Goal: Task Accomplishment & Management: Complete application form

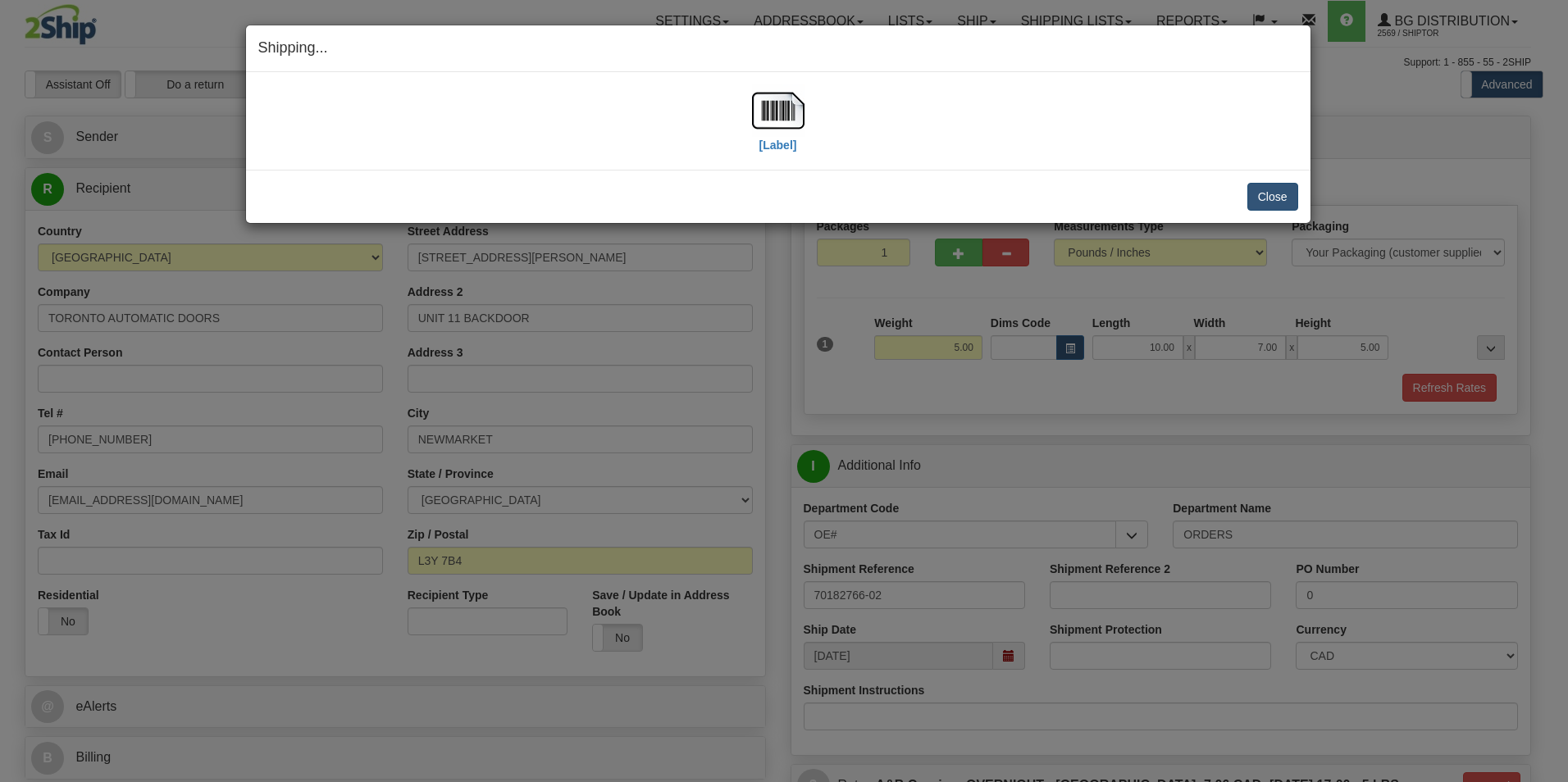
scroll to position [635, 0]
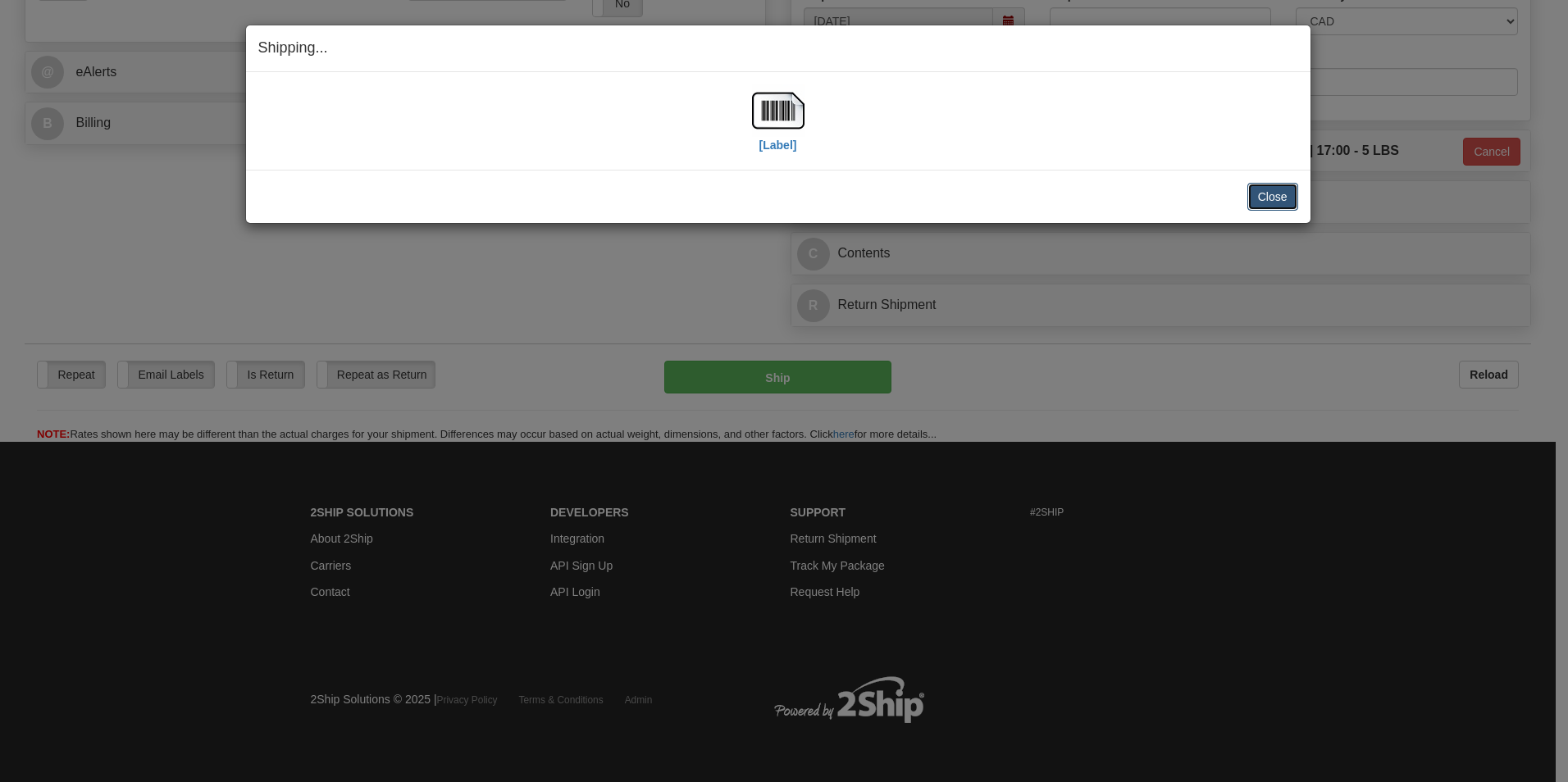
click at [1262, 194] on button "Close" at bounding box center [1272, 196] width 51 height 28
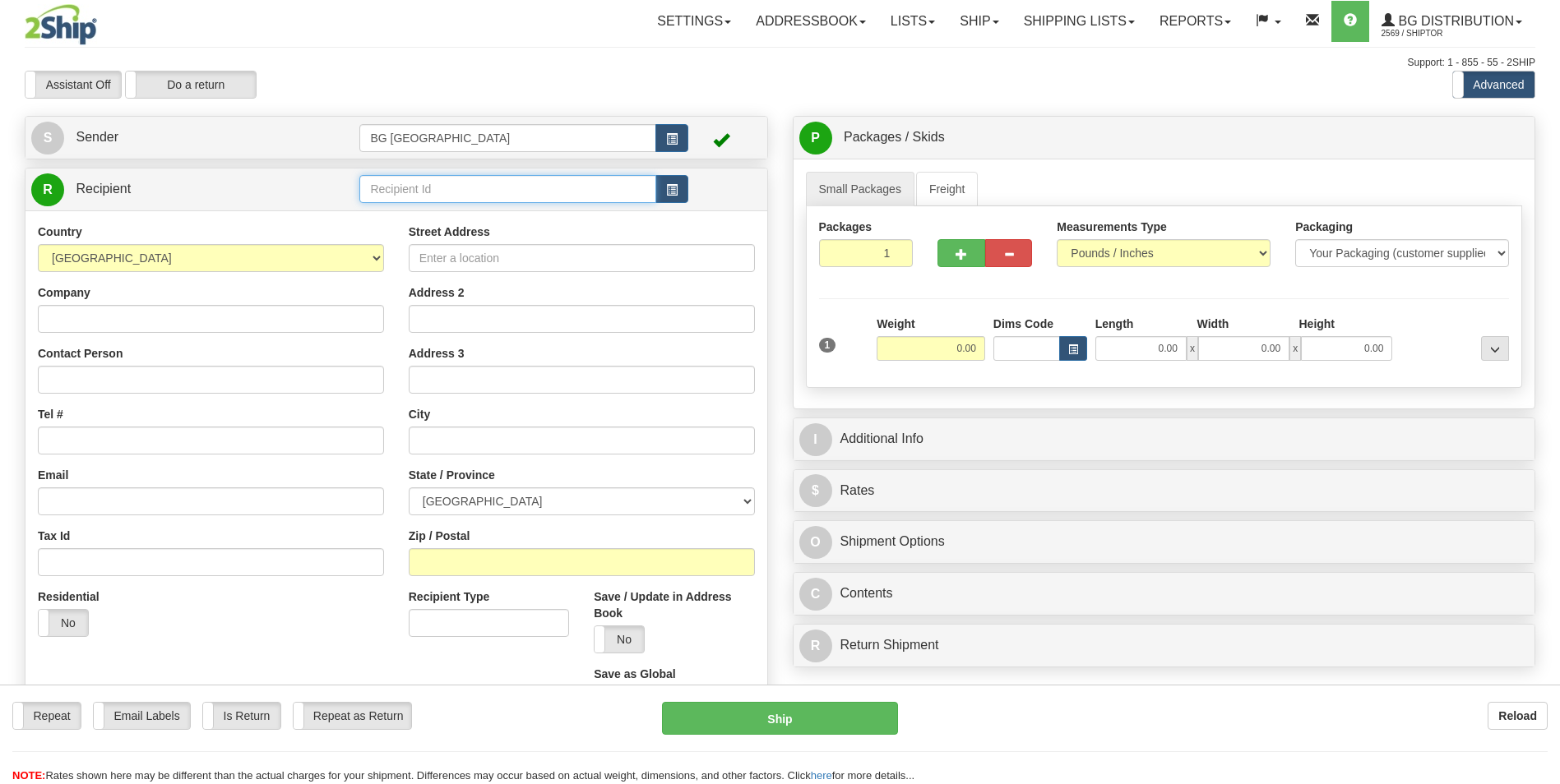
click at [443, 187] on input "text" at bounding box center [507, 189] width 296 height 28
click at [433, 207] on div "60163" at bounding box center [505, 215] width 281 height 18
type input "60163"
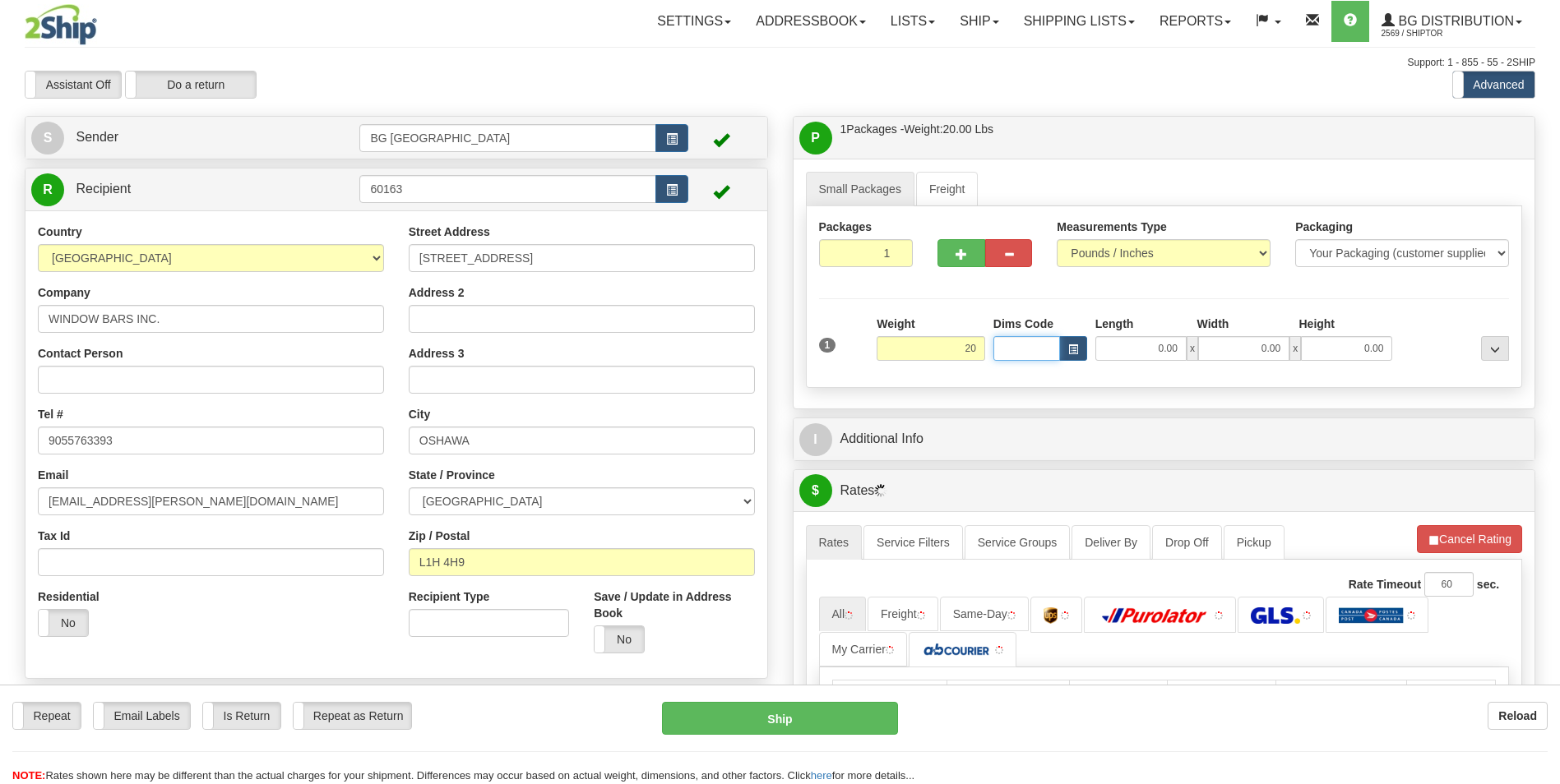
type input "20.00"
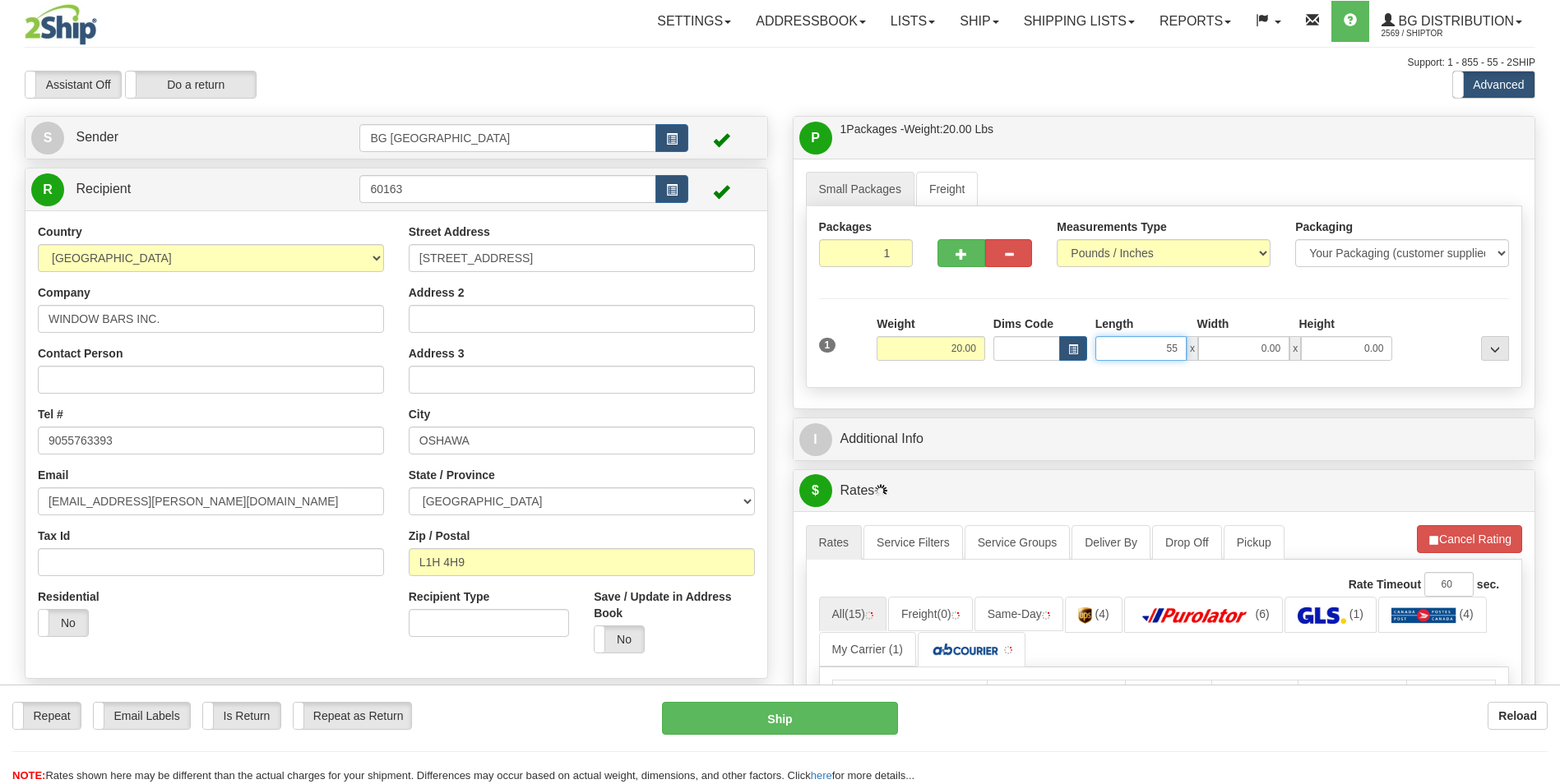
type input "55.00"
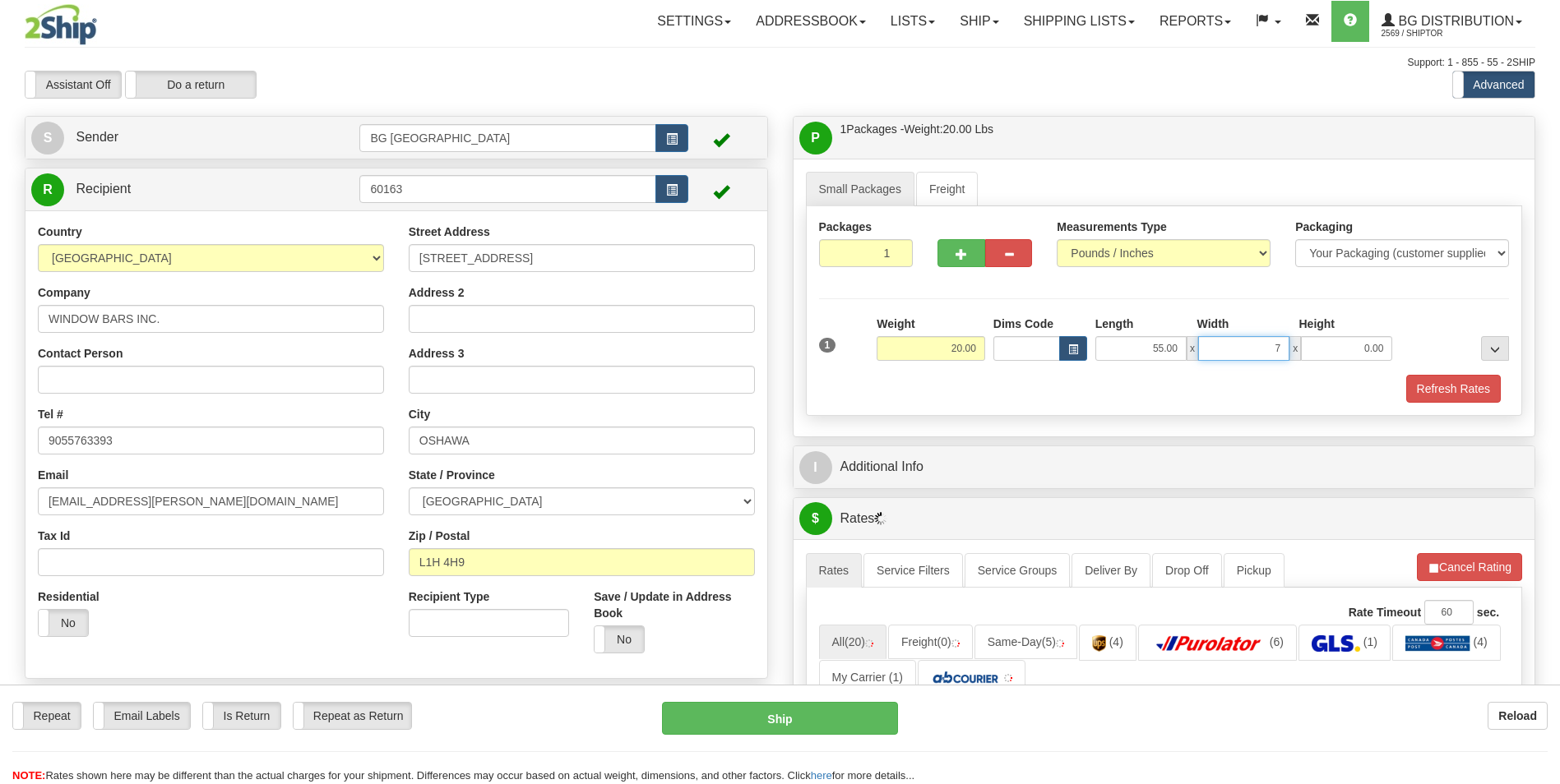
type input "7.00"
type input "5.00"
click at [967, 241] on button "button" at bounding box center [961, 253] width 47 height 28
type input "2"
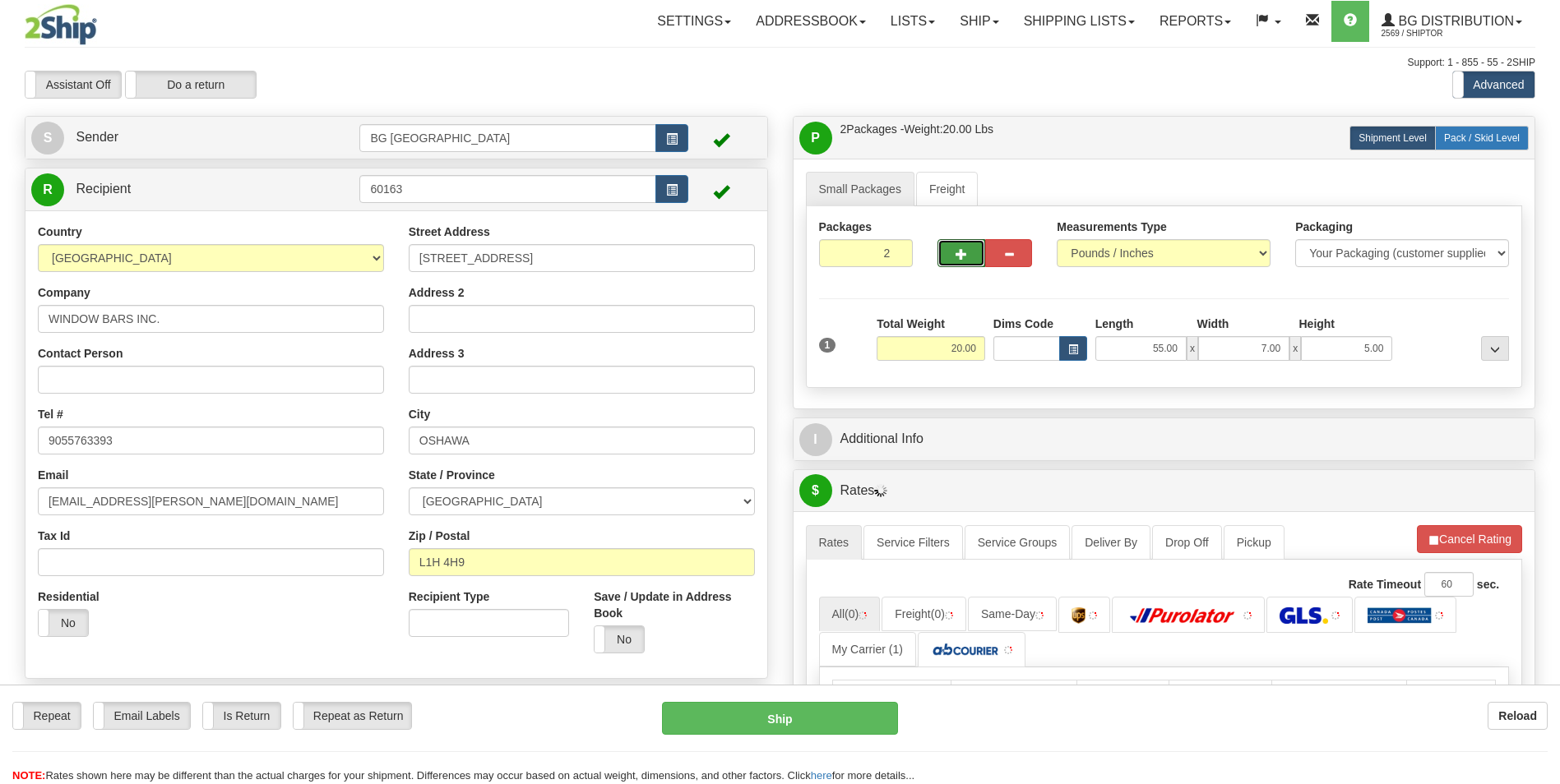
click at [1487, 139] on span "Pack / Skid Level" at bounding box center [1482, 138] width 76 height 12
radio input "true"
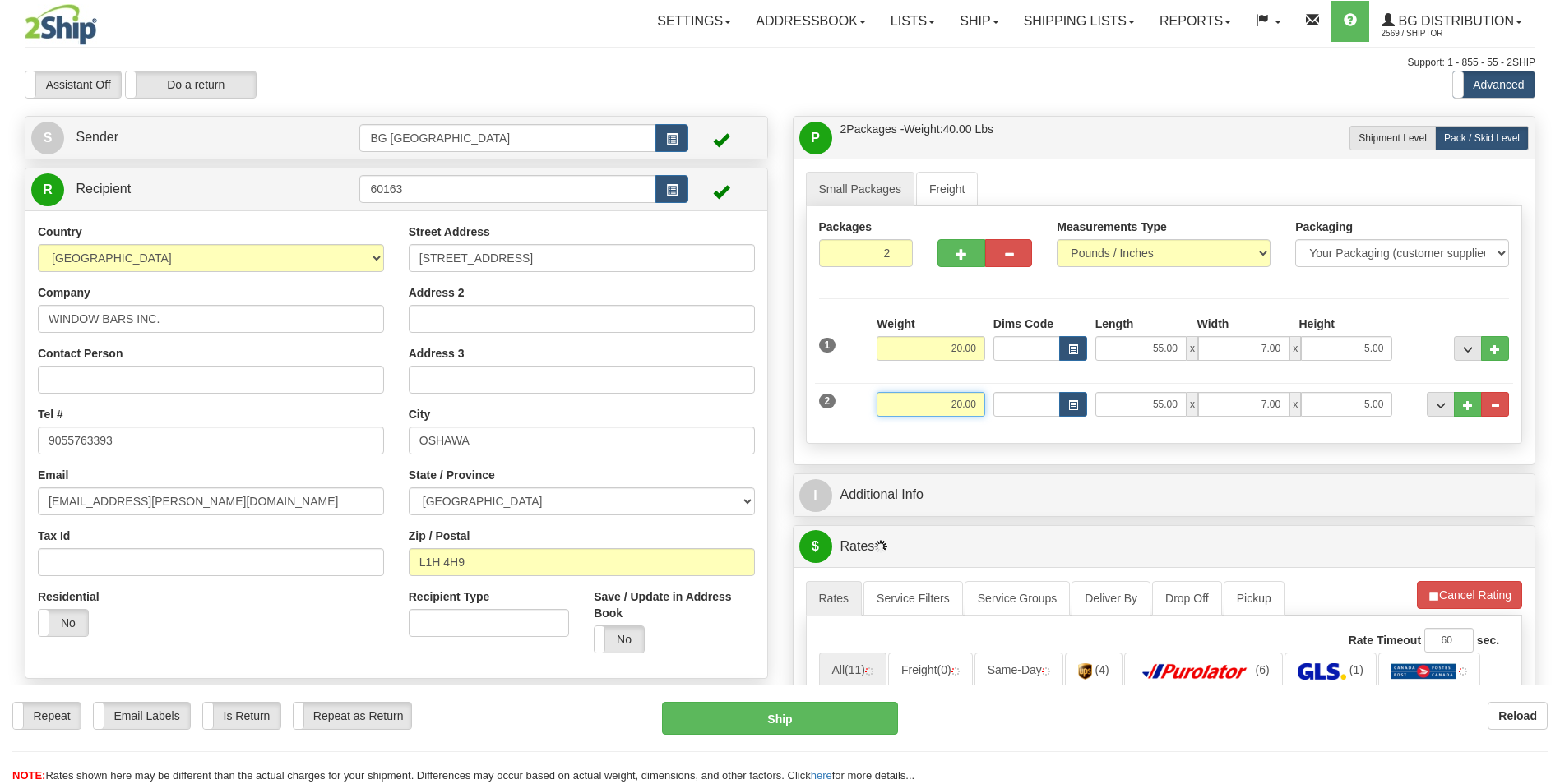
click at [939, 395] on input "20.00" at bounding box center [931, 404] width 109 height 25
type input "28.00"
type input "27.00"
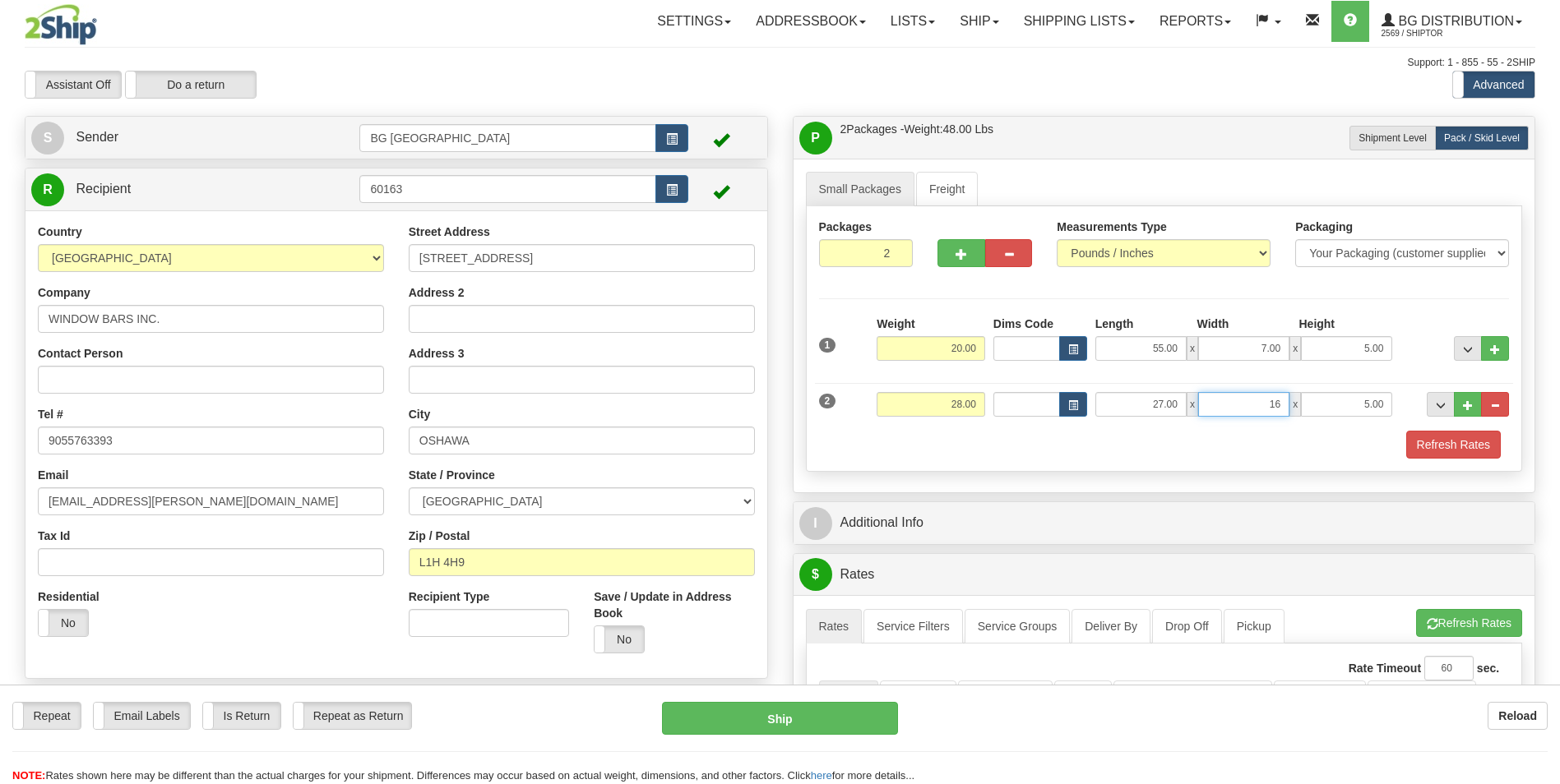
type input "16.00"
type input "5.00"
click at [1468, 402] on span "..." at bounding box center [1468, 405] width 10 height 9
type input "3"
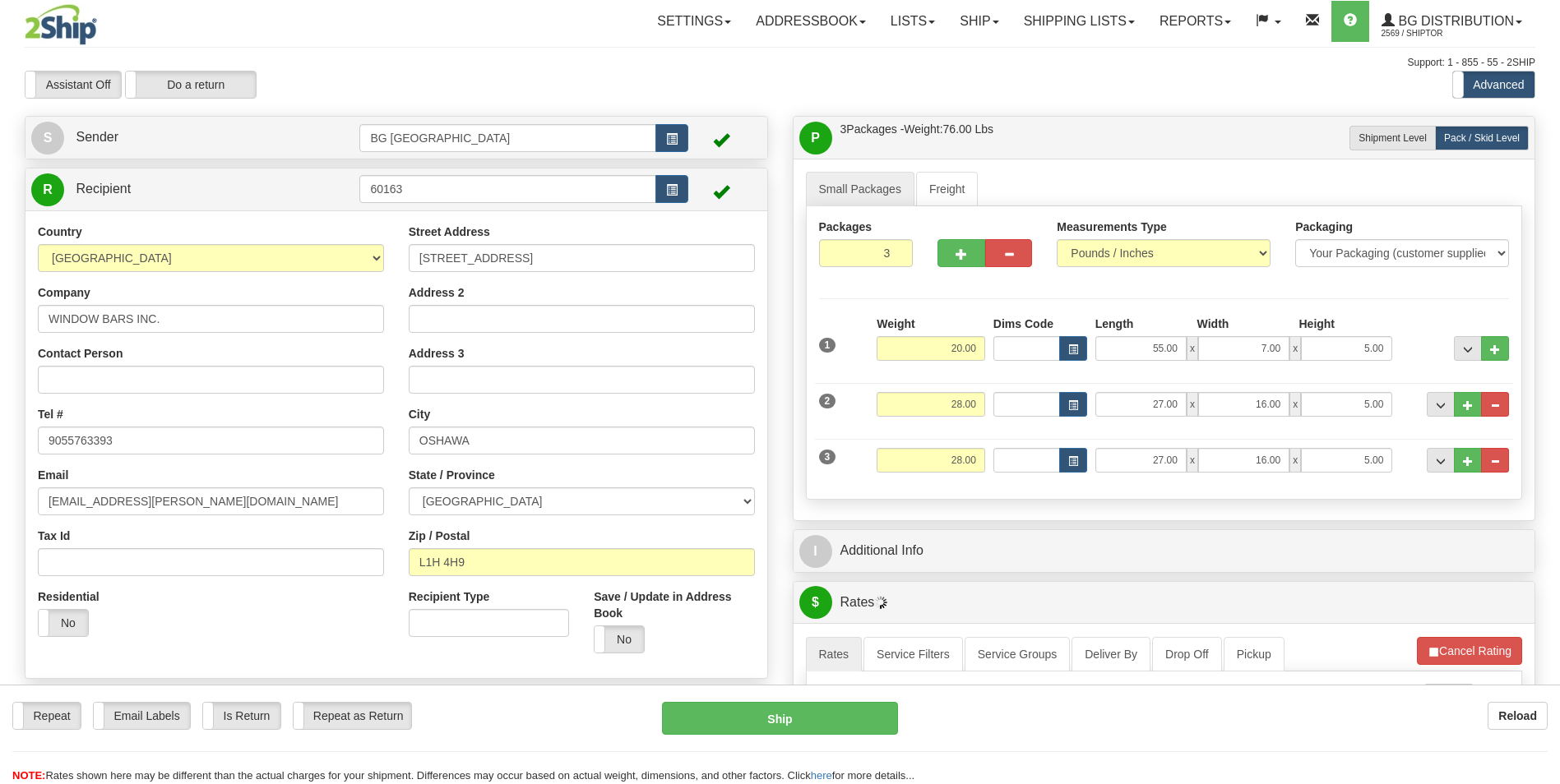
click at [942, 477] on div "Weight 28.00" at bounding box center [931, 466] width 116 height 37
click at [947, 467] on input "28.00" at bounding box center [931, 460] width 109 height 25
type input "10.00"
type input "16.00"
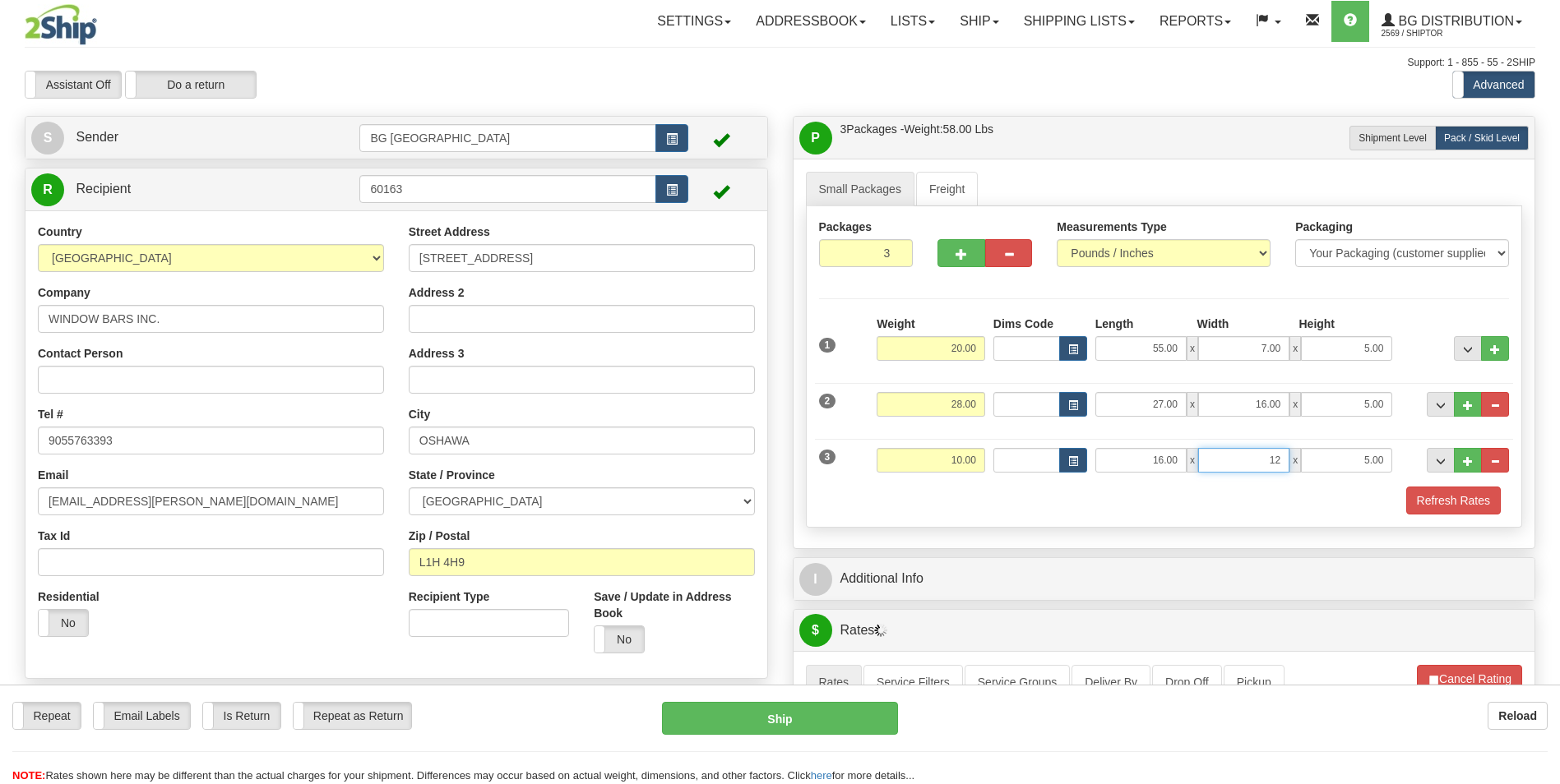
type input "12.00"
type input "6.00"
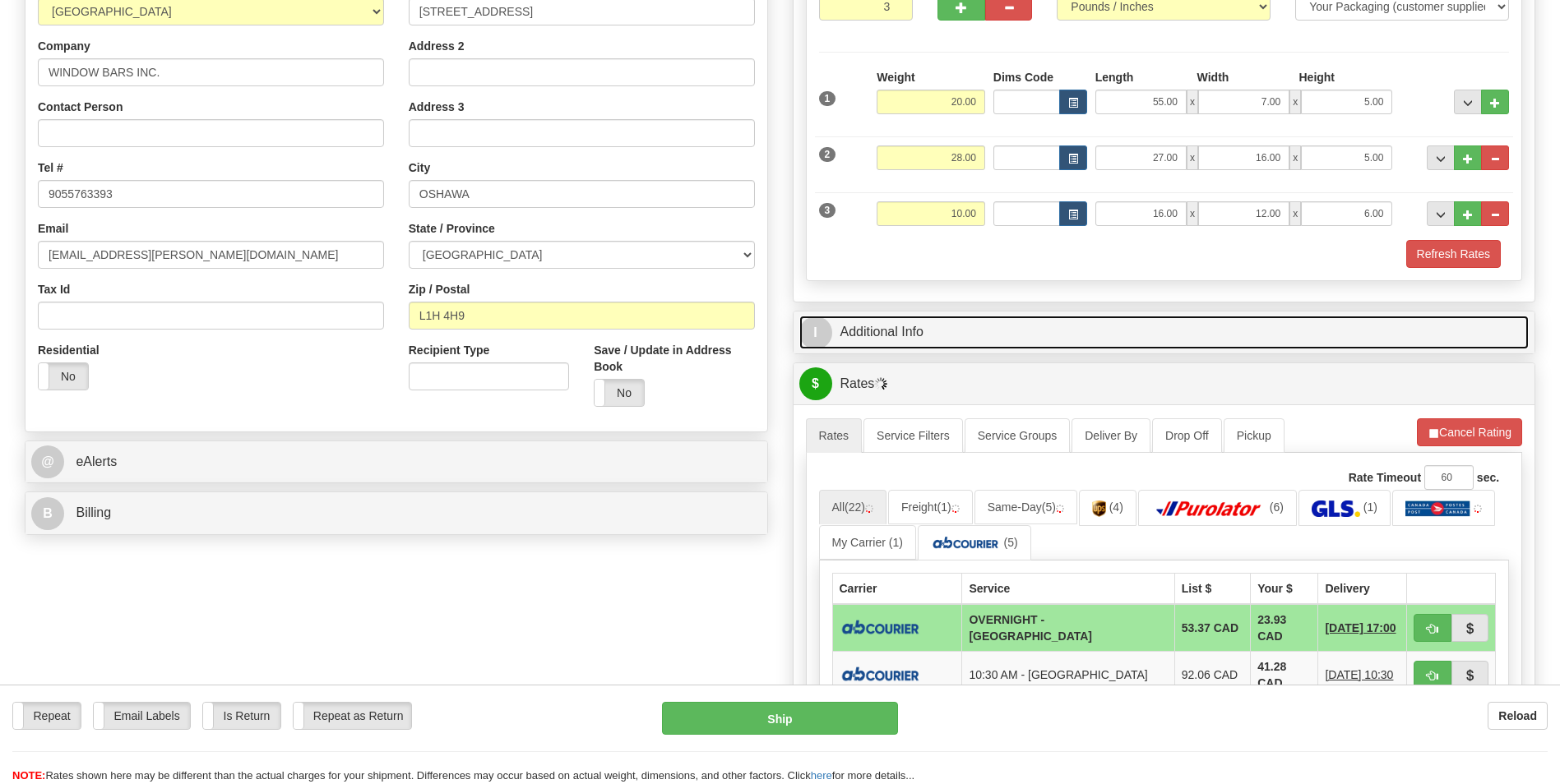
click at [959, 323] on link "I Additional Info" at bounding box center [1165, 332] width 731 height 34
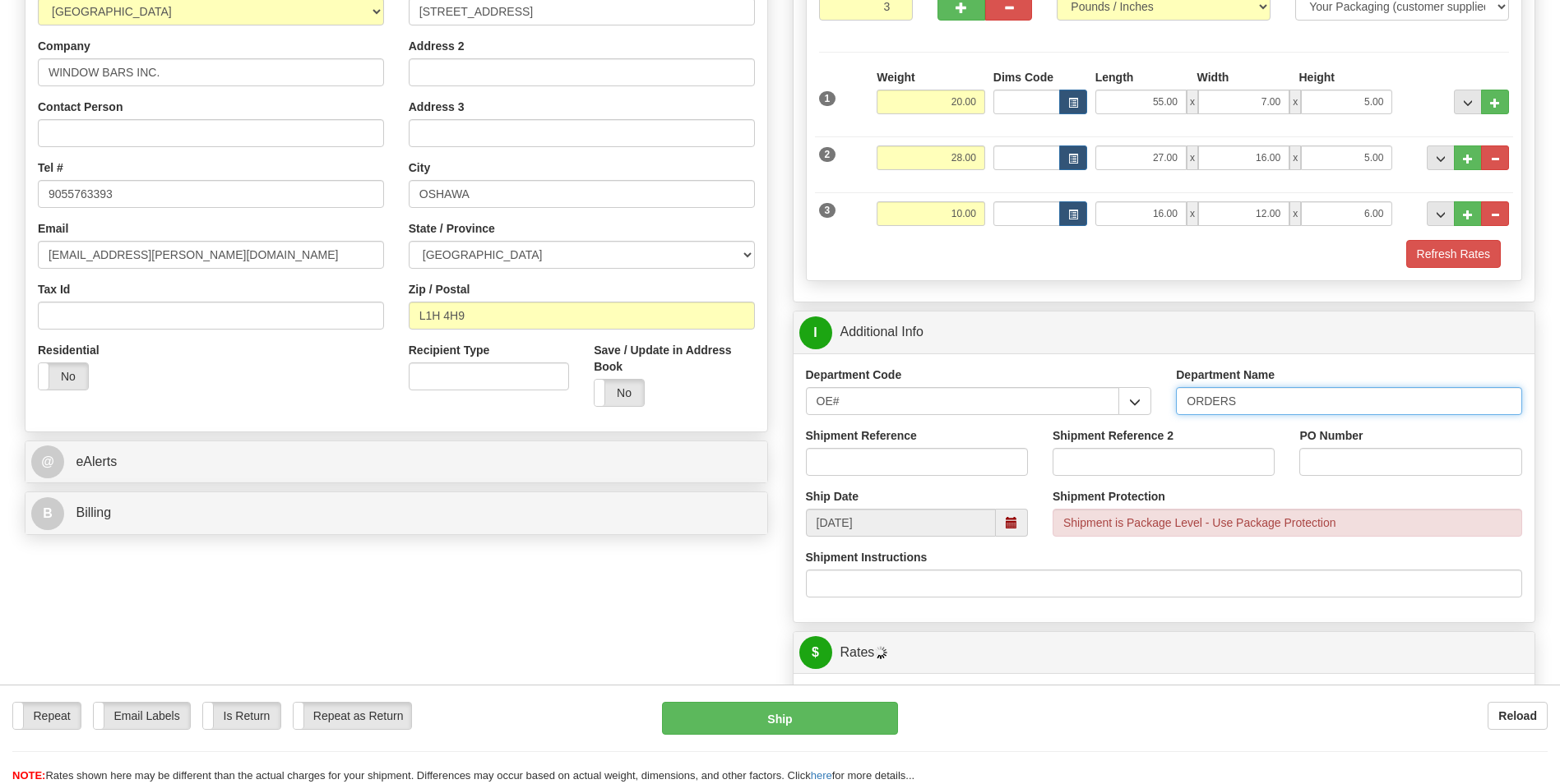
click at [1264, 403] on input "ORDERS" at bounding box center [1350, 401] width 346 height 28
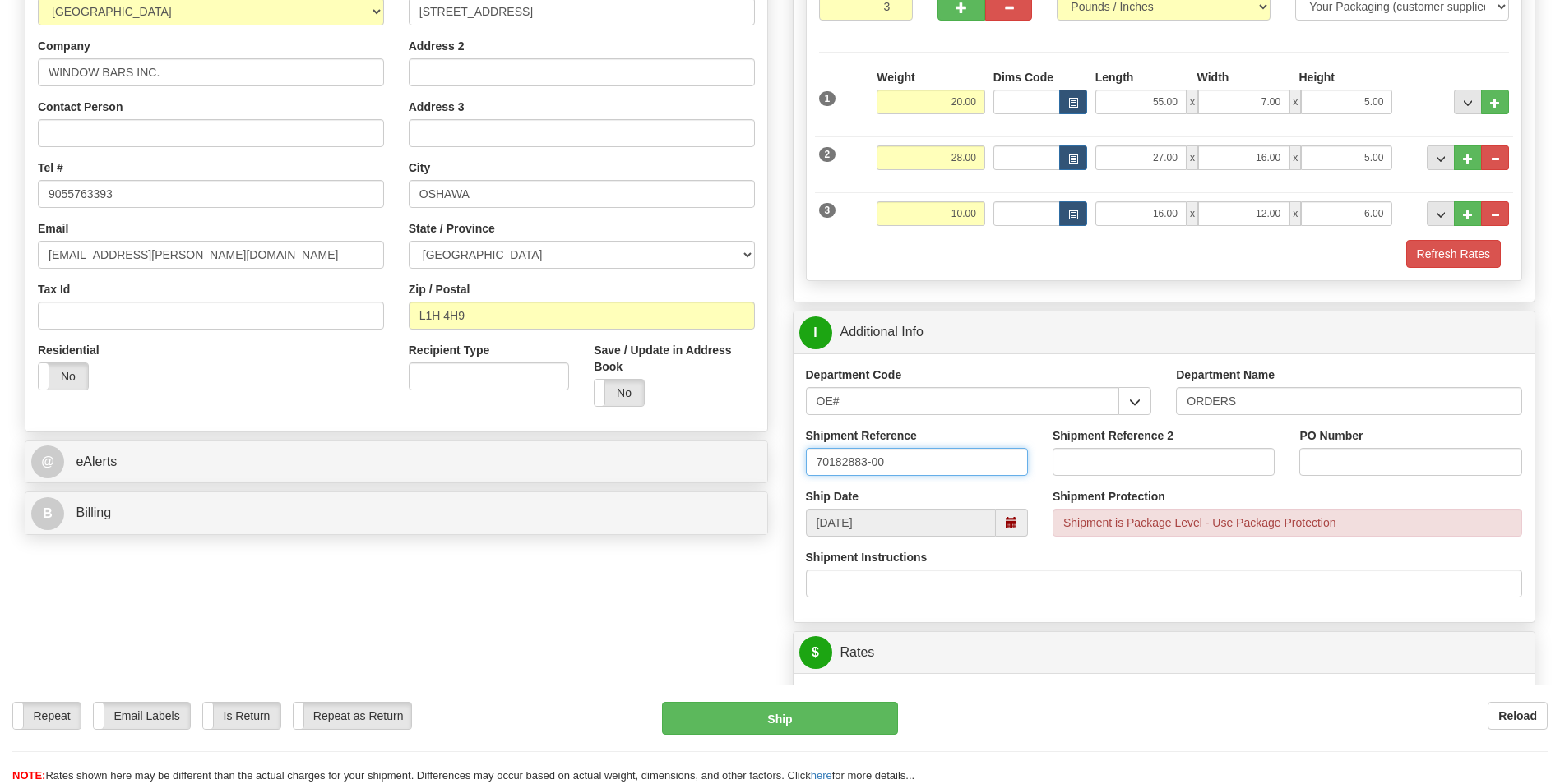
type input "70182883-00"
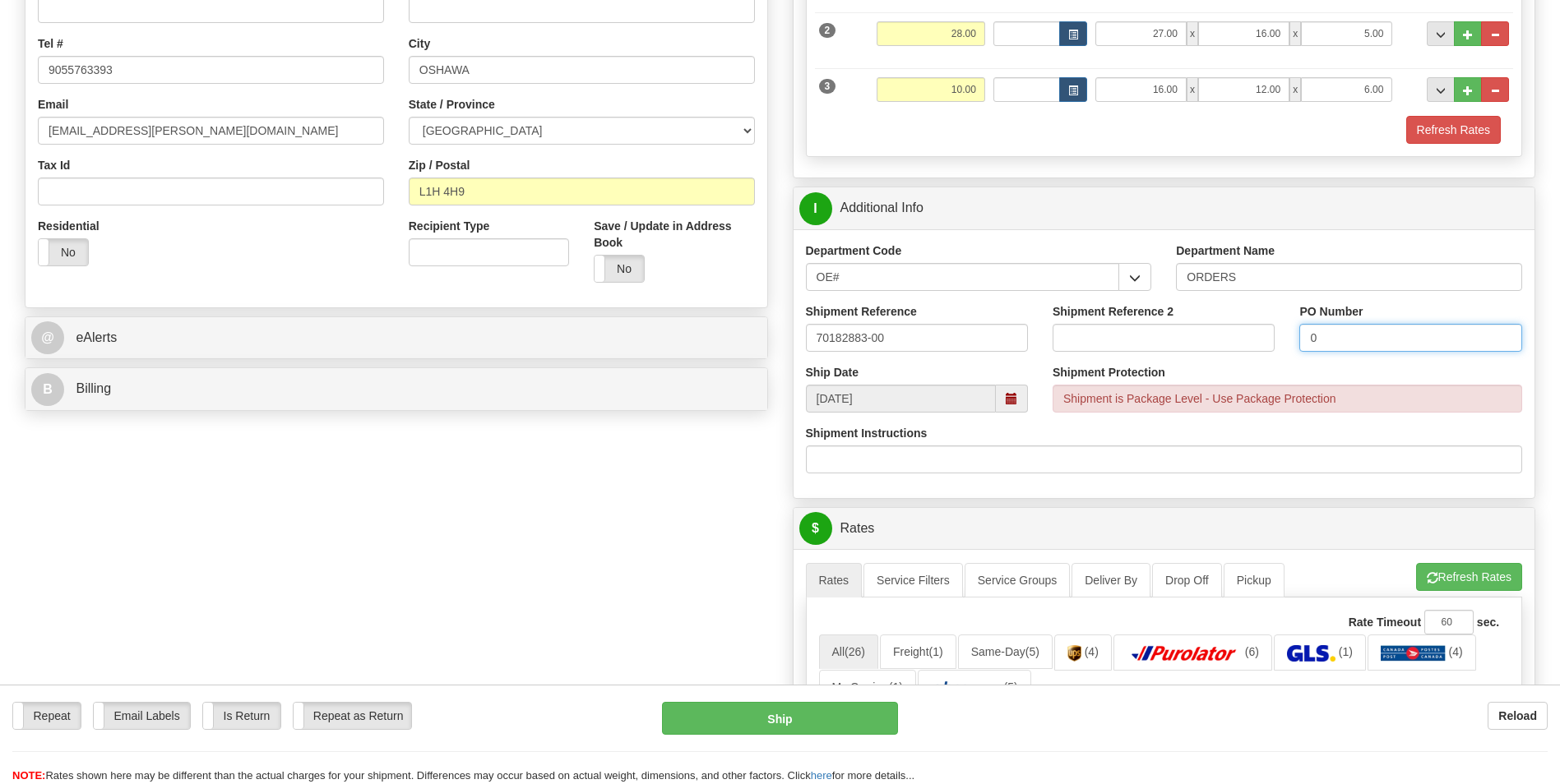
scroll to position [658, 0]
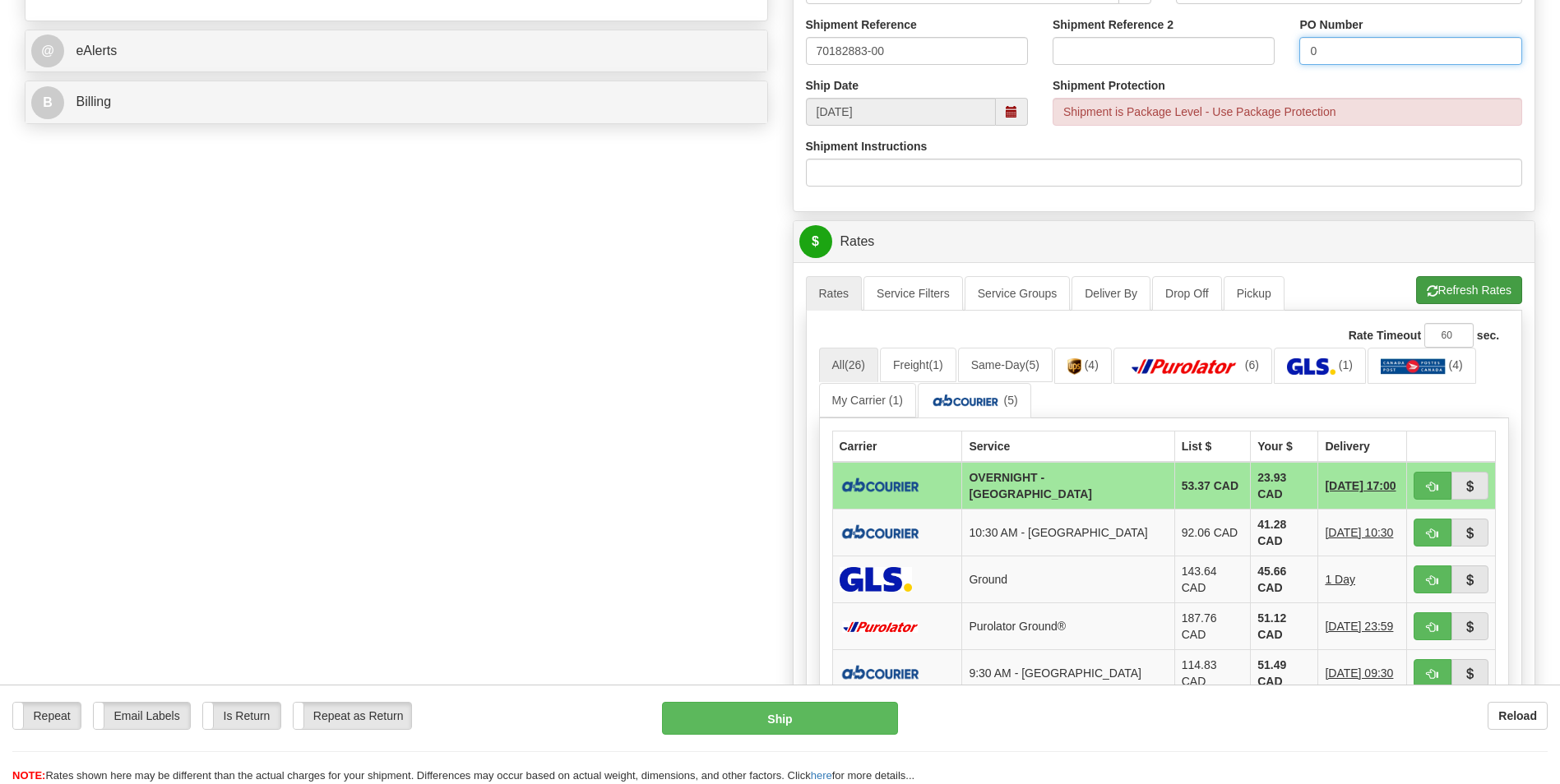
type input "0"
click at [1462, 292] on button "Refresh Rates" at bounding box center [1469, 291] width 107 height 28
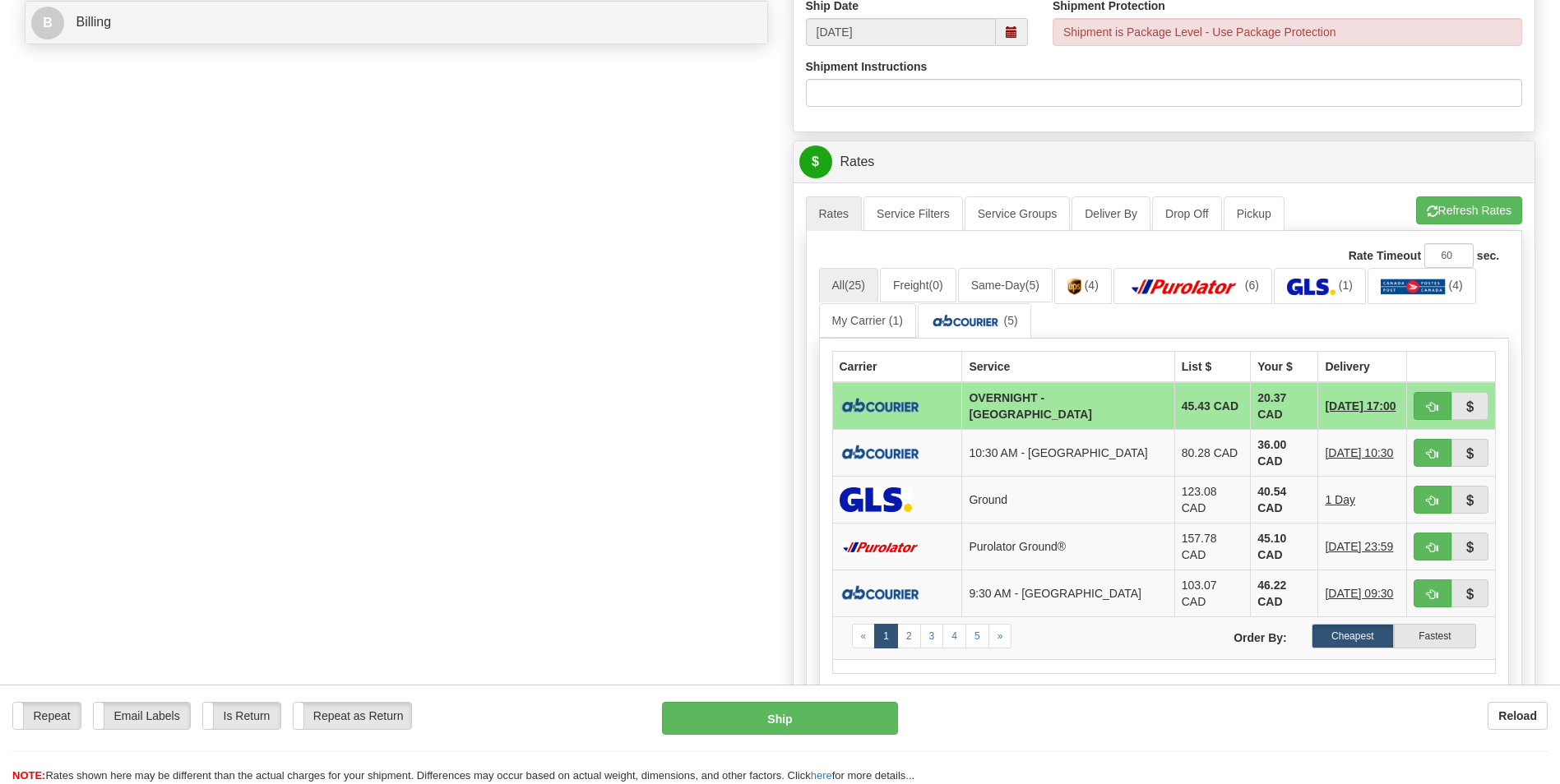
scroll to position [740, 0]
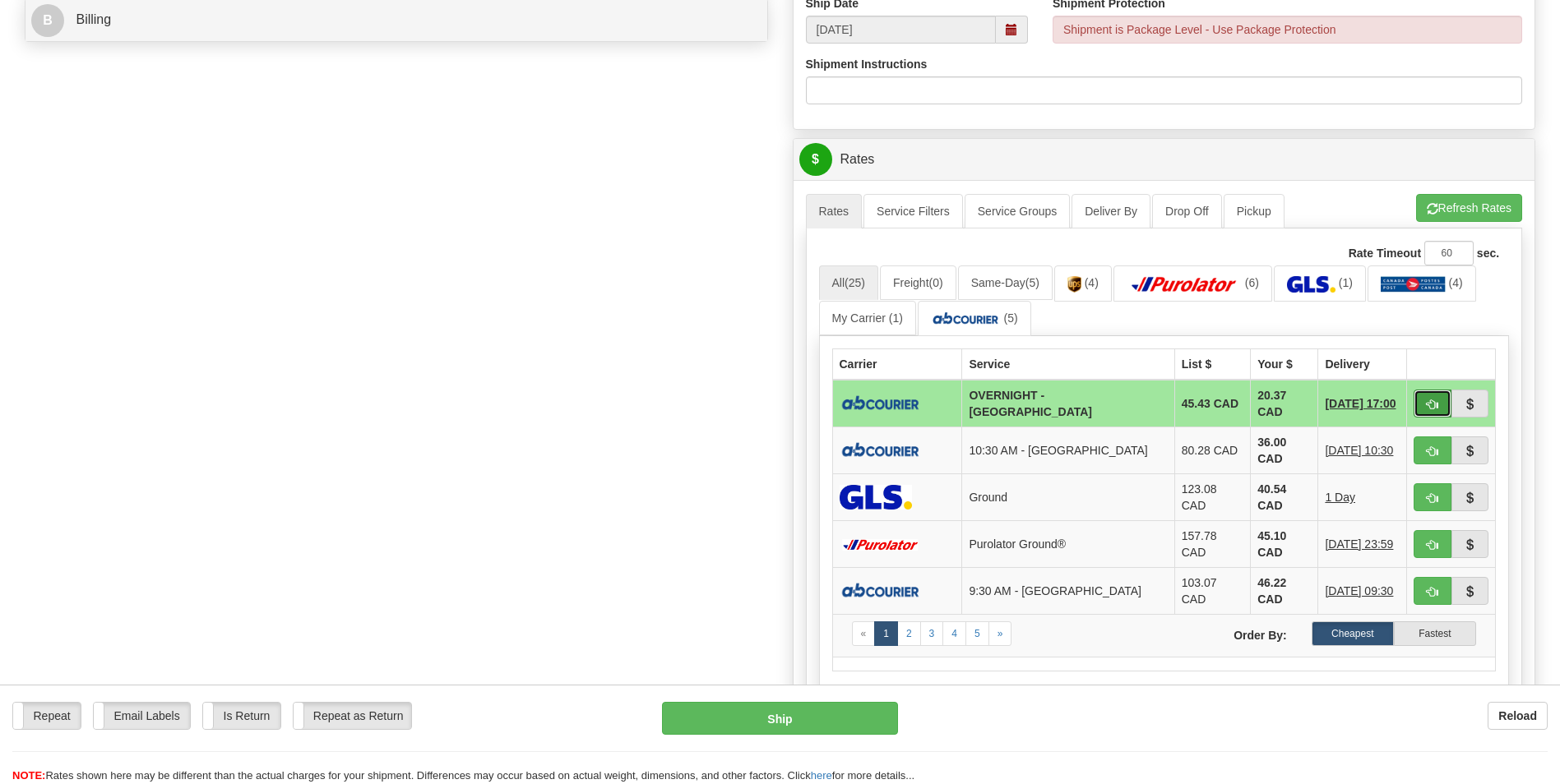
click at [1425, 405] on button "button" at bounding box center [1433, 404] width 38 height 28
type input "4"
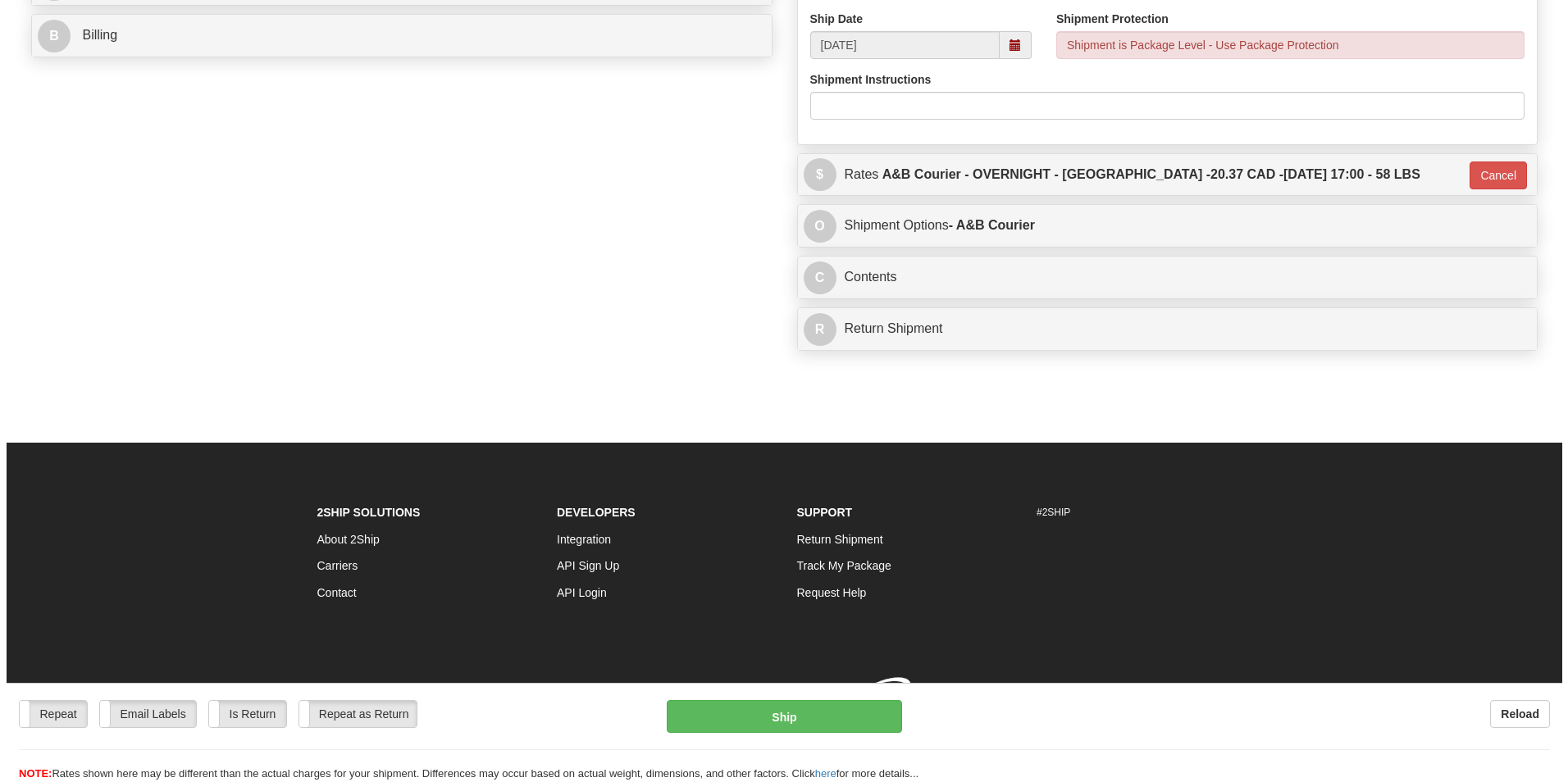
scroll to position [736, 0]
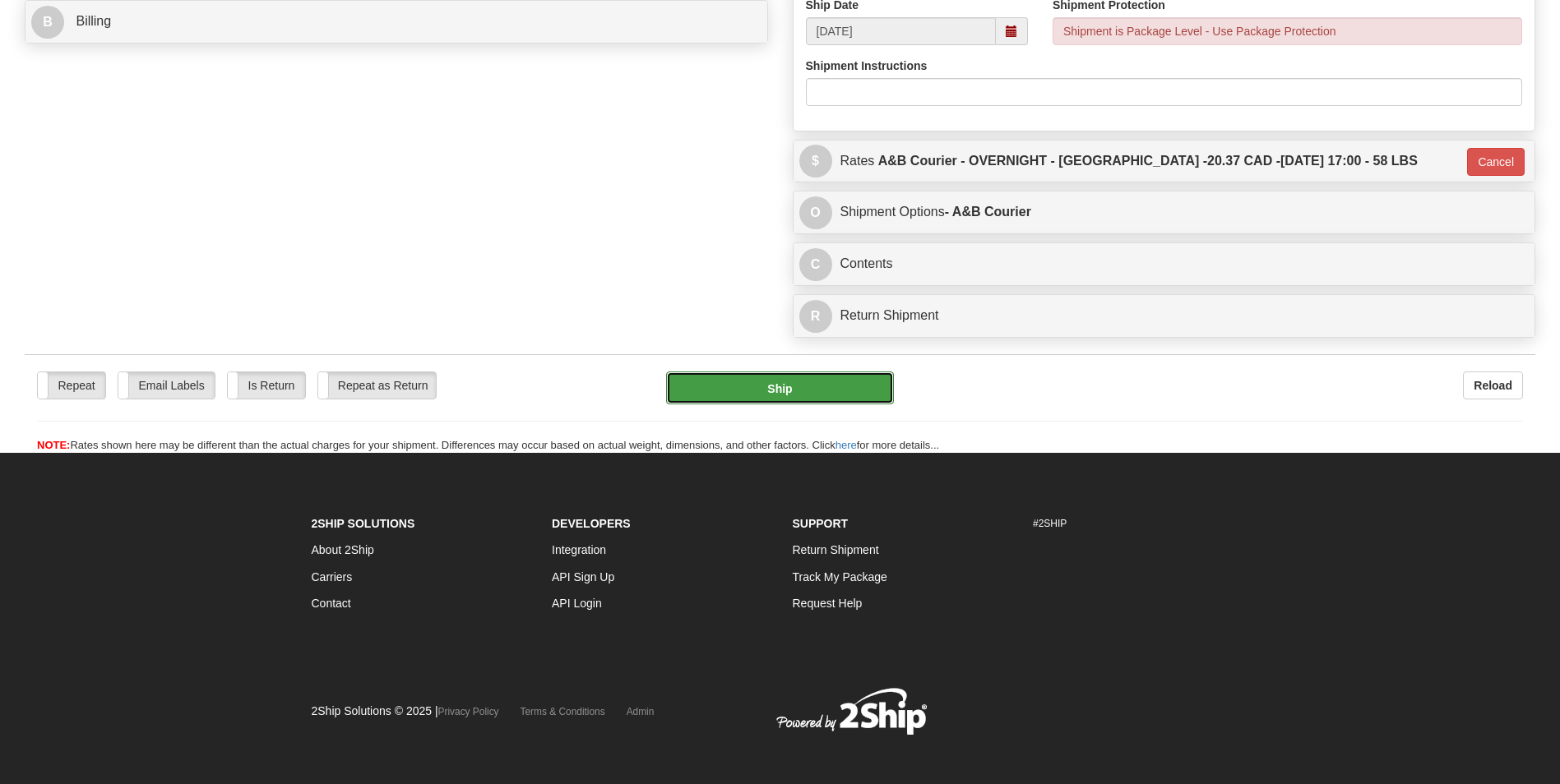
click at [763, 382] on button "Ship" at bounding box center [780, 387] width 227 height 33
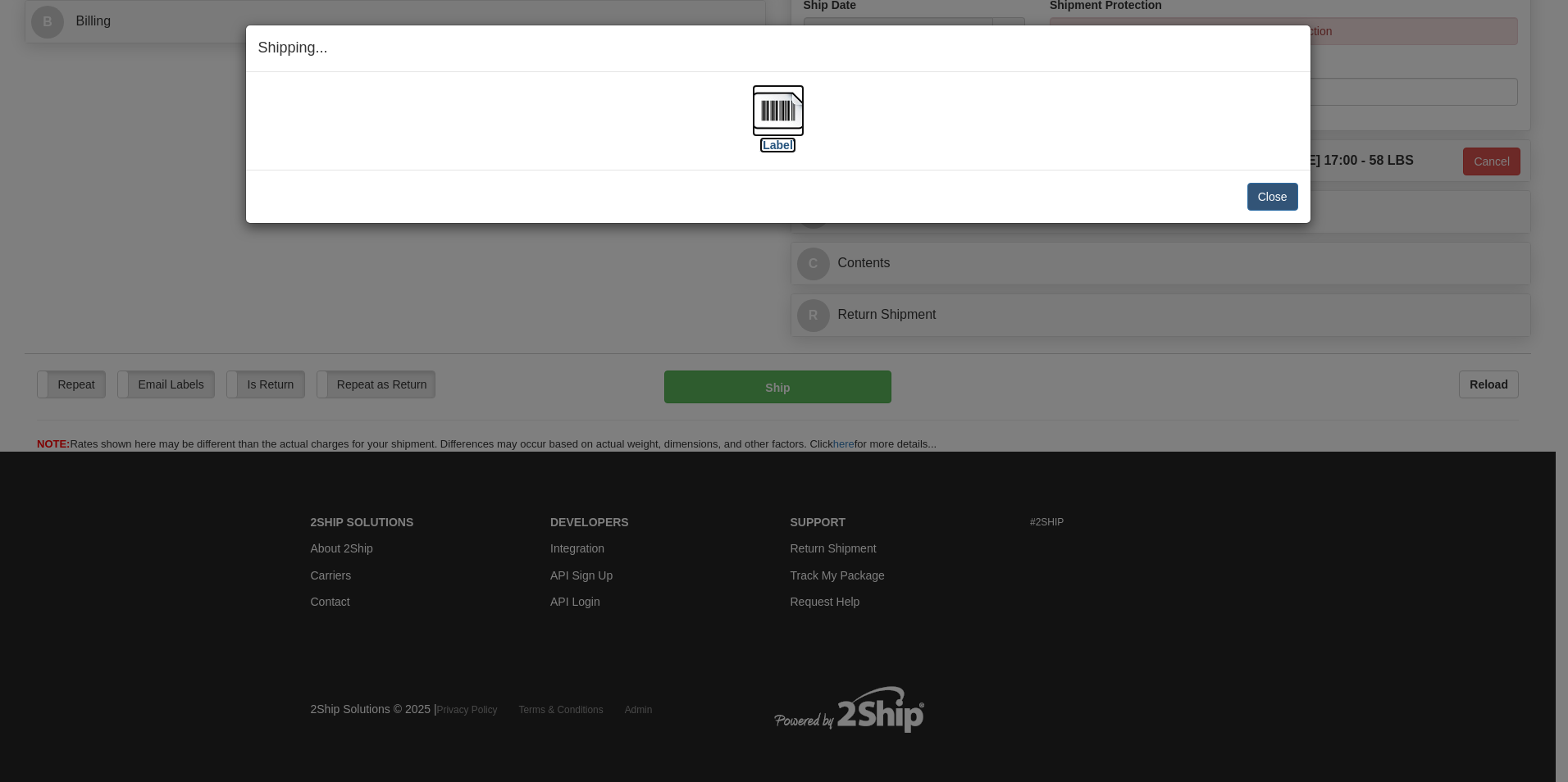
click at [761, 106] on img at bounding box center [778, 110] width 53 height 53
click at [1273, 204] on button "Close" at bounding box center [1272, 196] width 51 height 28
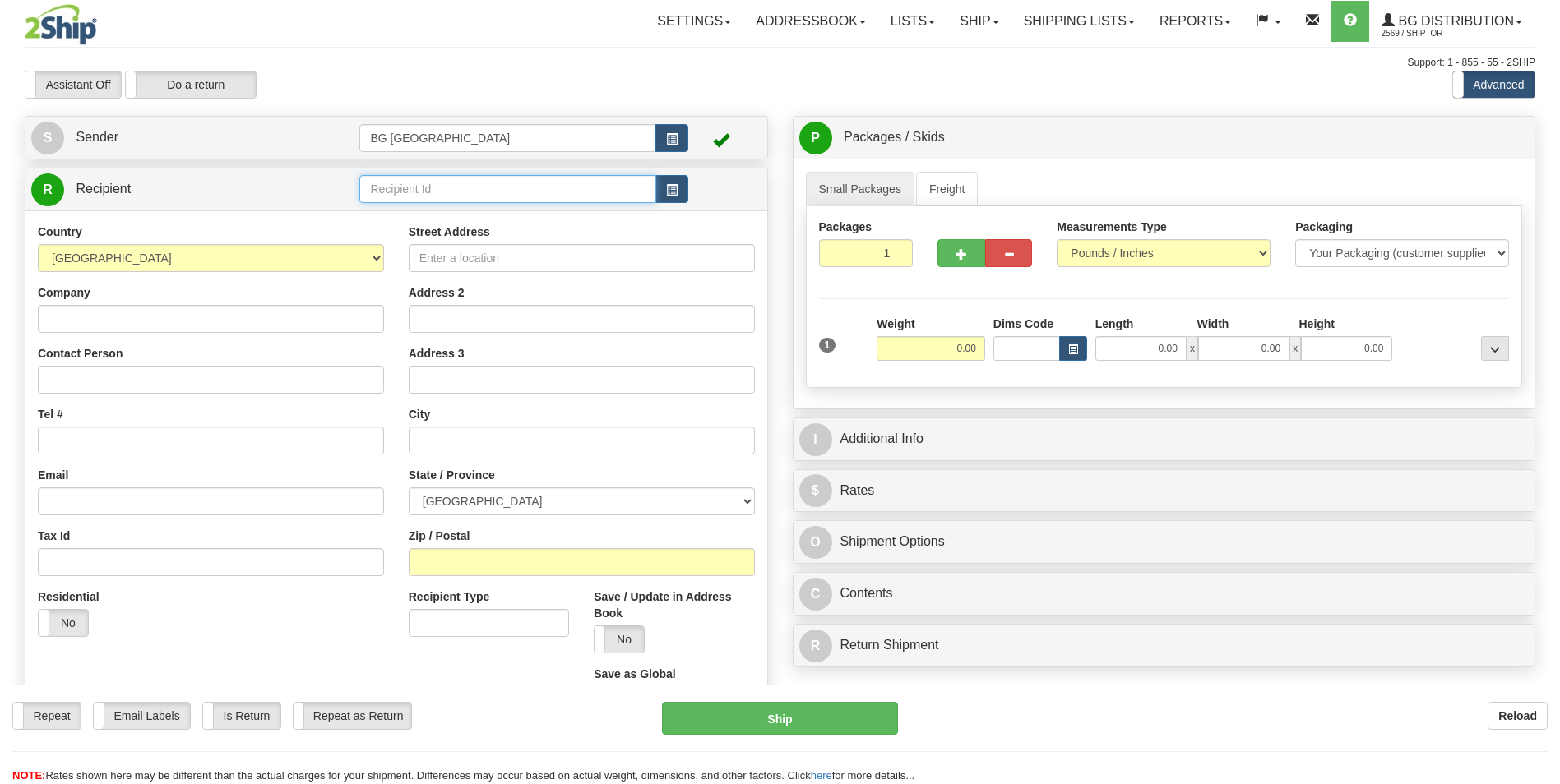
click at [403, 180] on input "text" at bounding box center [507, 189] width 296 height 28
click at [379, 212] on div "60545" at bounding box center [505, 215] width 281 height 18
type input "60545"
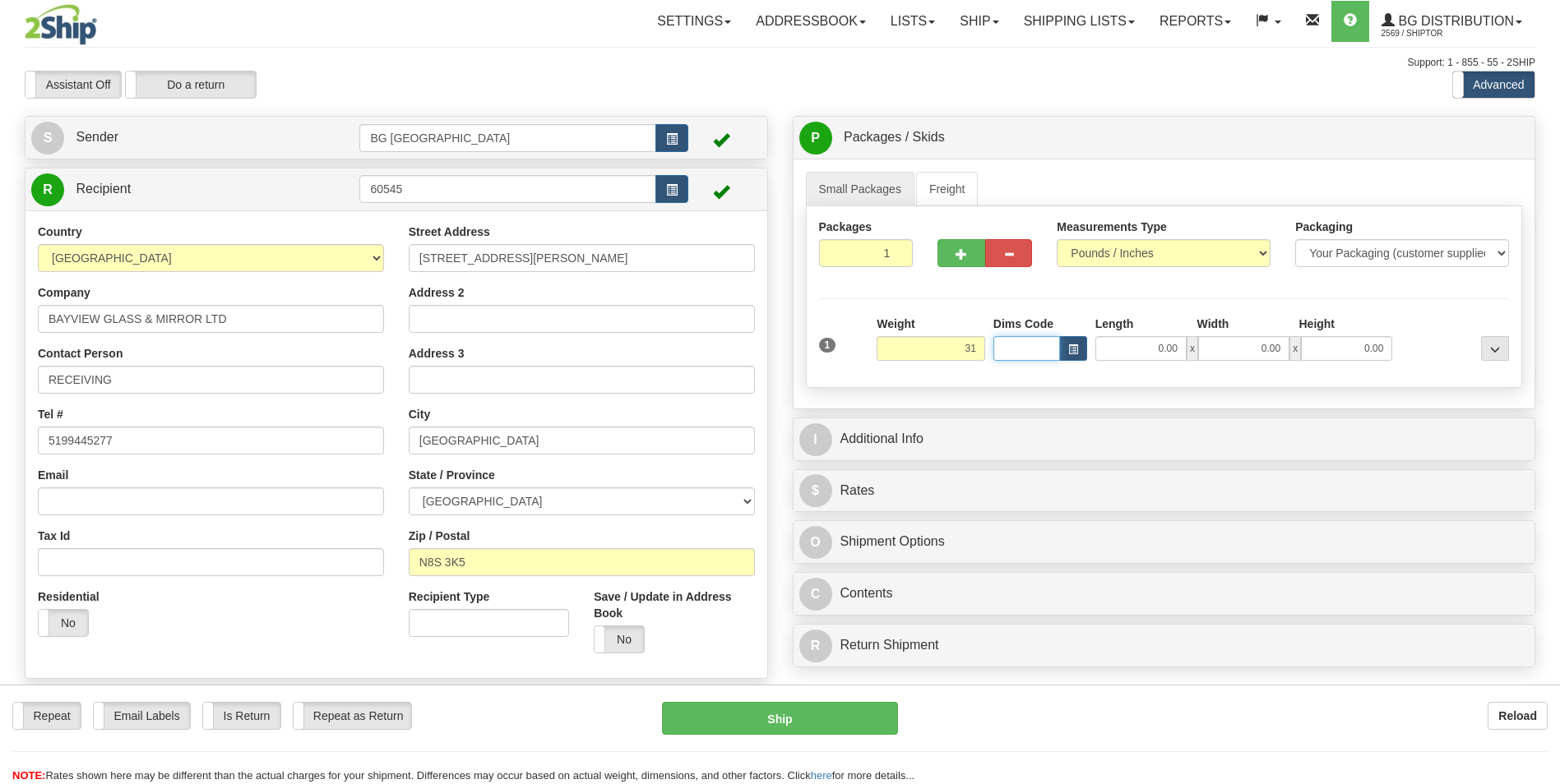
type input "31.00"
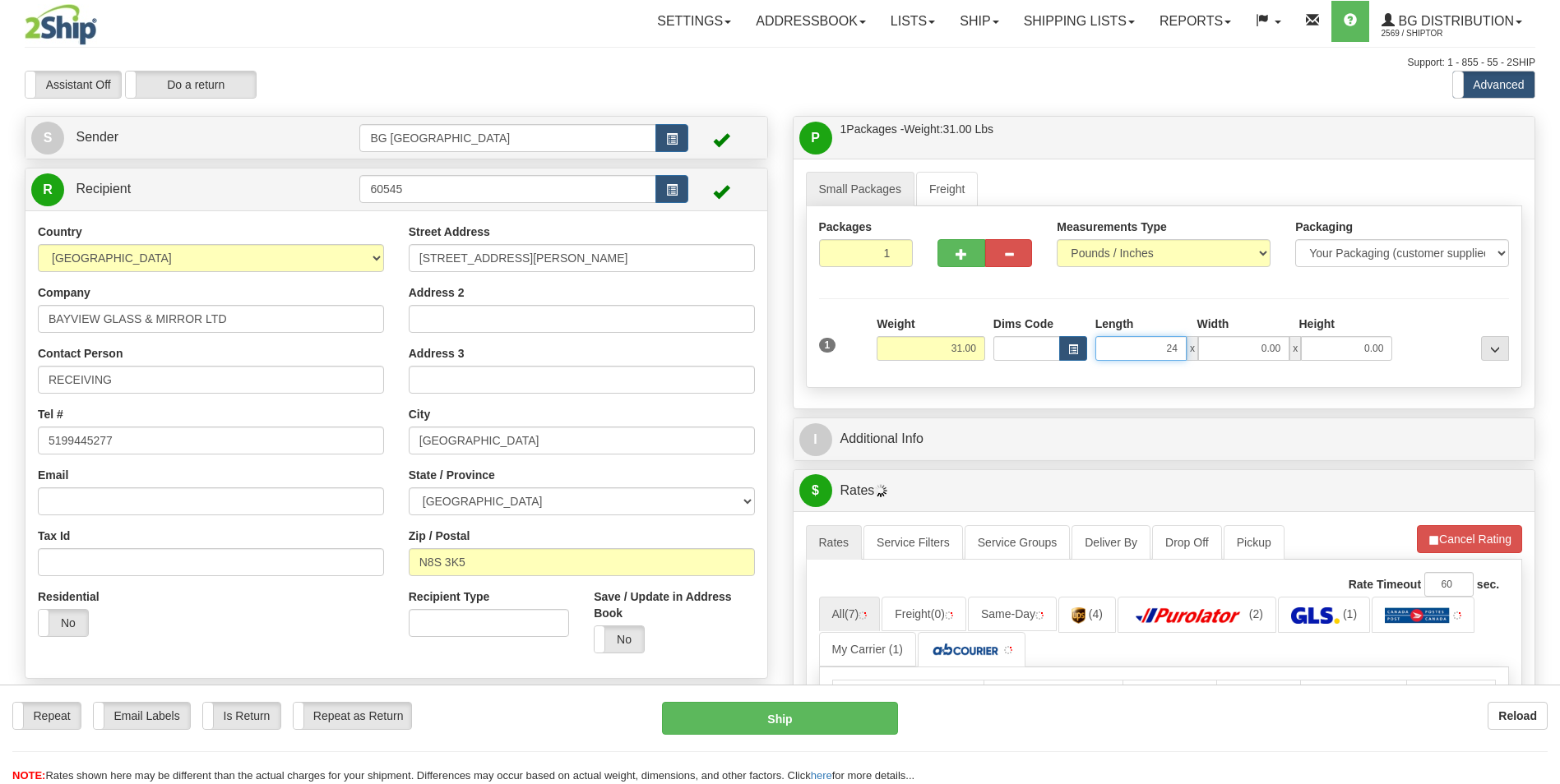
type input "24.00"
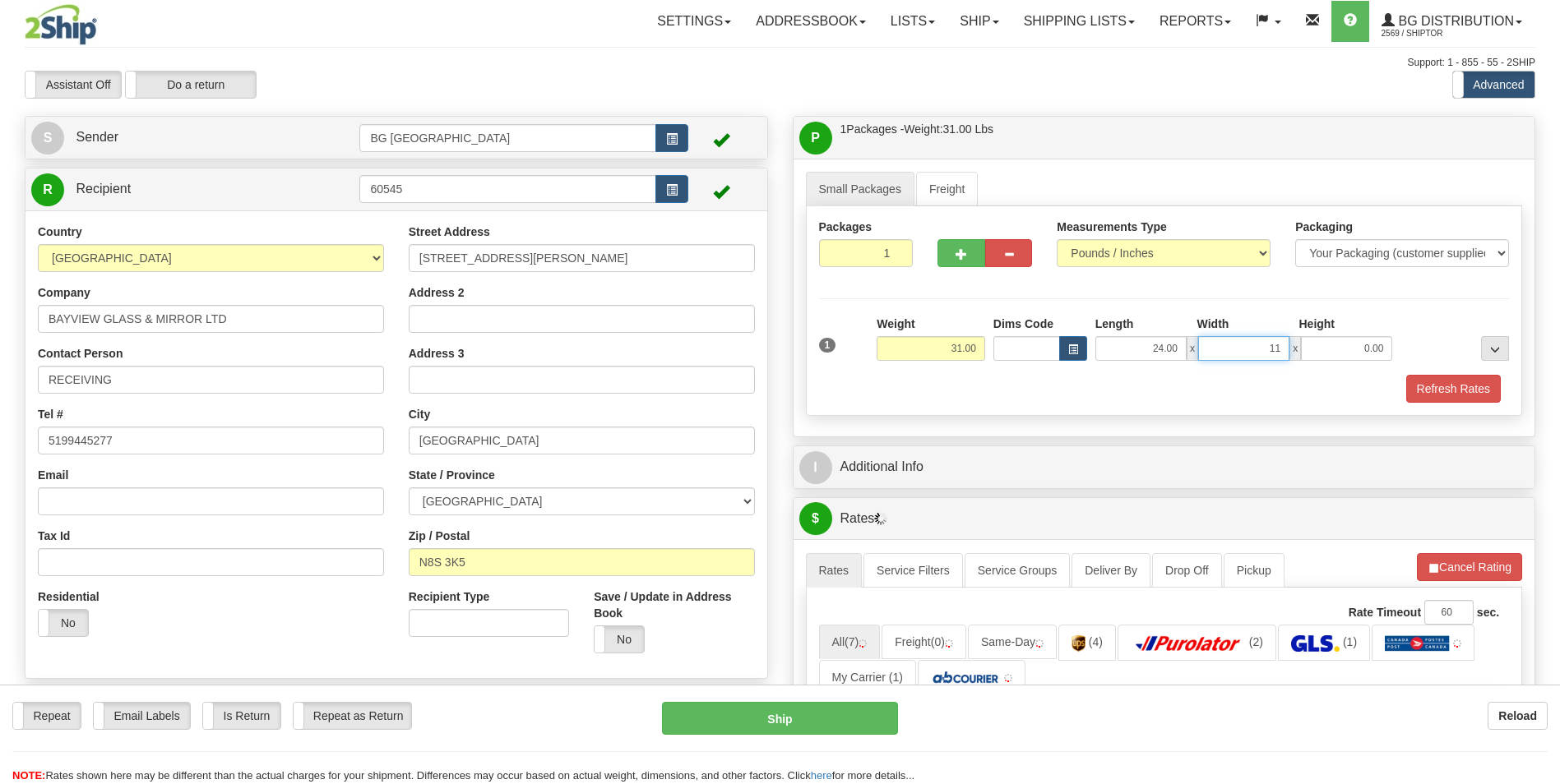
type input "11.00"
type input "5.00"
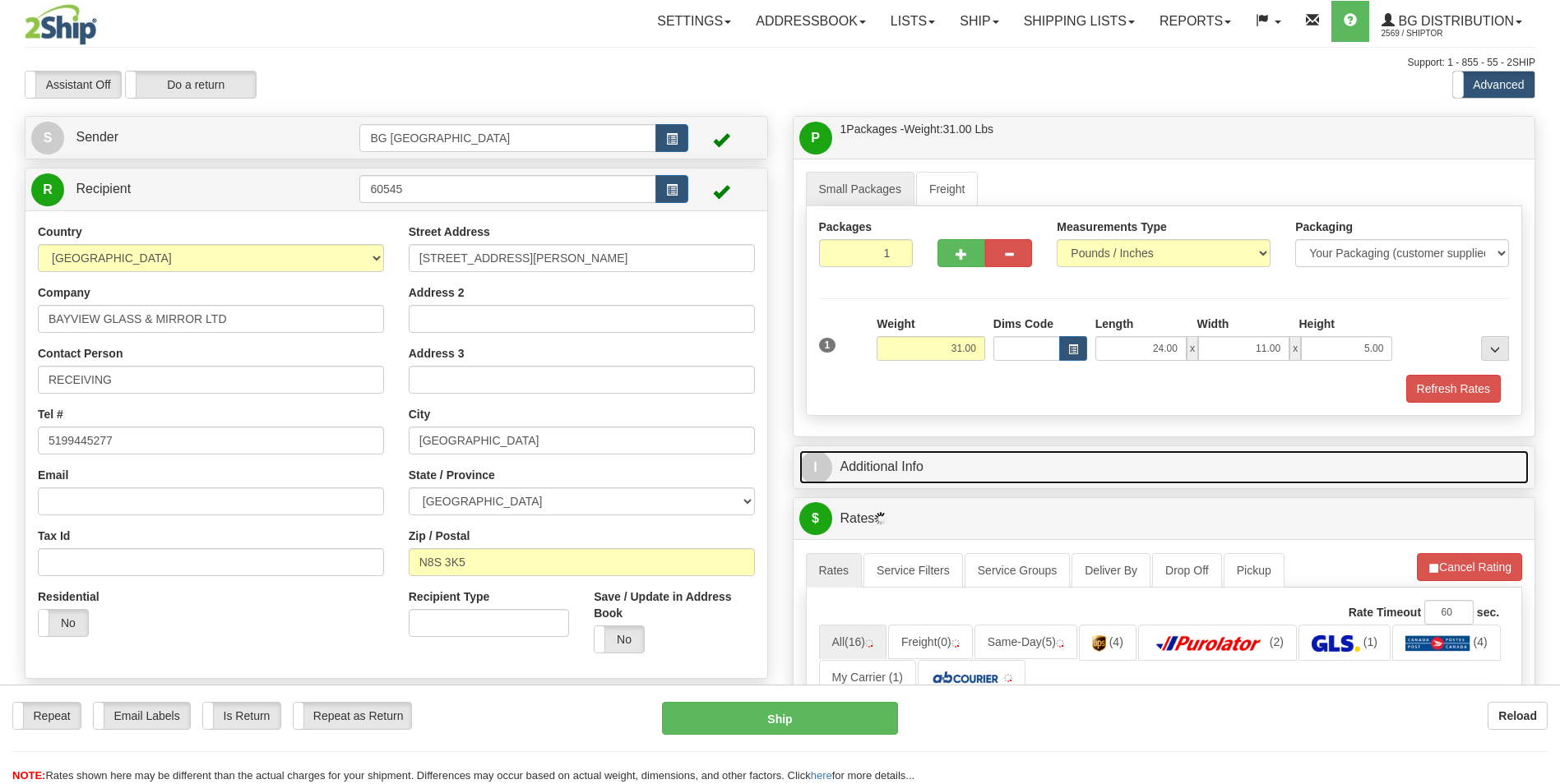
click at [922, 457] on link "I Additional Info" at bounding box center [1165, 468] width 731 height 34
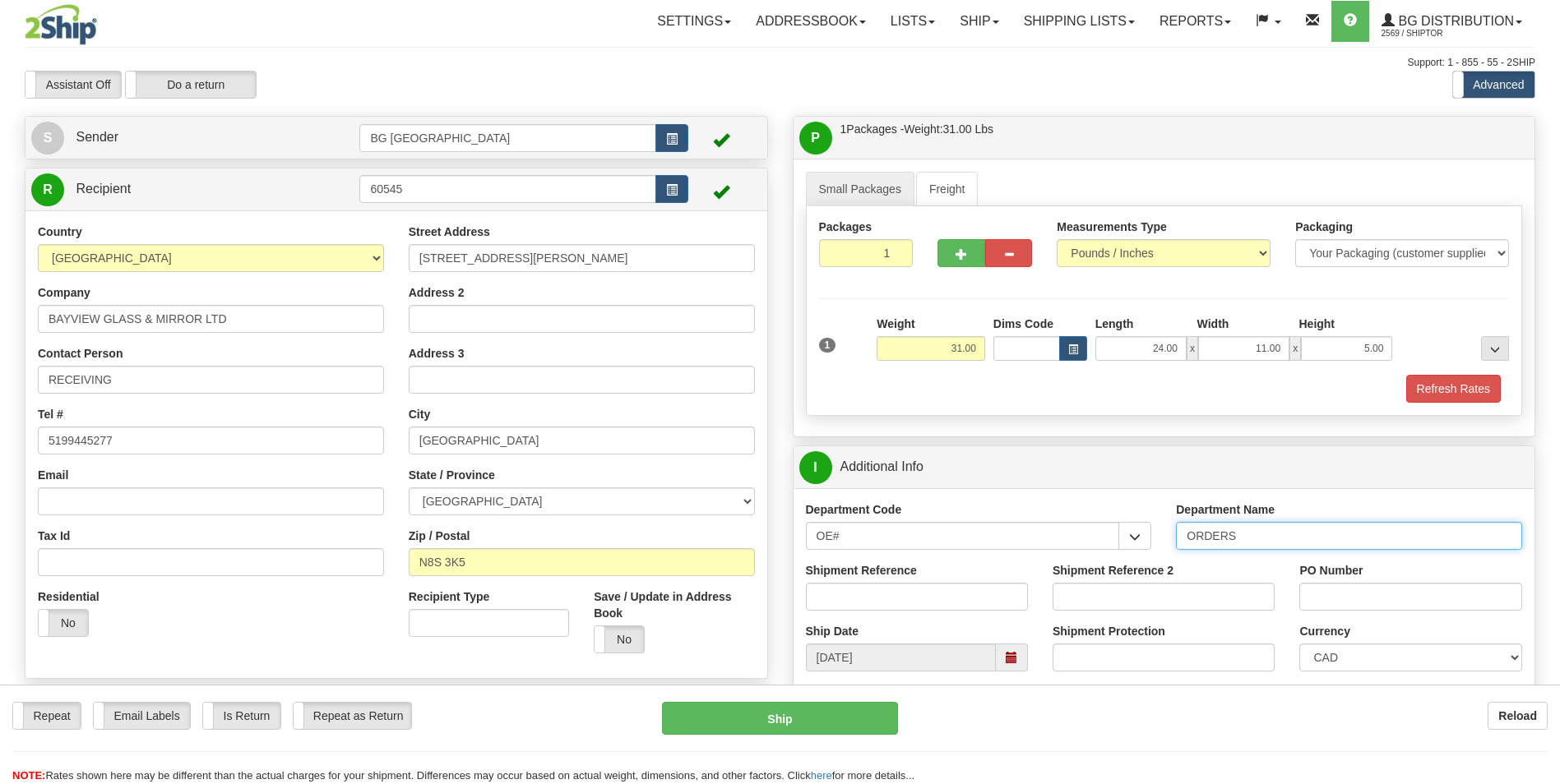
click at [1266, 538] on input "ORDERS" at bounding box center [1350, 536] width 346 height 28
type input "70182844-00"
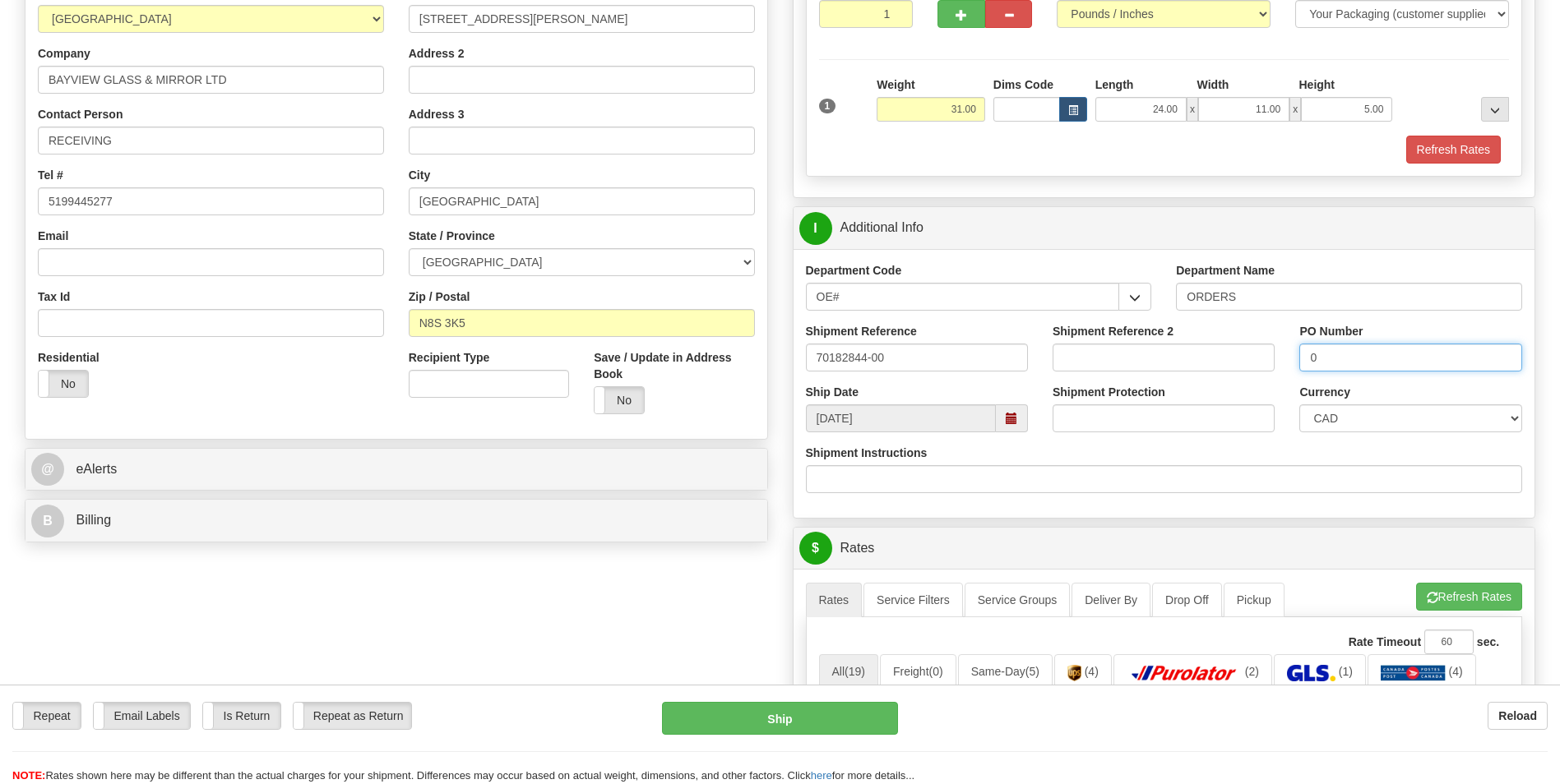
scroll to position [247, 0]
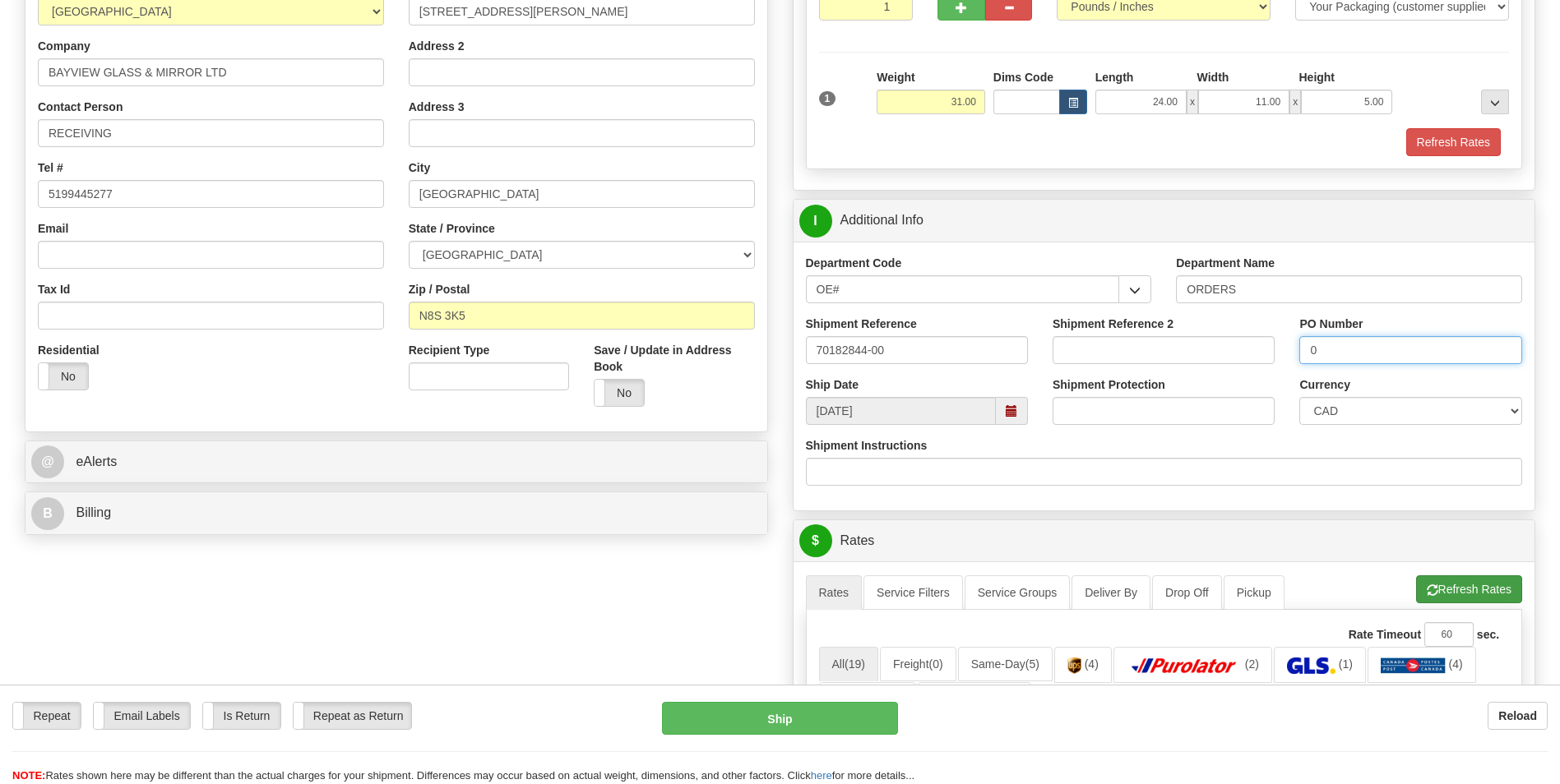
type input "0"
click at [1446, 599] on button "Refresh Rates" at bounding box center [1469, 589] width 107 height 28
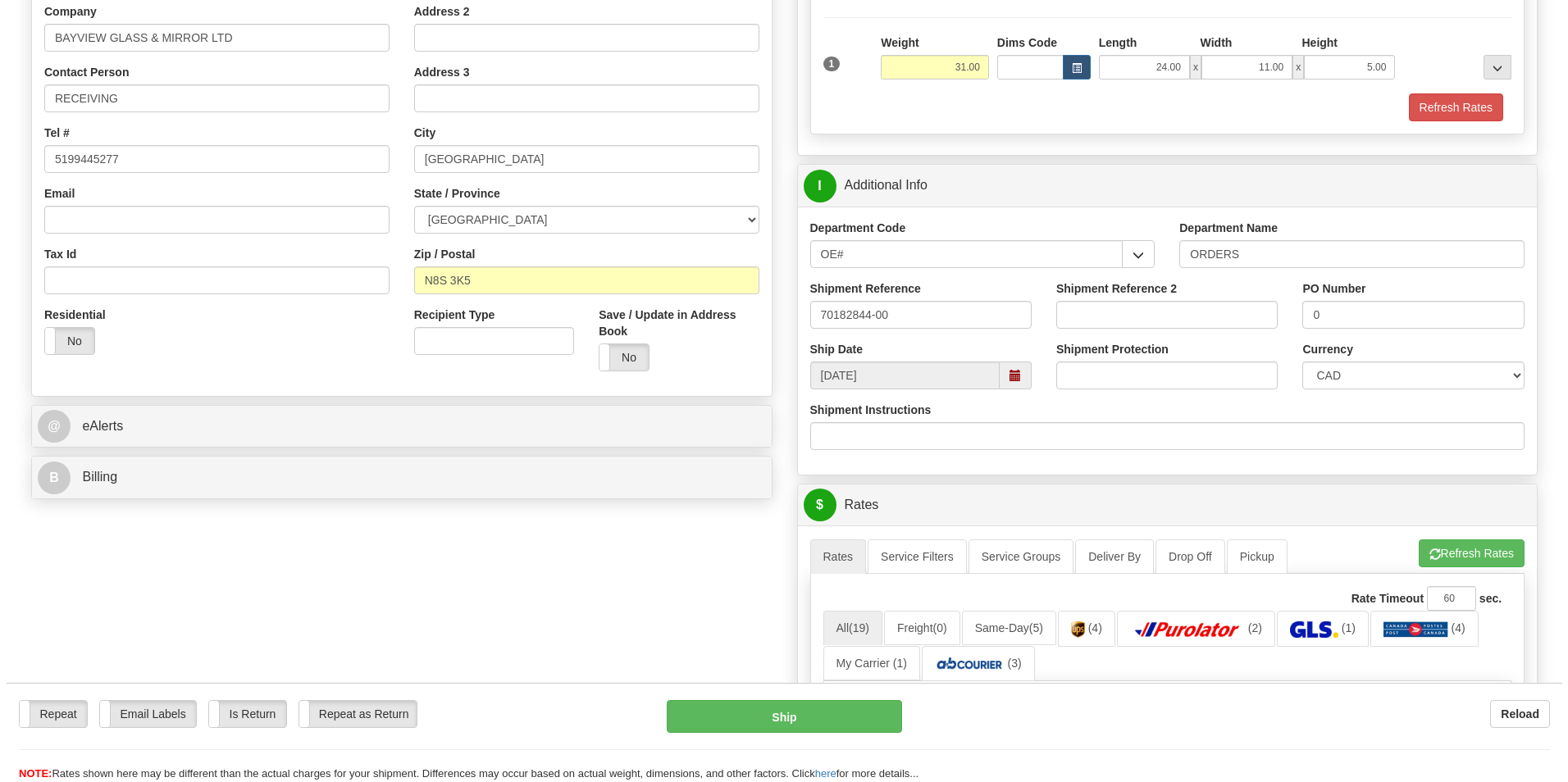
scroll to position [574, 0]
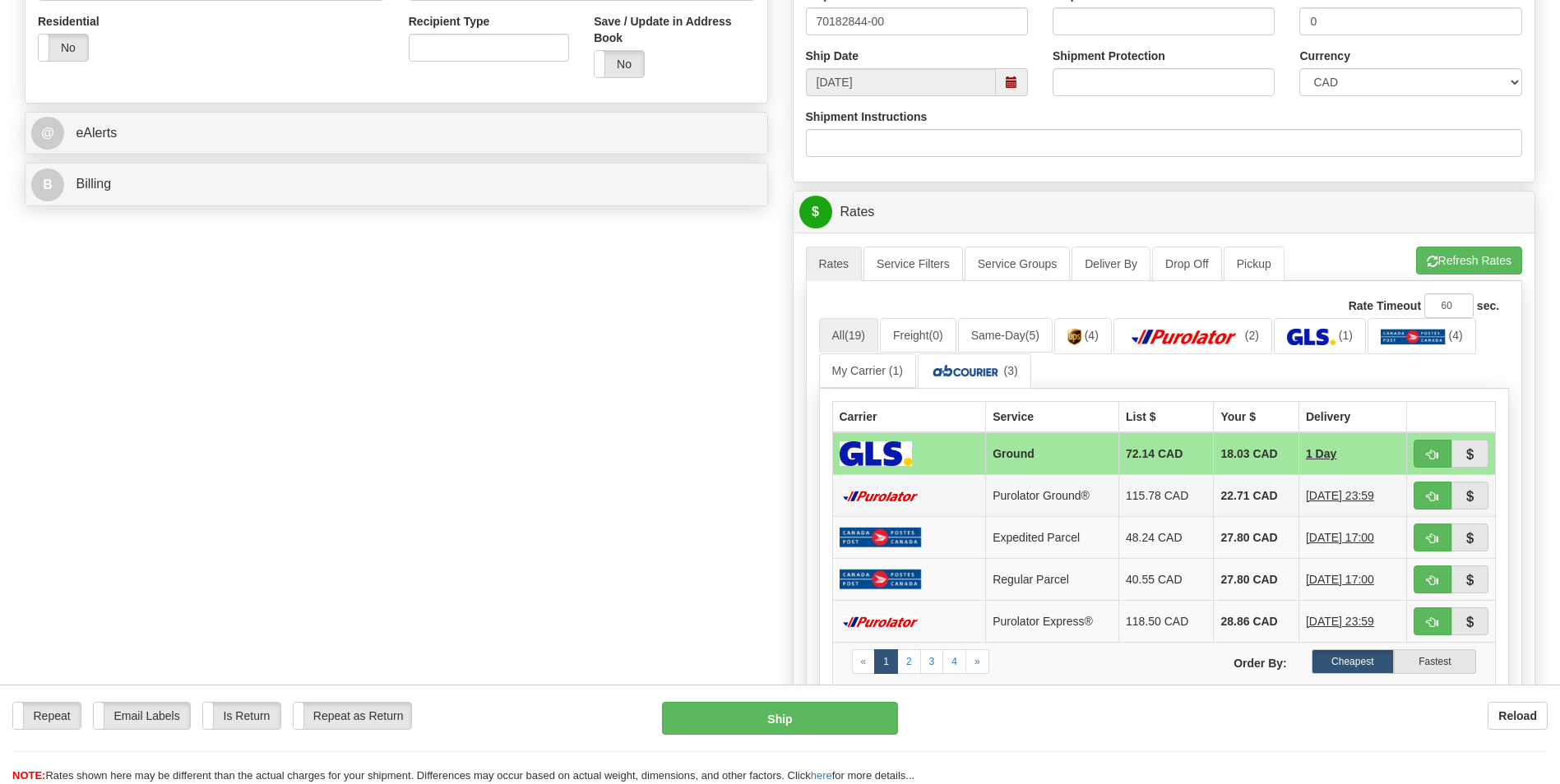
click at [1215, 490] on td "22.71 CAD" at bounding box center [1256, 496] width 85 height 42
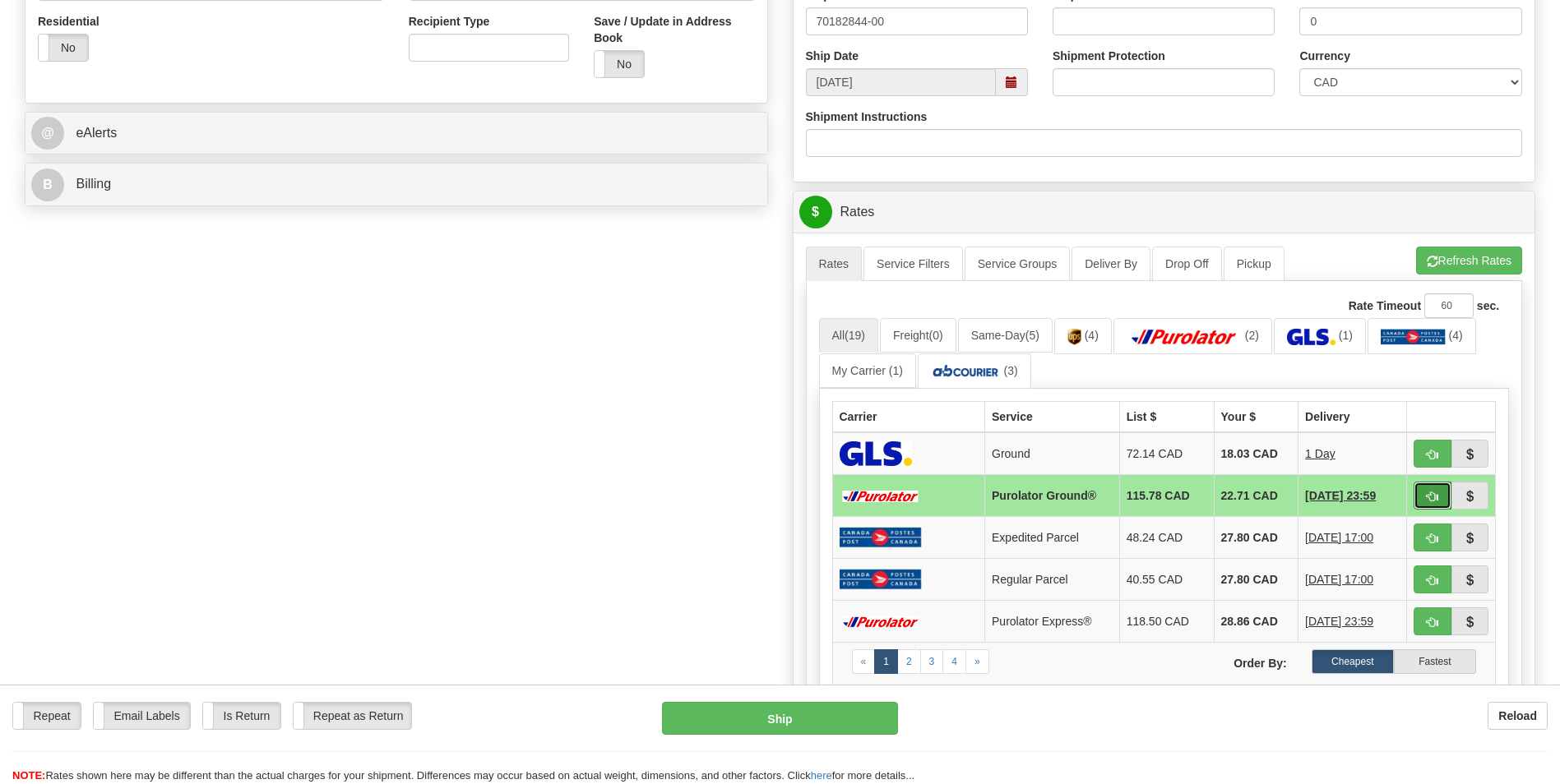
click at [1433, 491] on span "button" at bounding box center [1434, 496] width 12 height 11
type input "260"
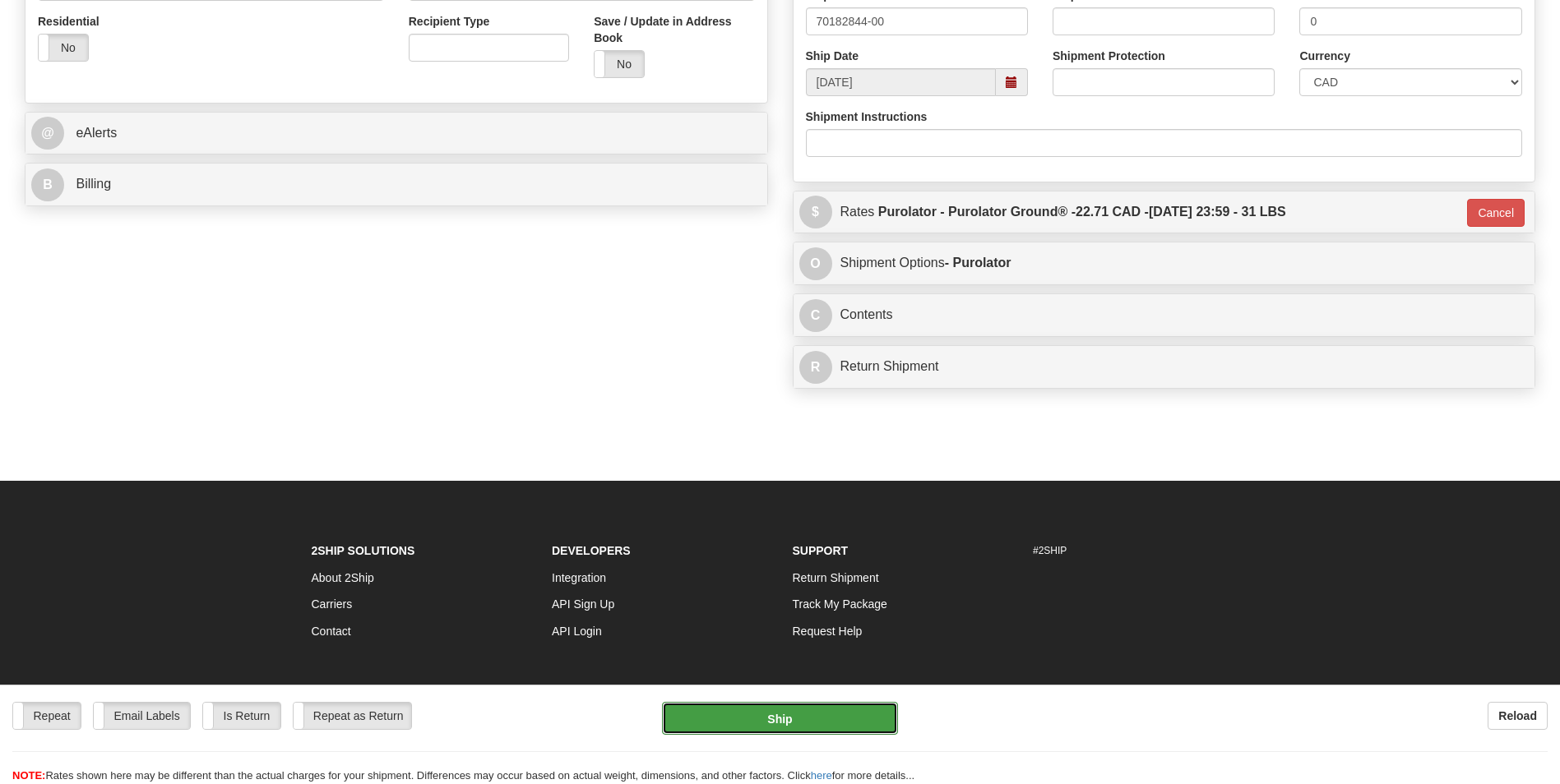
click at [799, 726] on button "Ship" at bounding box center [780, 718] width 235 height 33
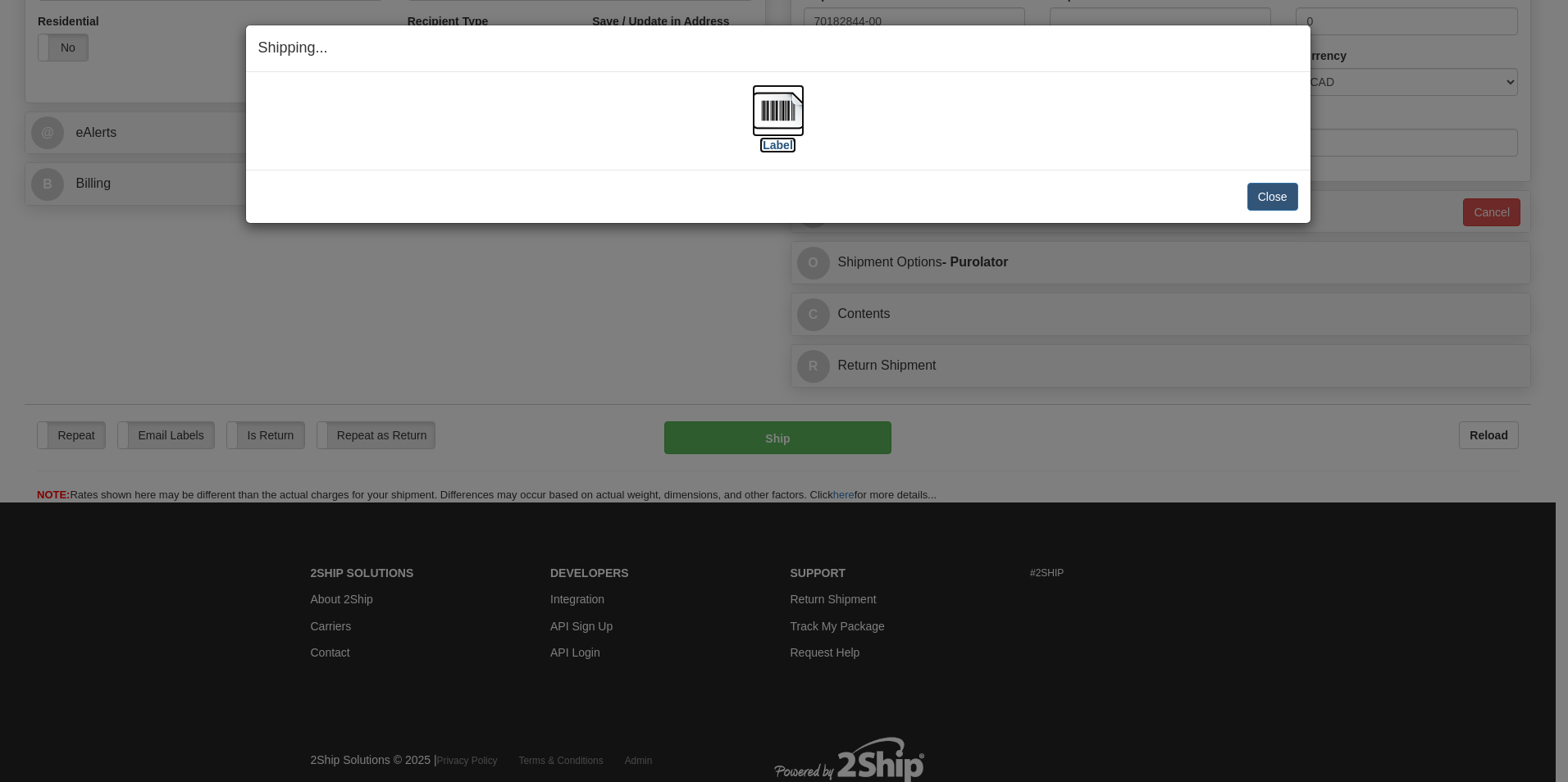
click at [771, 106] on img at bounding box center [778, 110] width 53 height 53
click at [1269, 196] on button "Close" at bounding box center [1272, 196] width 51 height 28
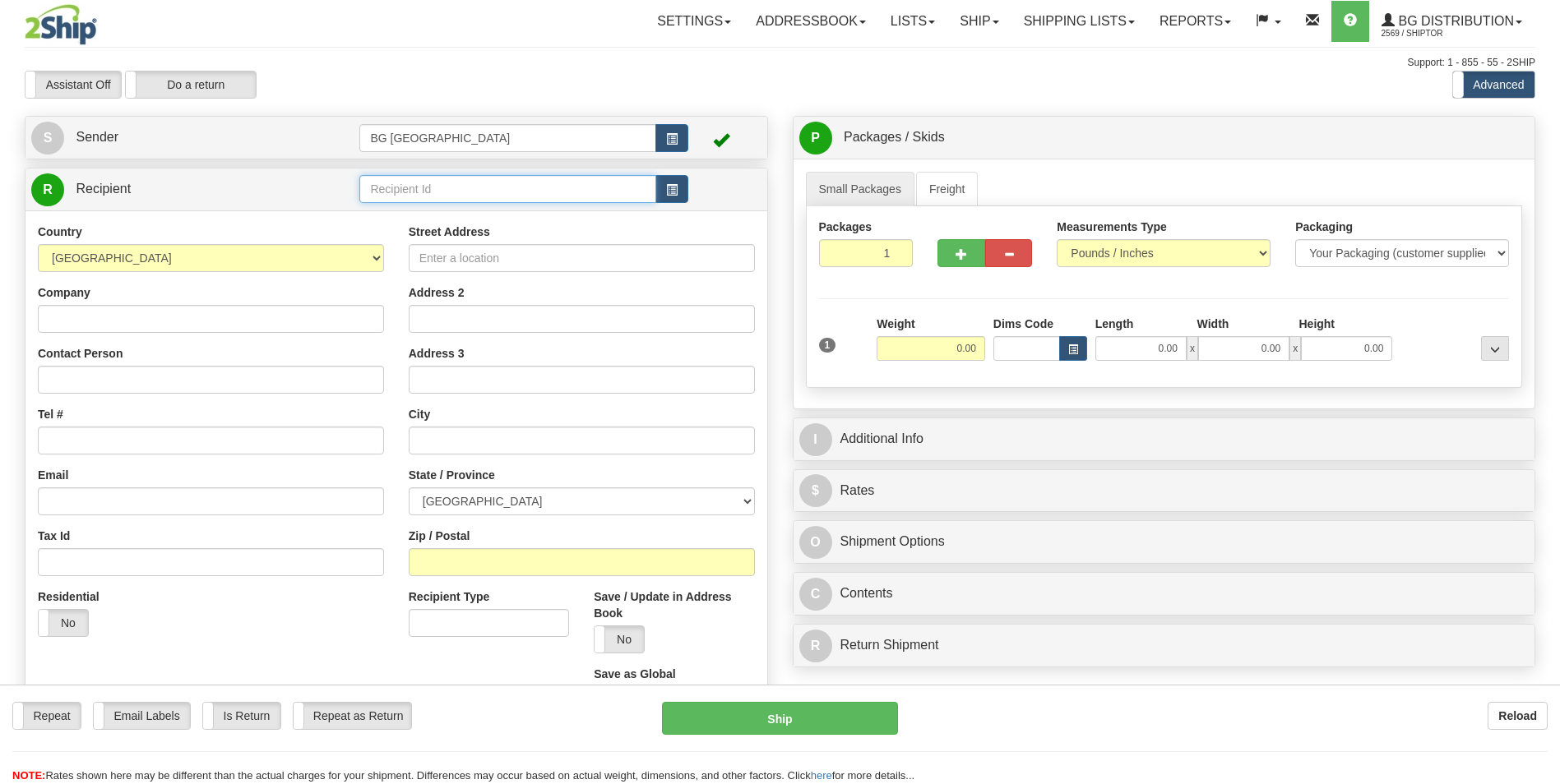
click at [424, 196] on input "text" at bounding box center [507, 189] width 296 height 28
click at [398, 210] on div "60129" at bounding box center [505, 215] width 281 height 18
type input "60129"
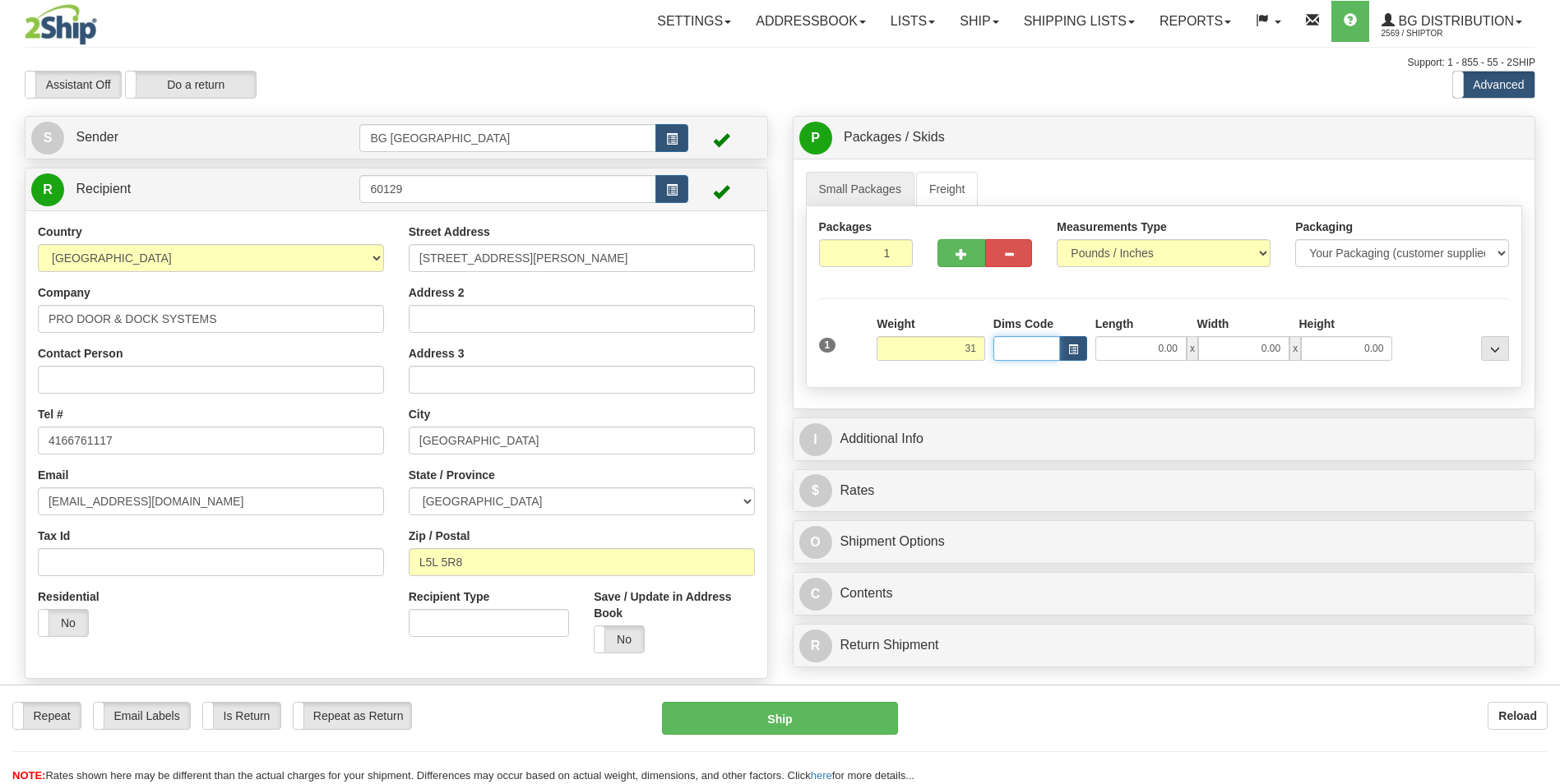
type input "31.00"
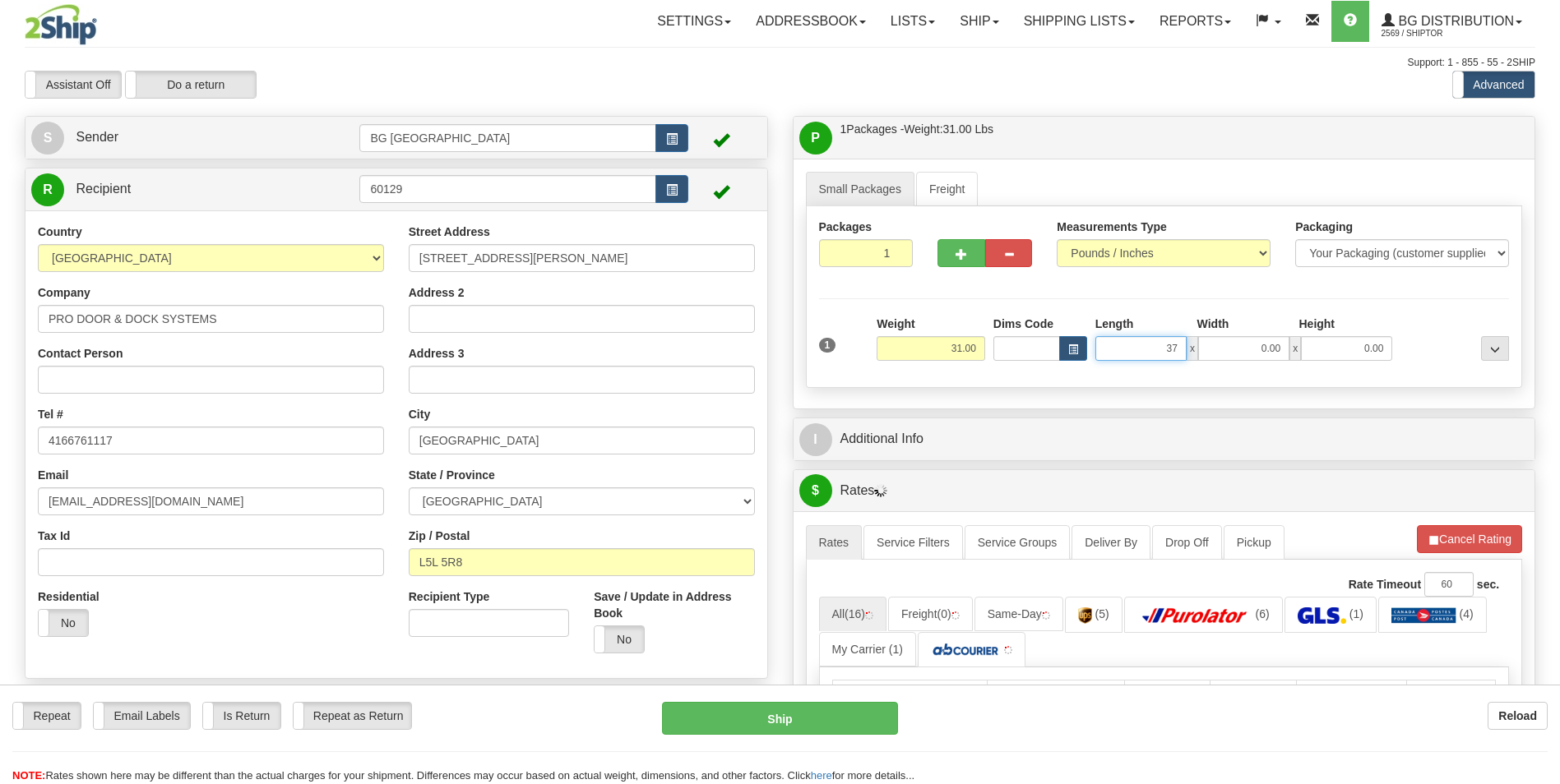
type input "37.00"
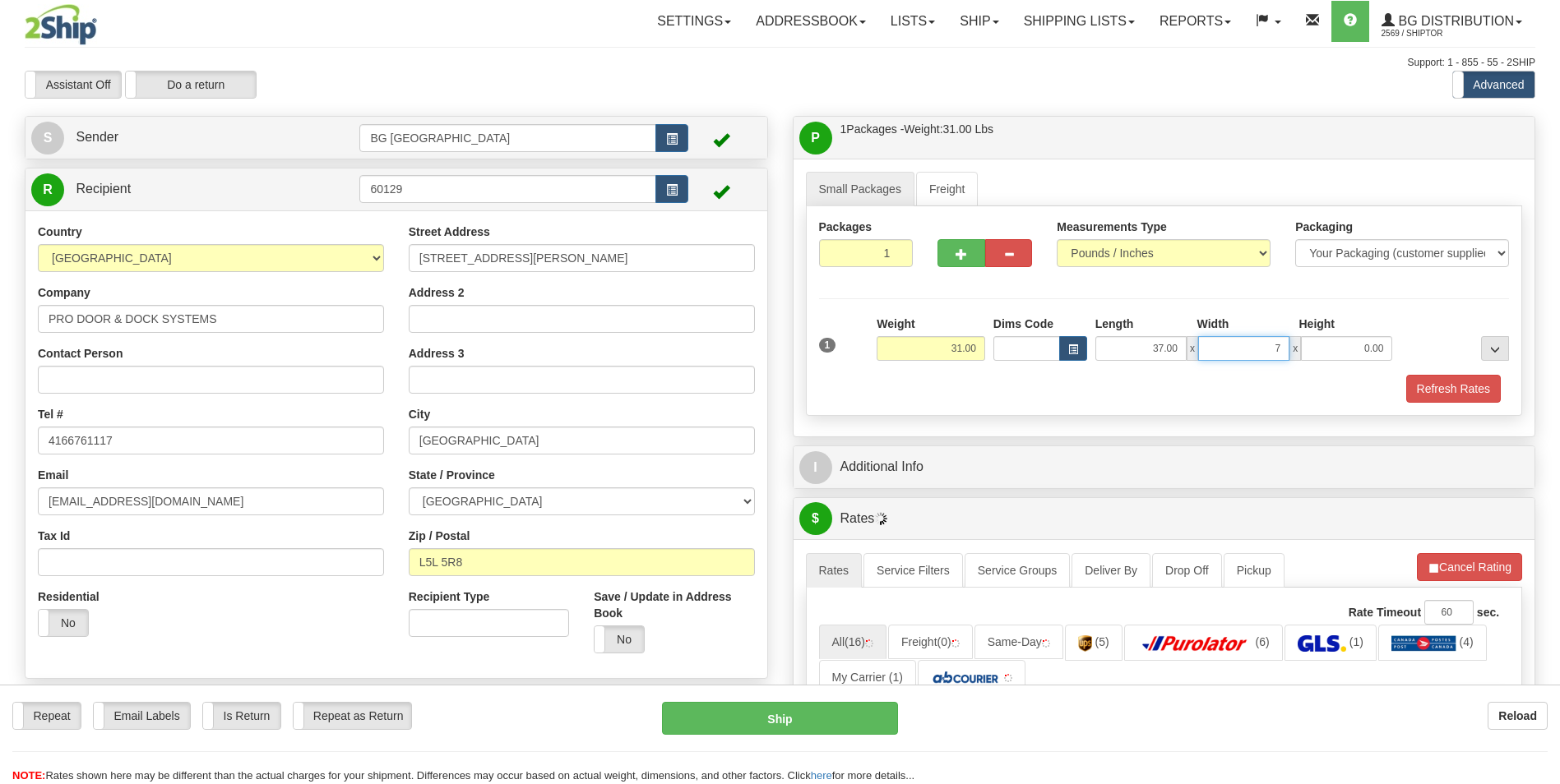
type input "7.00"
type input "4.00"
click at [955, 262] on button "button" at bounding box center [961, 253] width 47 height 28
type input "2"
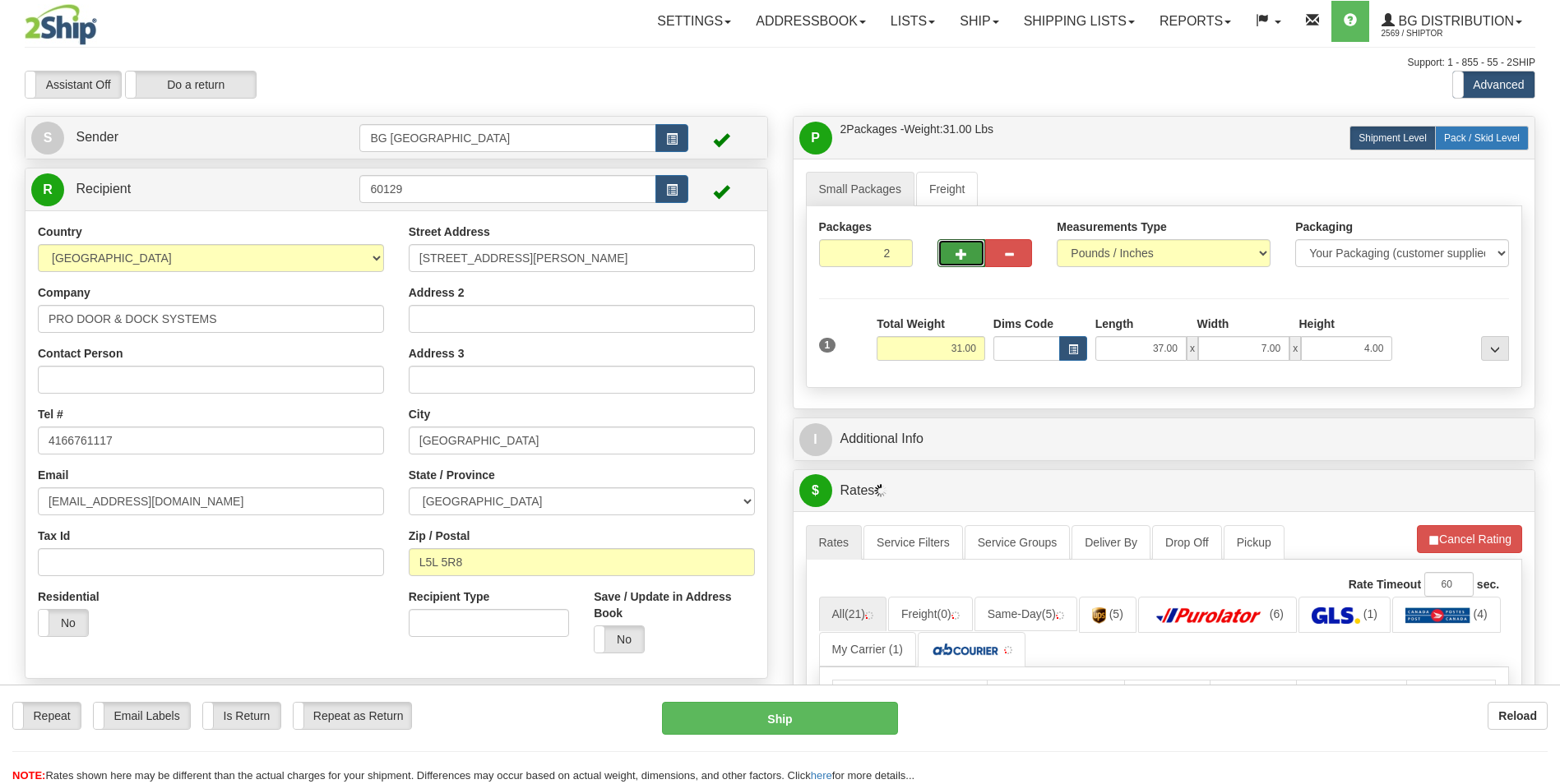
click at [1493, 125] on label "Pack / Skid Level Pack.." at bounding box center [1482, 137] width 94 height 25
radio input "true"
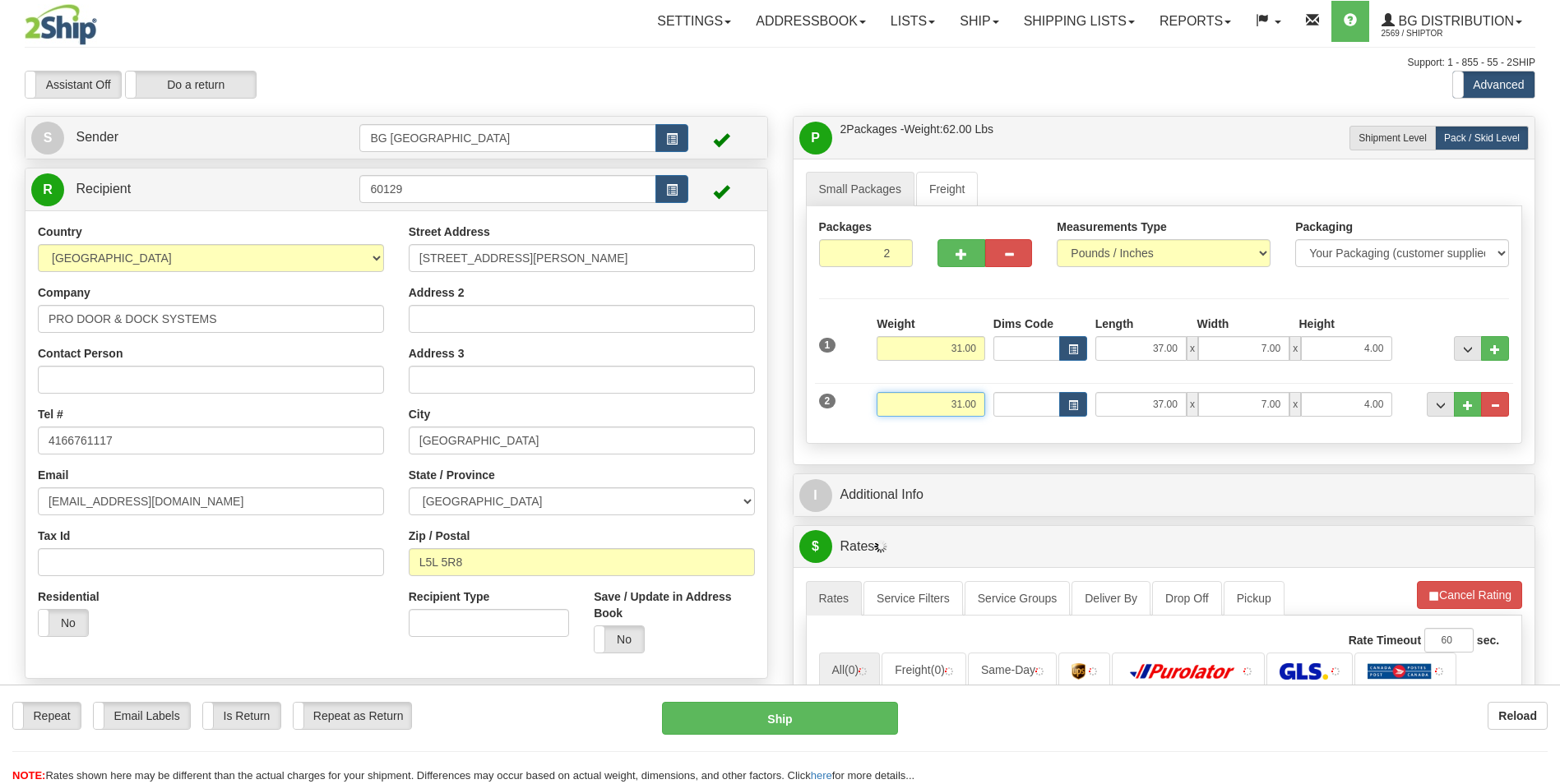
click at [930, 400] on input "31.00" at bounding box center [931, 404] width 109 height 25
type input "25.00"
type input "48.00"
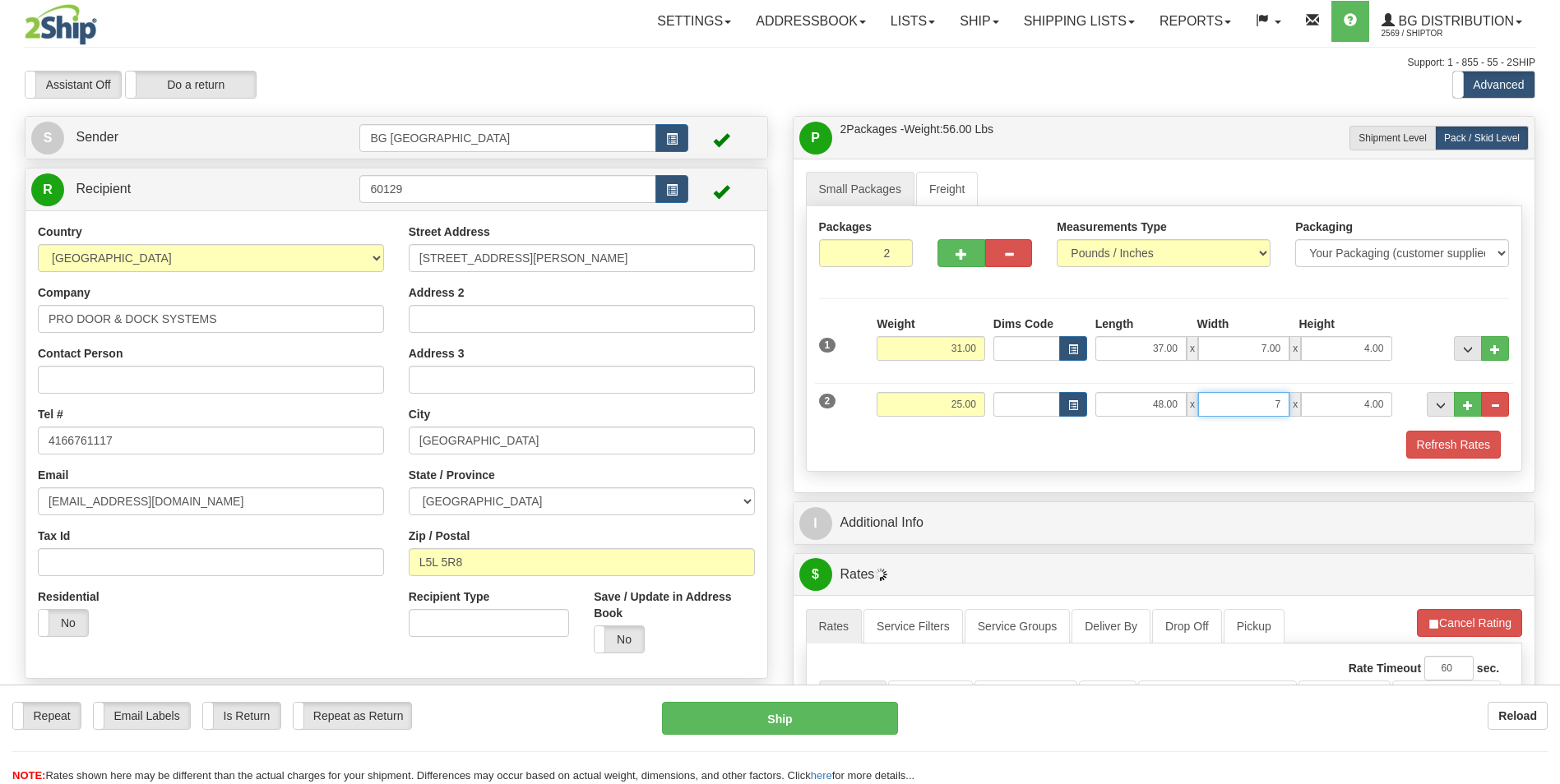
type input "7.00"
type input "3.00"
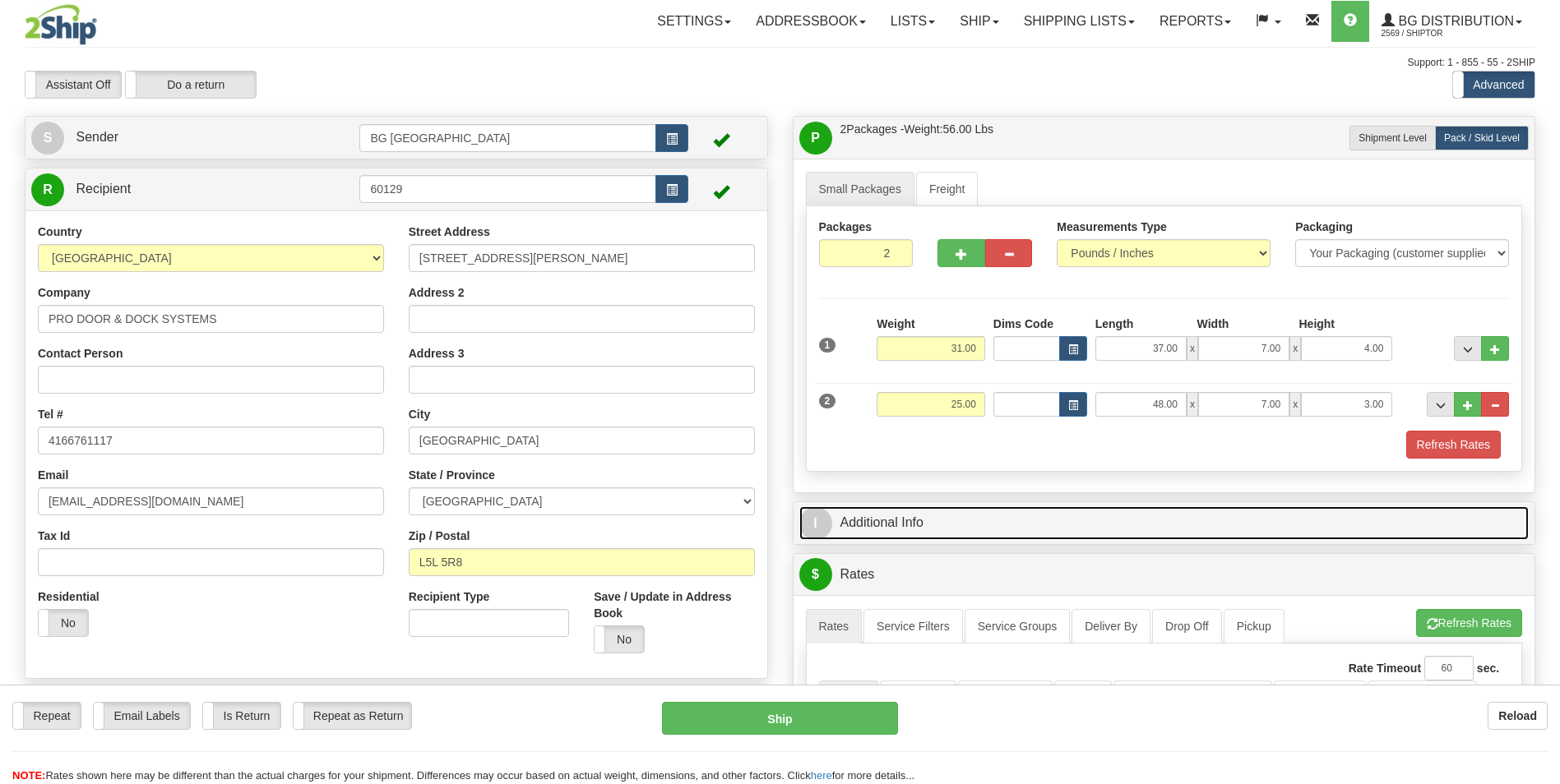
click at [937, 513] on link "I Additional Info" at bounding box center [1165, 523] width 731 height 34
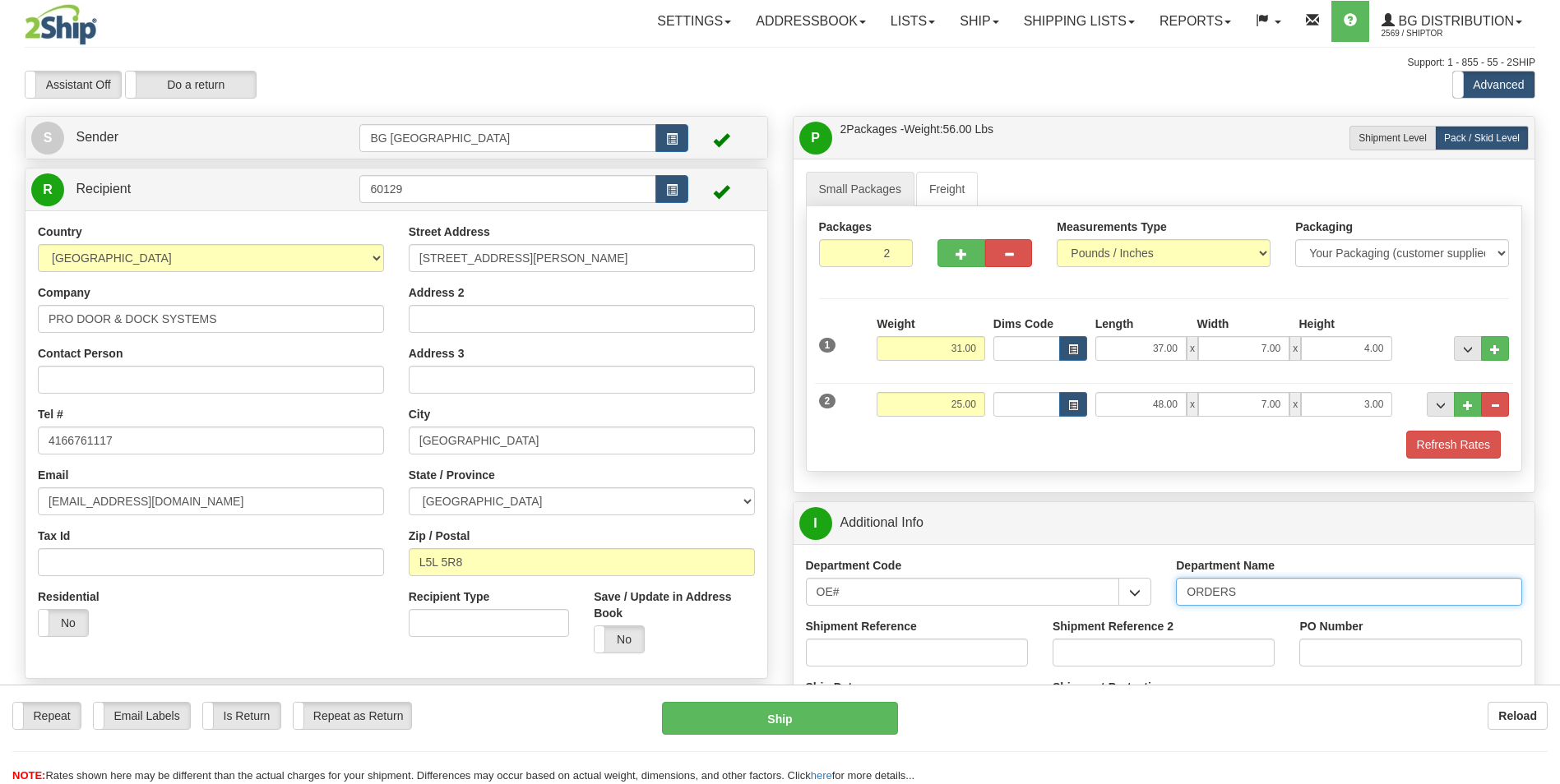
click at [1249, 597] on input "ORDERS" at bounding box center [1350, 592] width 346 height 28
type input "70182882-00"
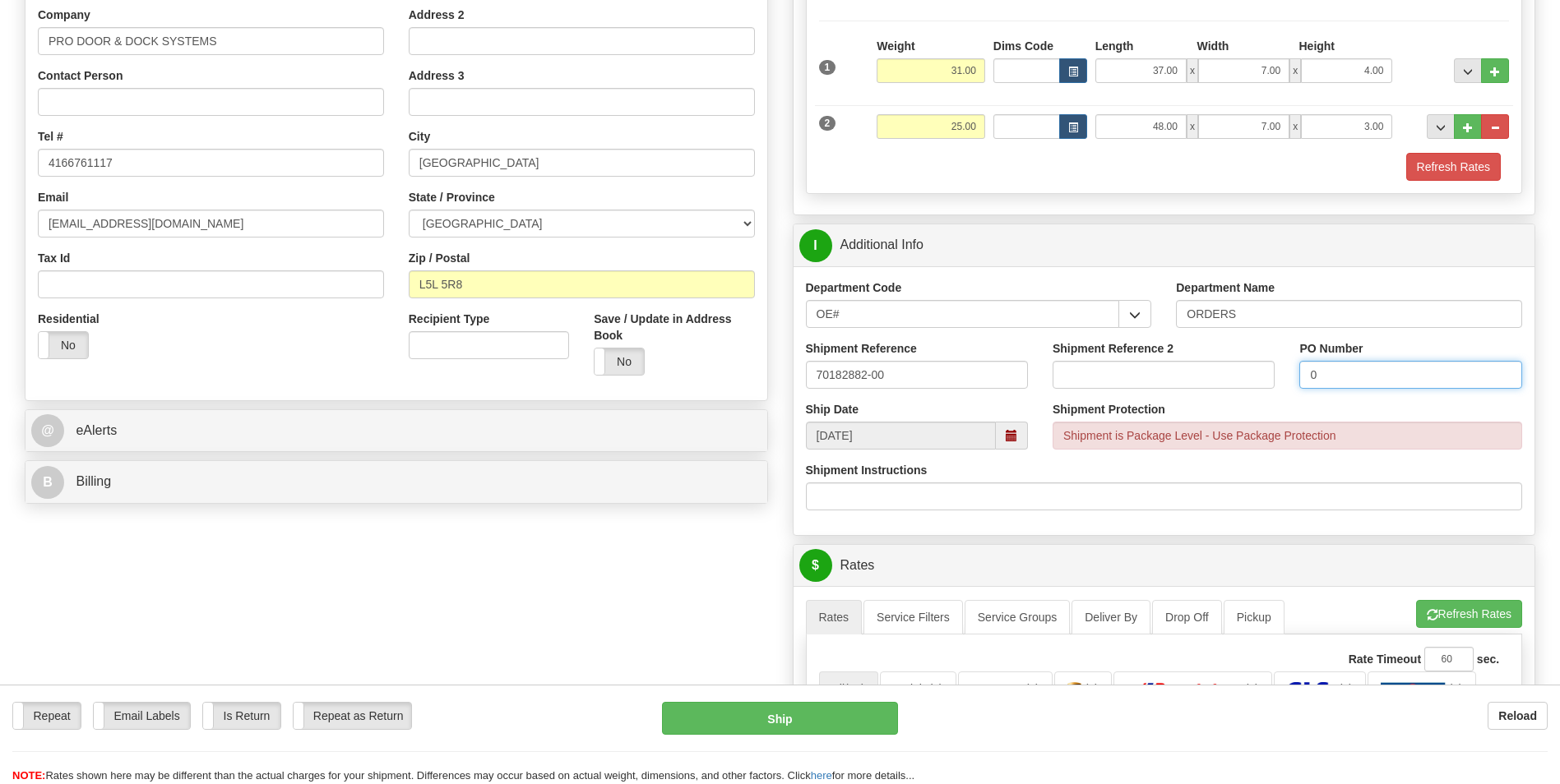
scroll to position [411, 0]
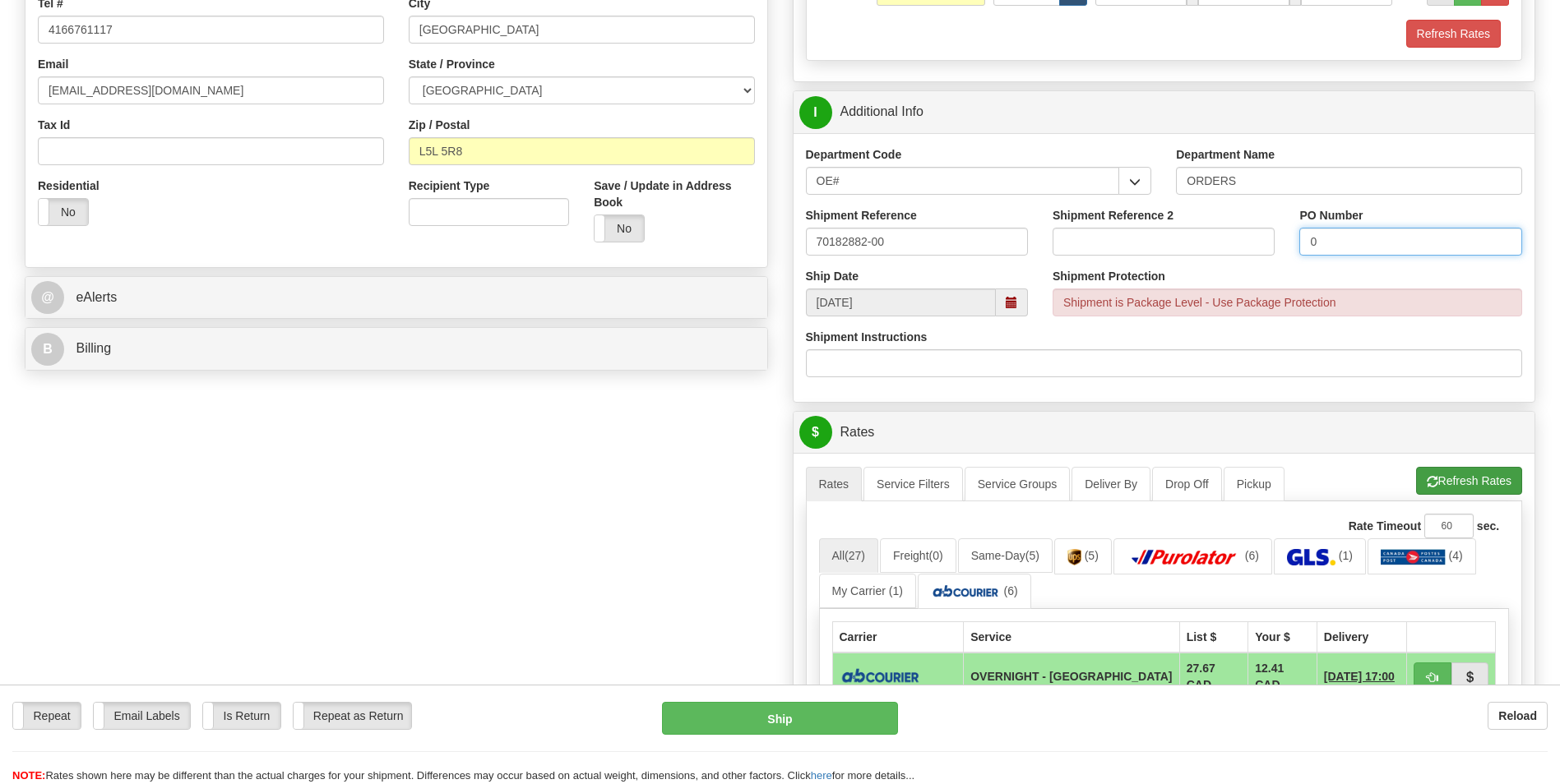
type input "0"
click at [1431, 480] on span "button" at bounding box center [1434, 482] width 12 height 11
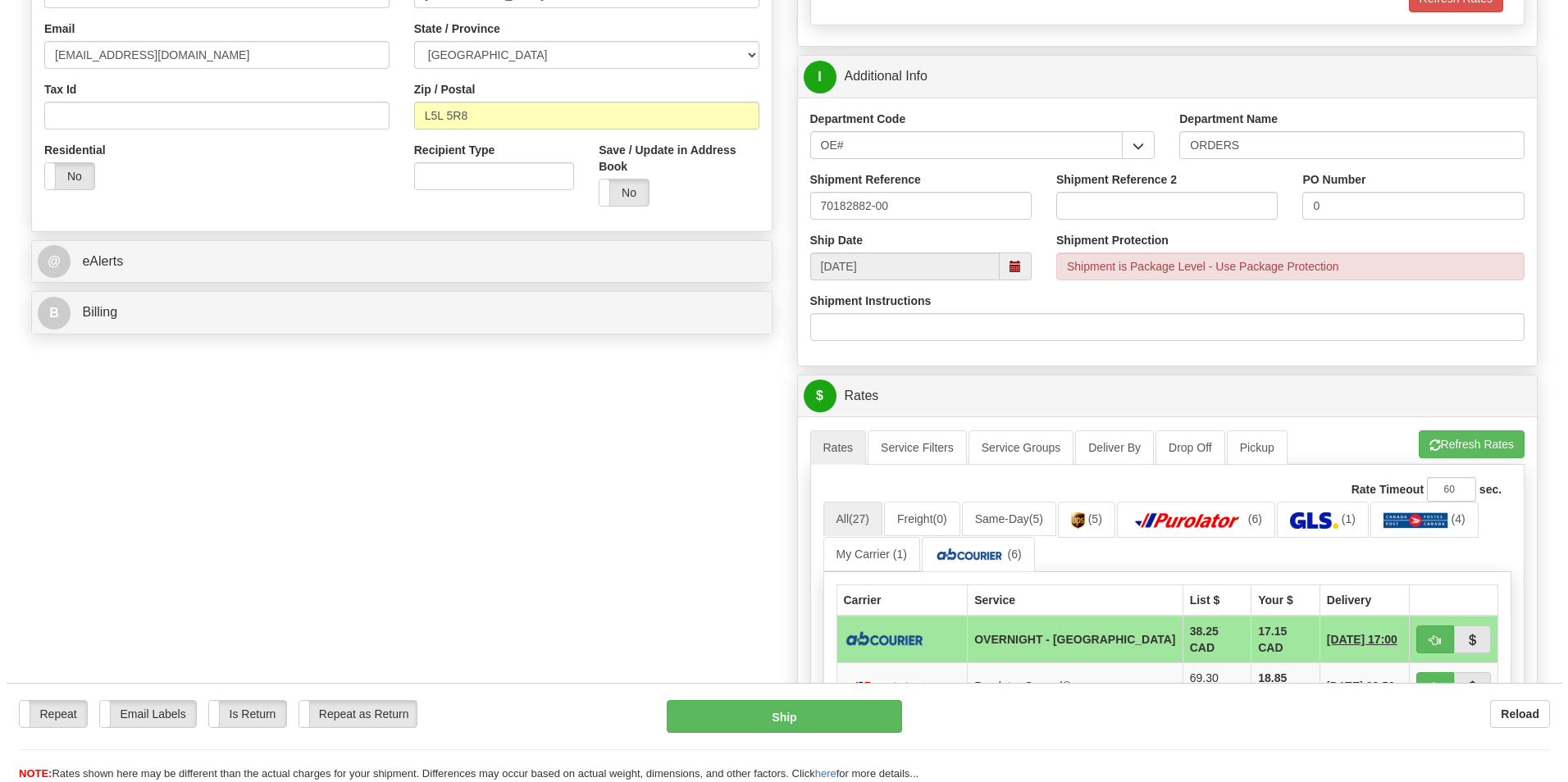
scroll to position [574, 0]
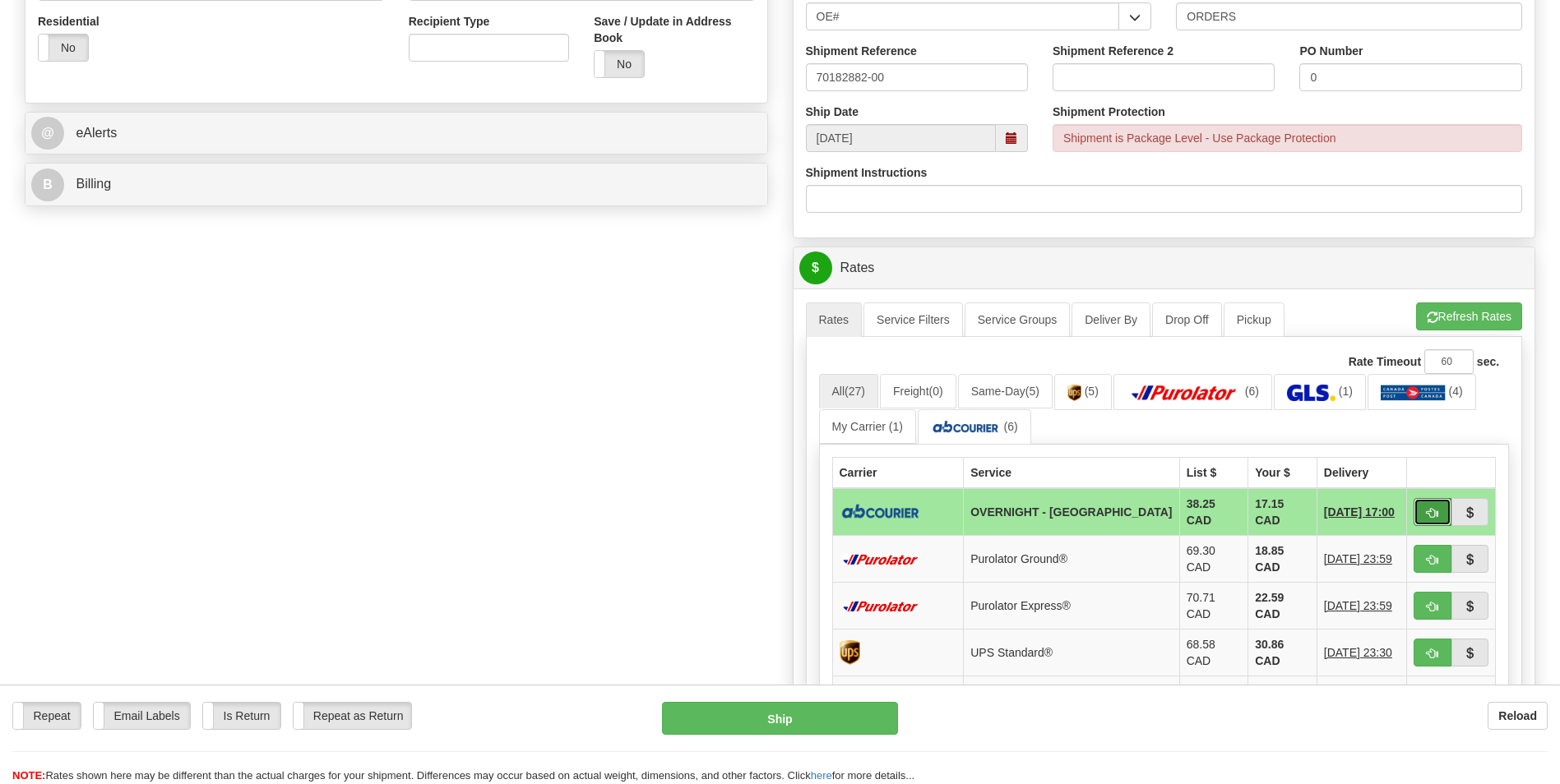
click at [1433, 520] on button "button" at bounding box center [1433, 512] width 38 height 28
type input "4"
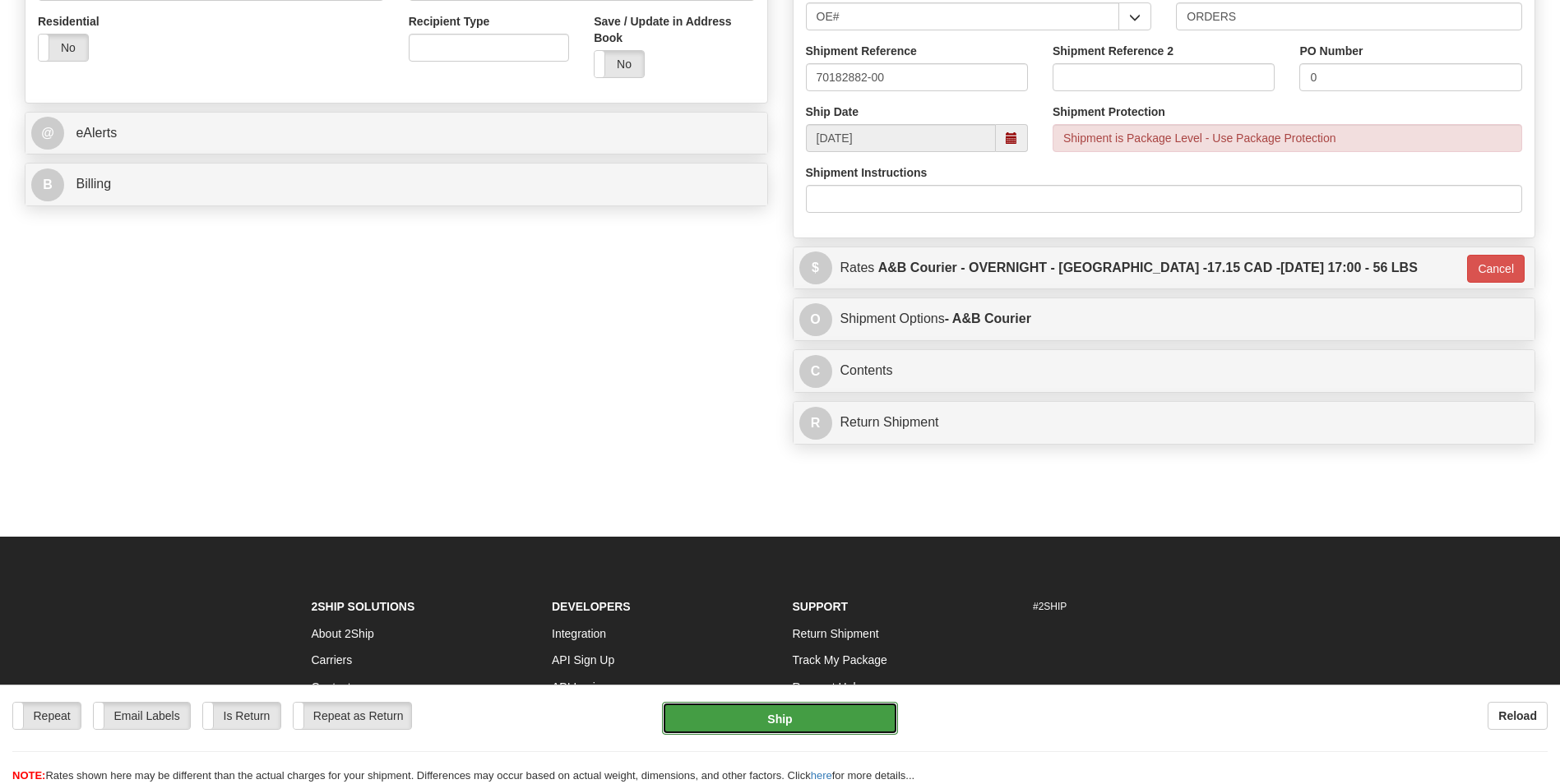
click at [843, 718] on button "Ship" at bounding box center [780, 718] width 235 height 33
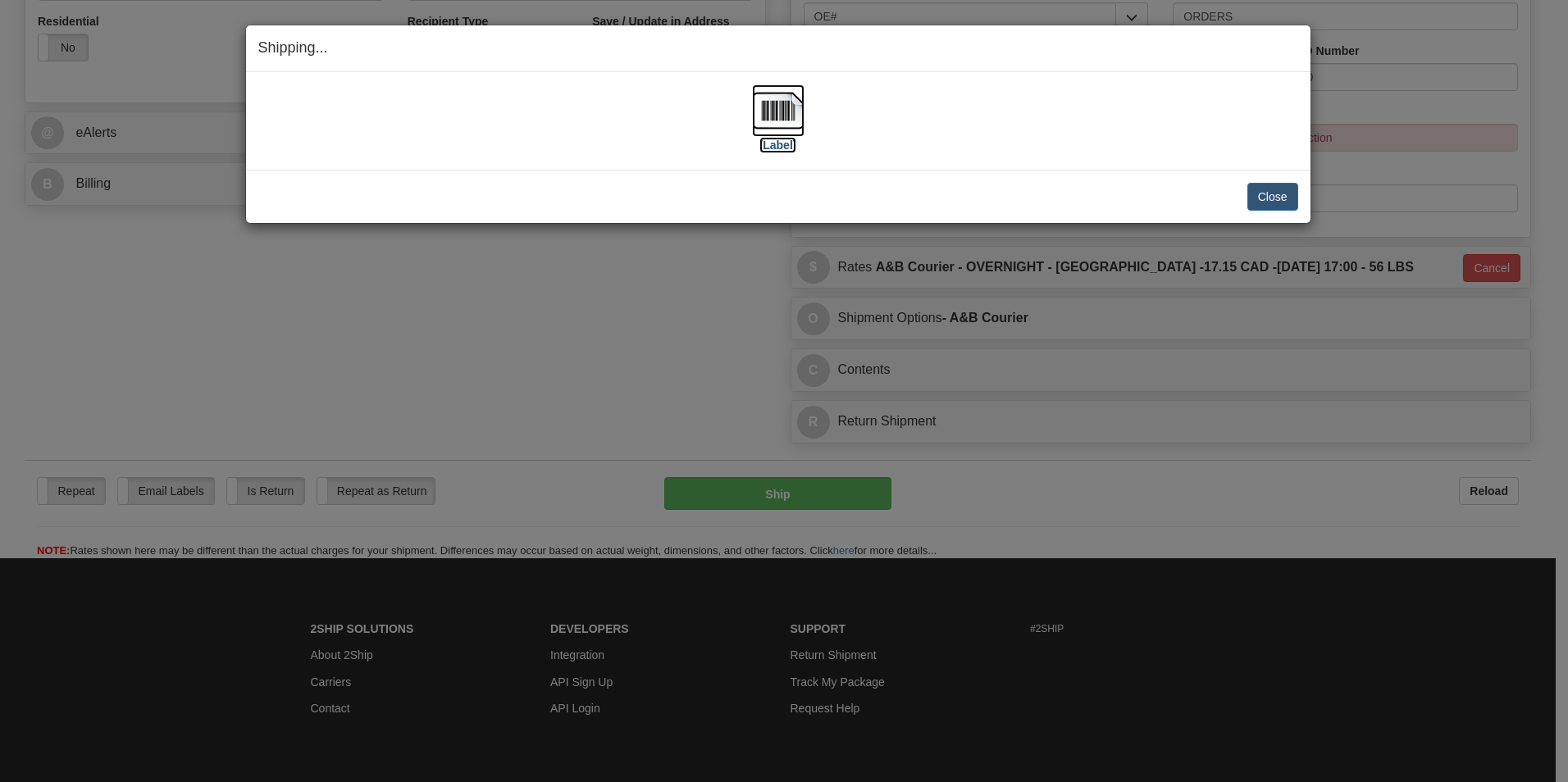
click at [789, 120] on img at bounding box center [778, 110] width 53 height 53
click at [1266, 194] on button "Close" at bounding box center [1272, 196] width 51 height 28
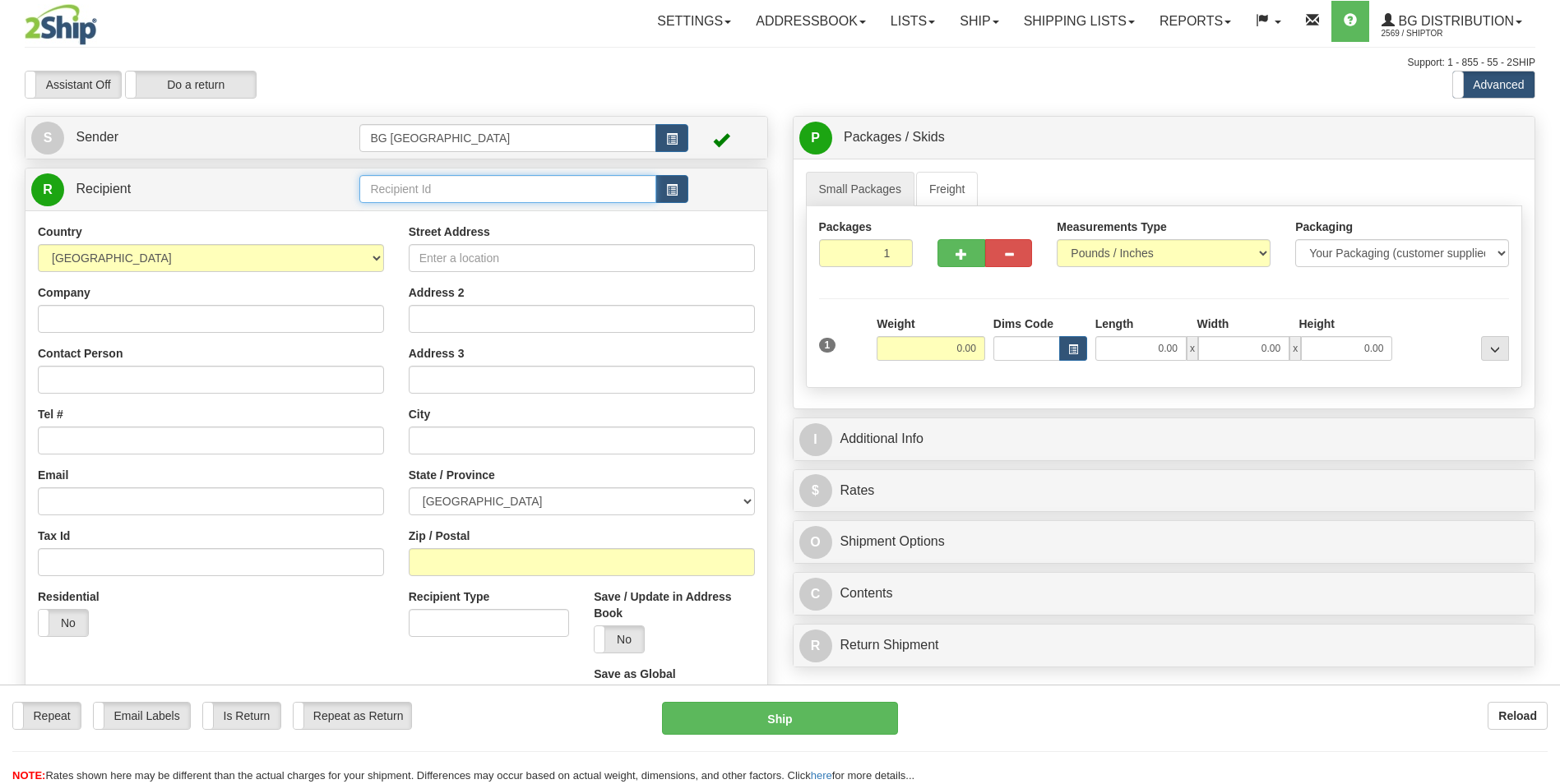
click at [421, 181] on input "text" at bounding box center [507, 189] width 296 height 28
click at [388, 216] on div "60111" at bounding box center [505, 215] width 281 height 18
type input "60111"
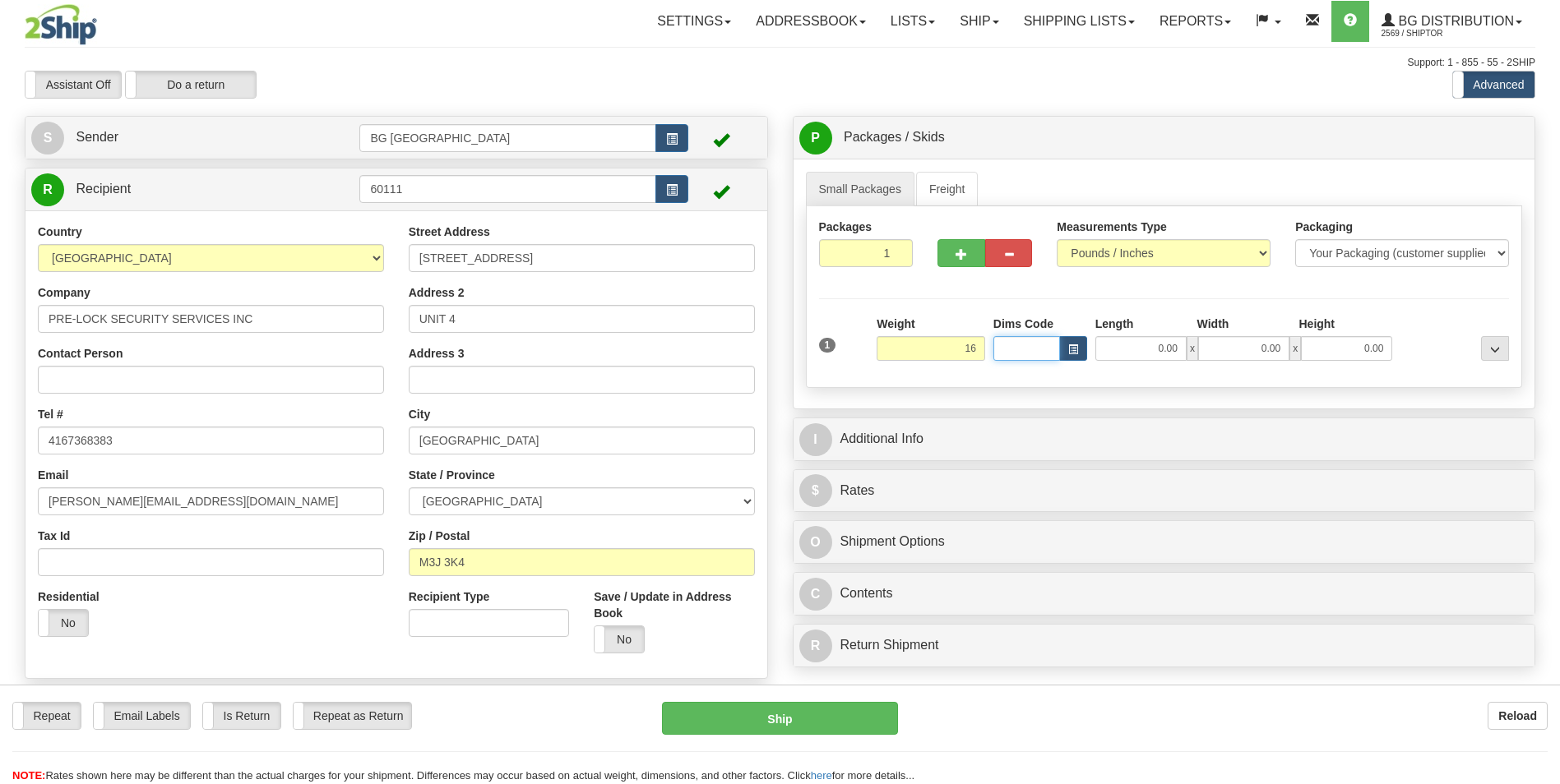
type input "16.00"
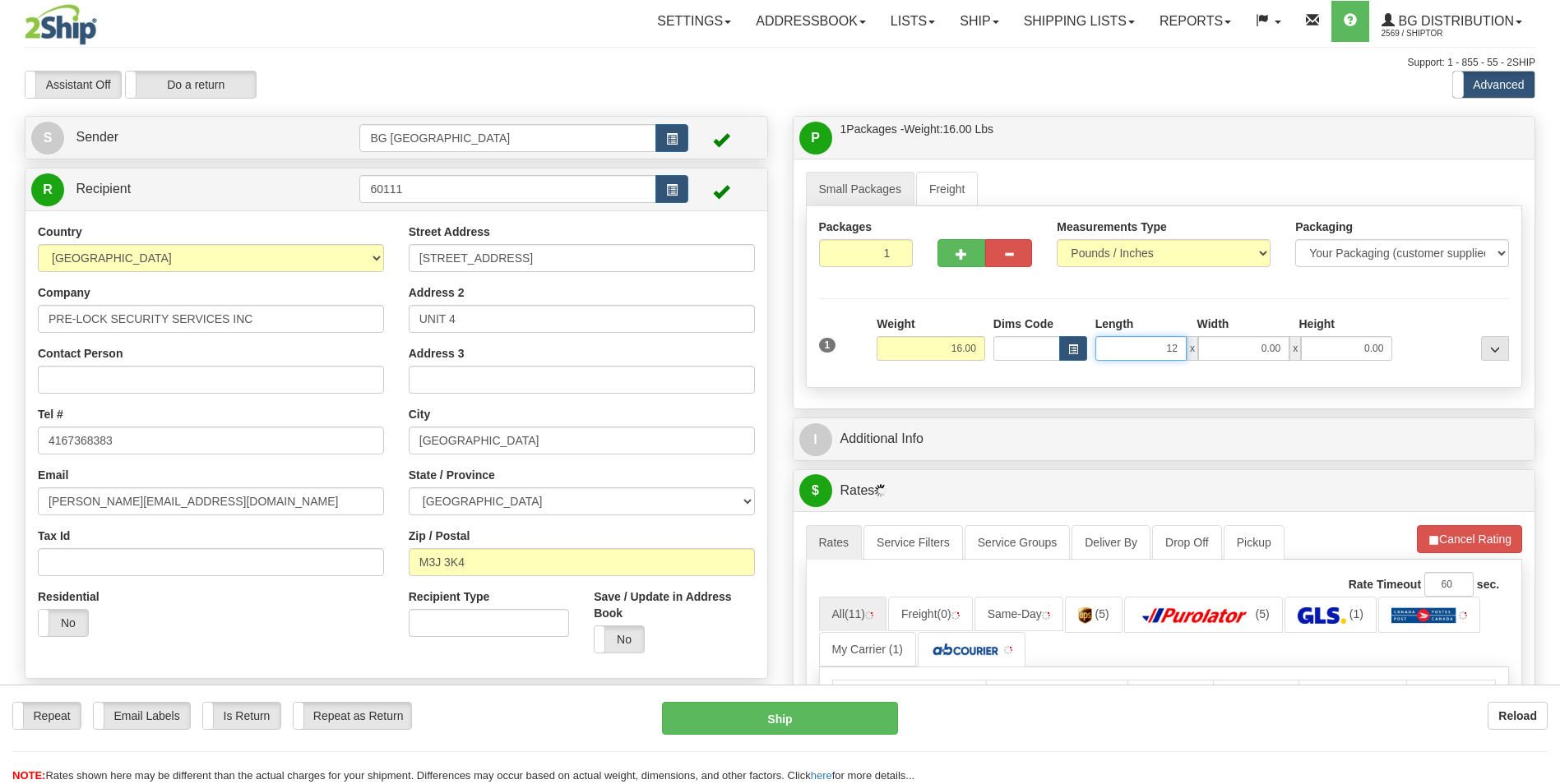
type input "12.00"
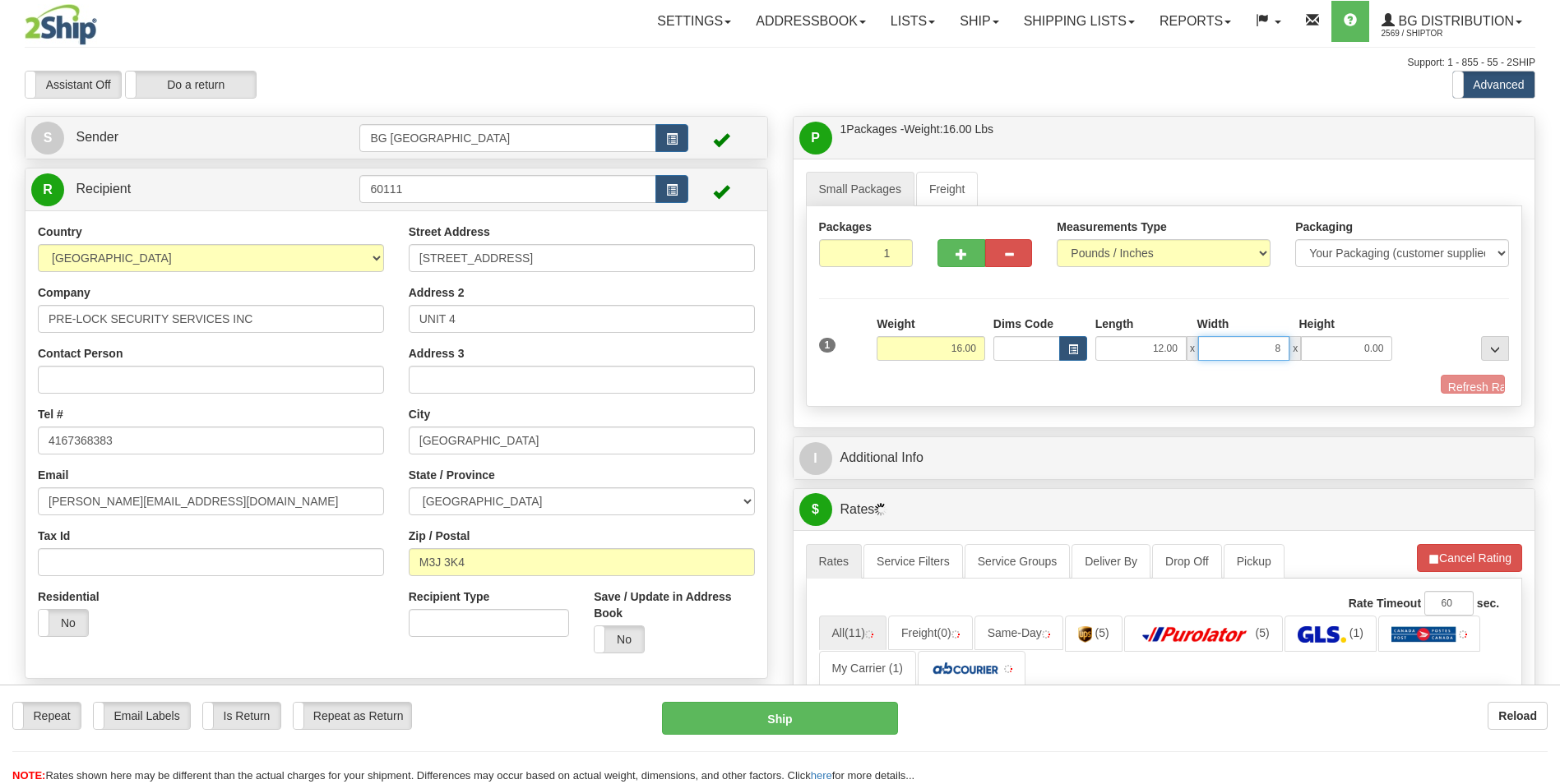
type input "8.00"
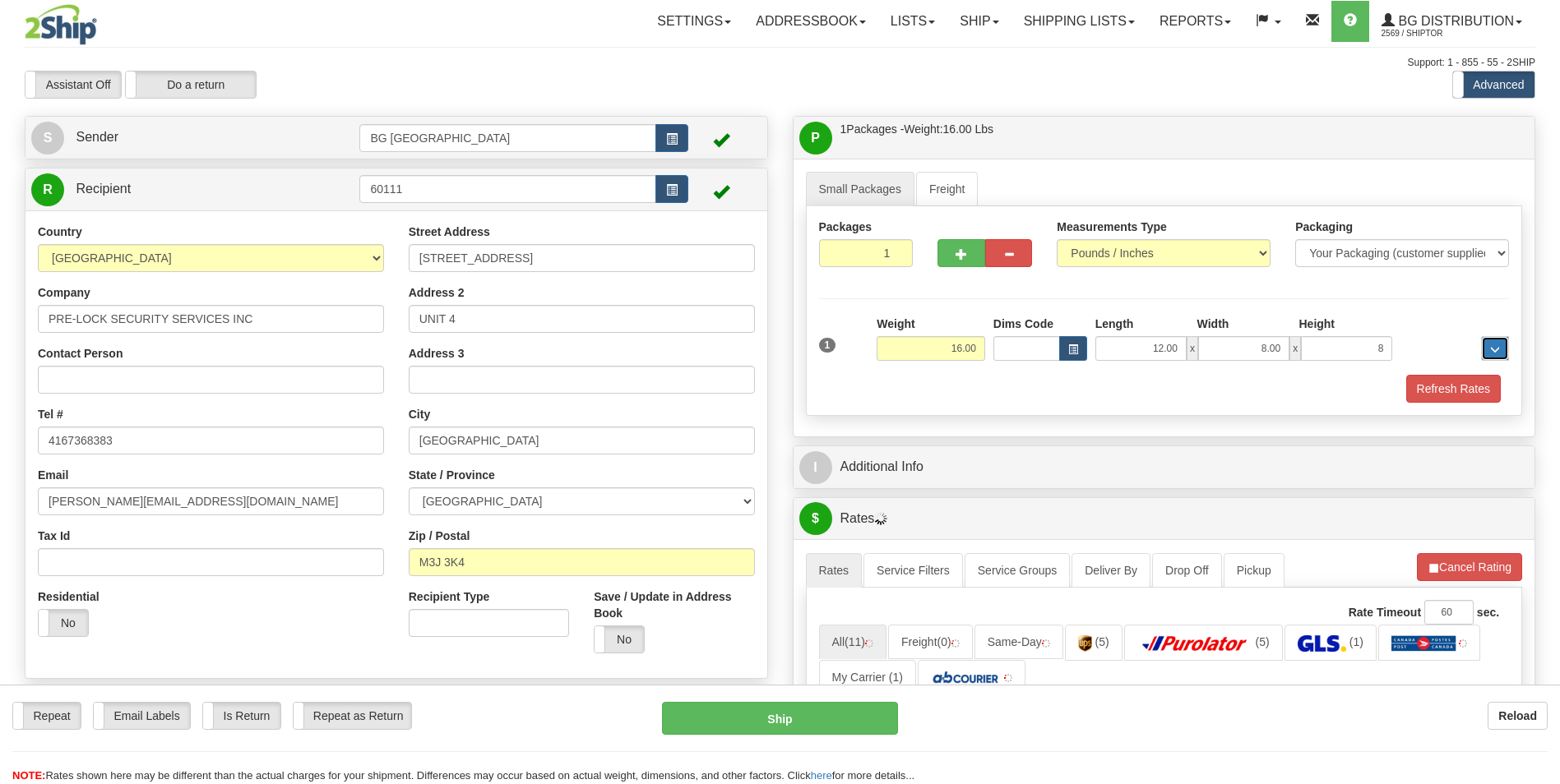
type input "8.00"
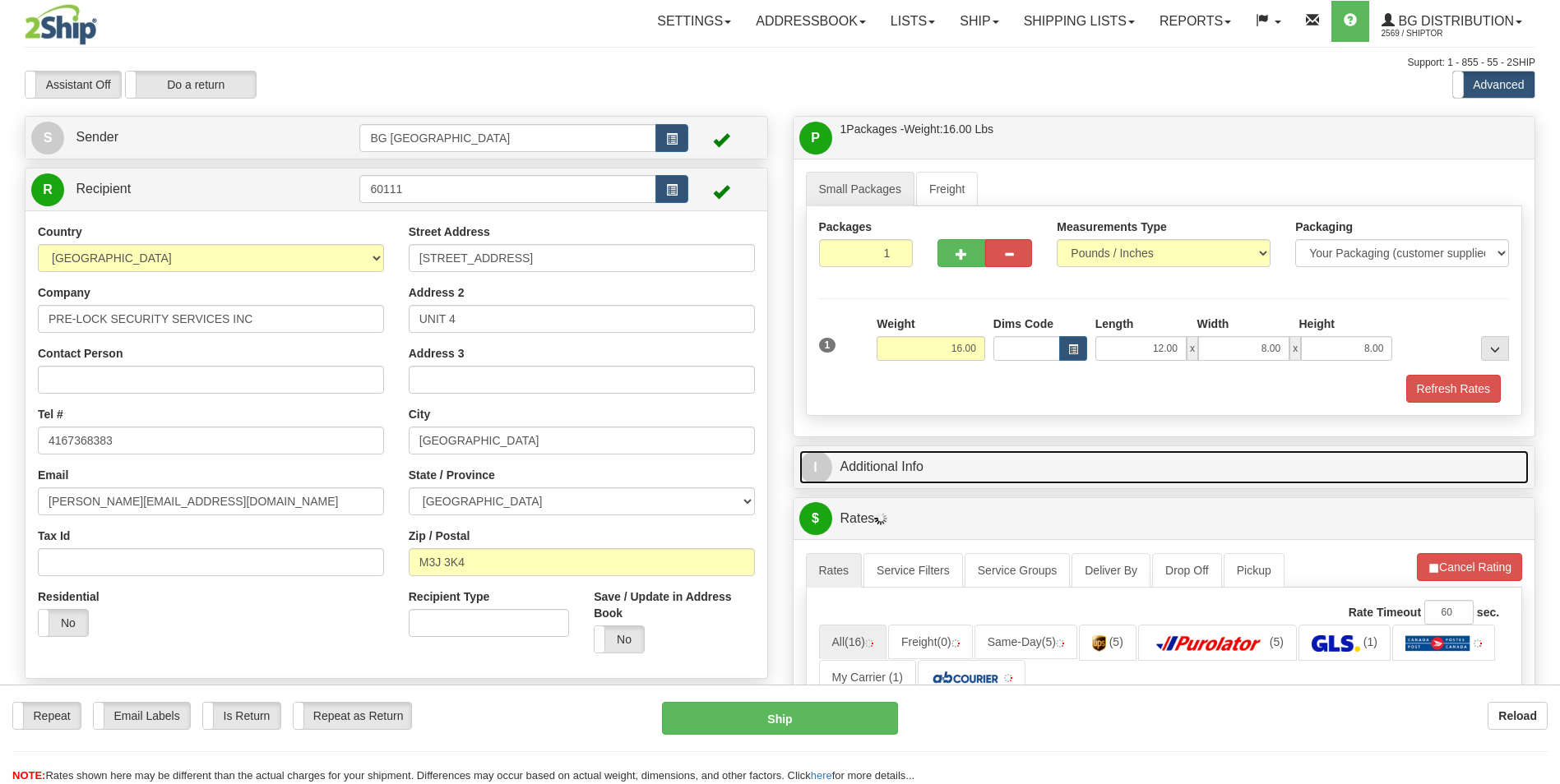
click at [895, 454] on link "I Additional Info" at bounding box center [1165, 468] width 731 height 34
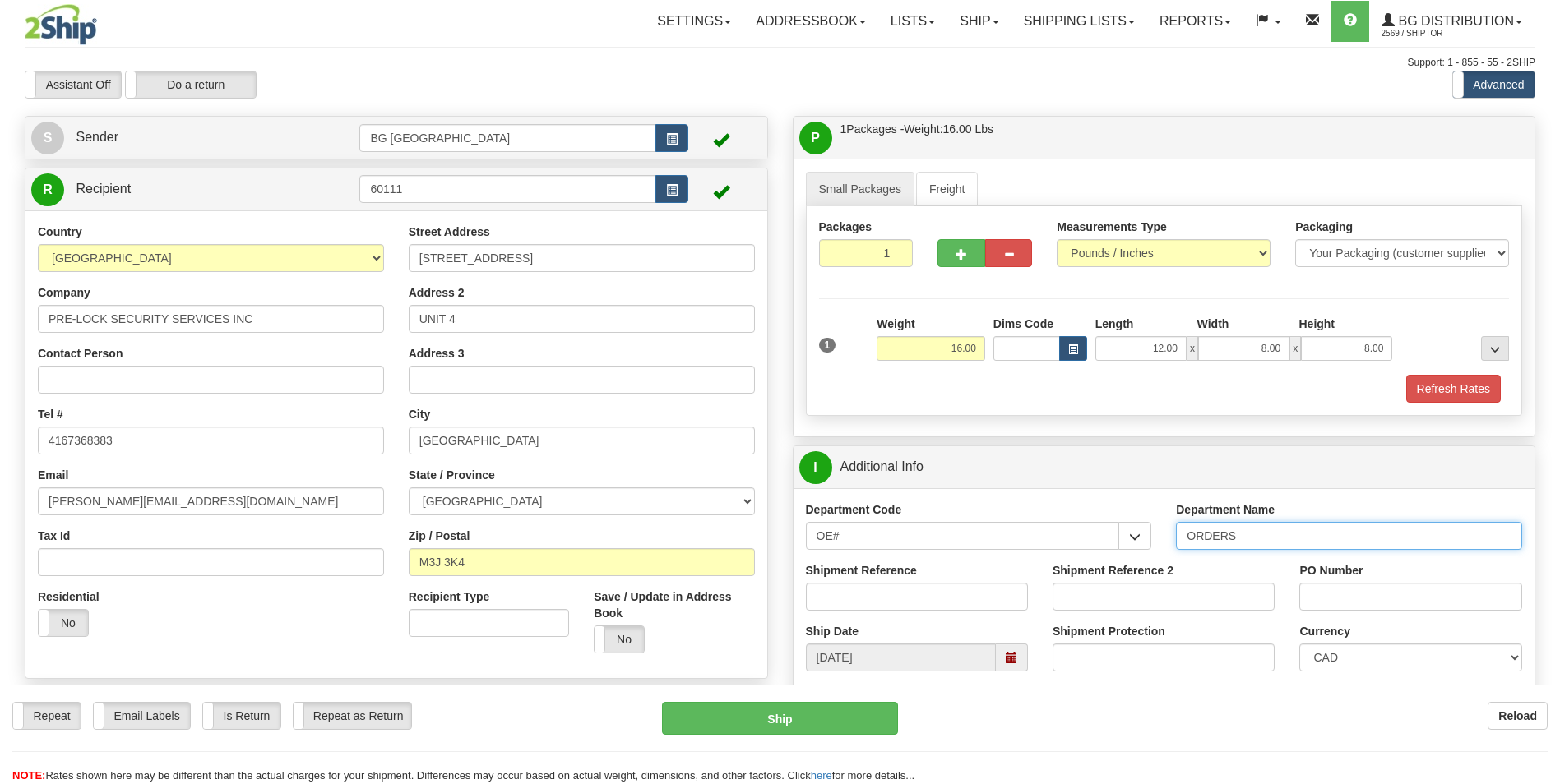
click at [1265, 537] on input "ORDERS" at bounding box center [1350, 536] width 346 height 28
type input "70182911-00"
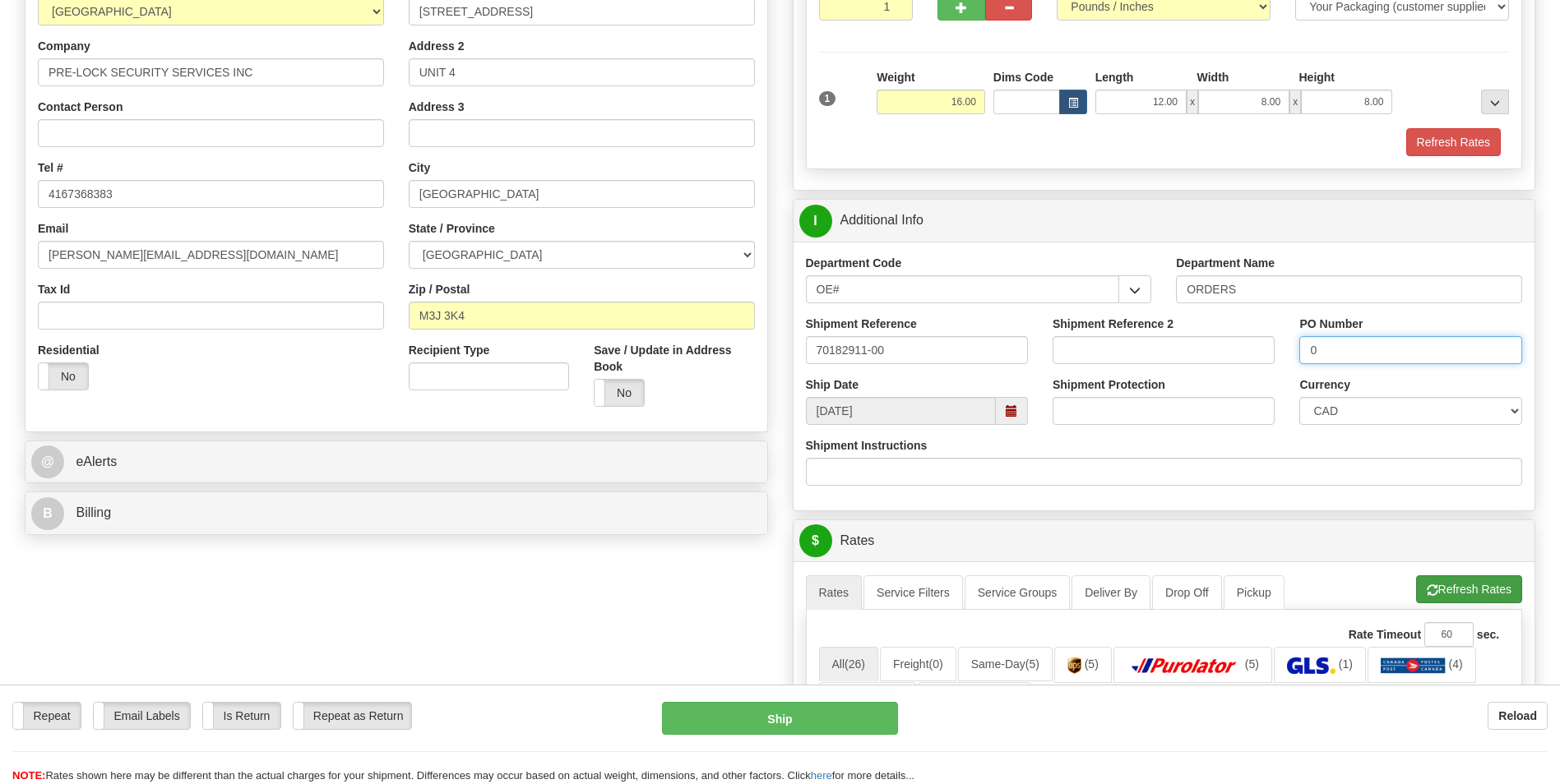
type input "0"
click at [1429, 591] on span "button" at bounding box center [1434, 590] width 12 height 11
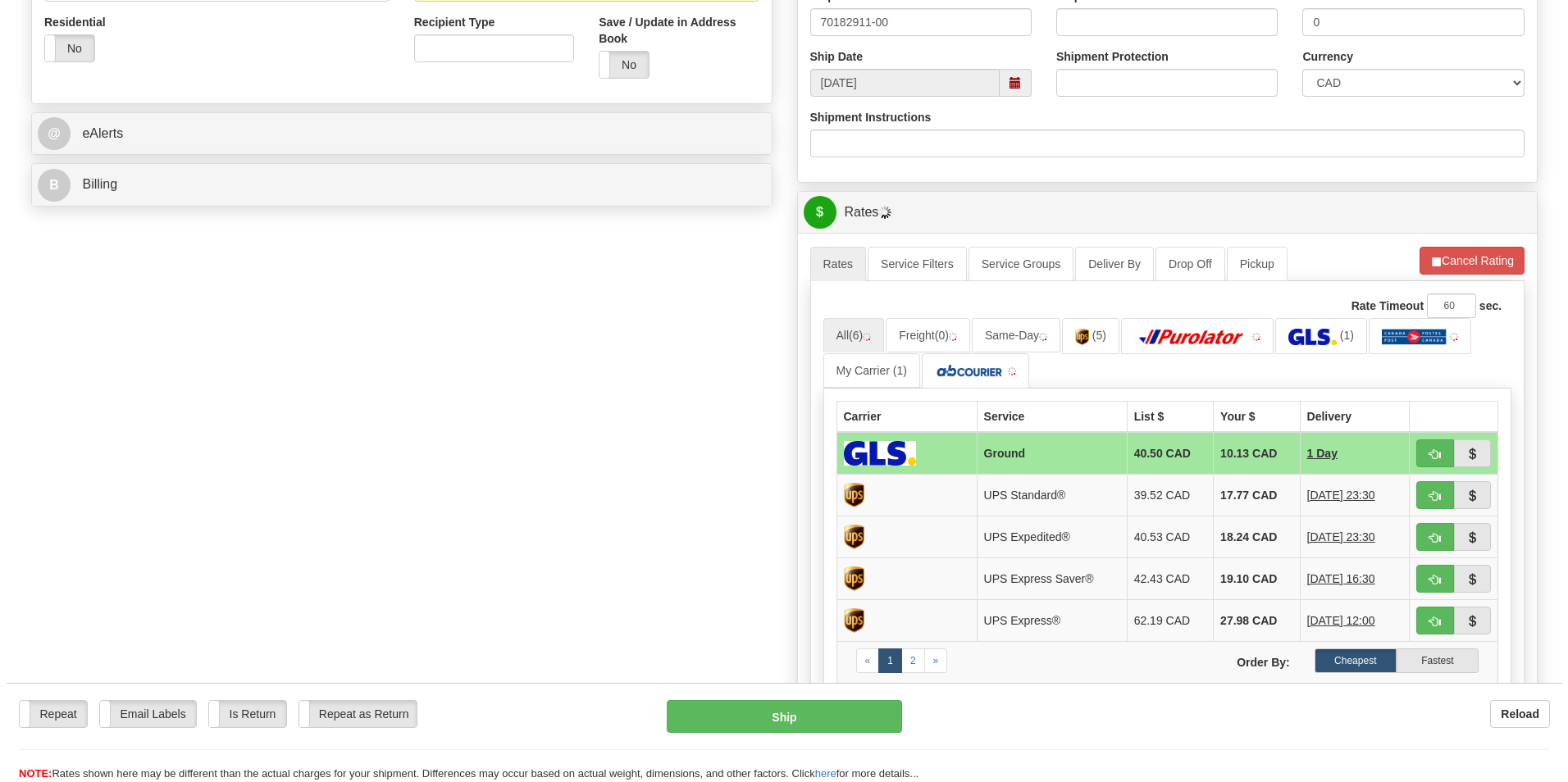
scroll to position [574, 0]
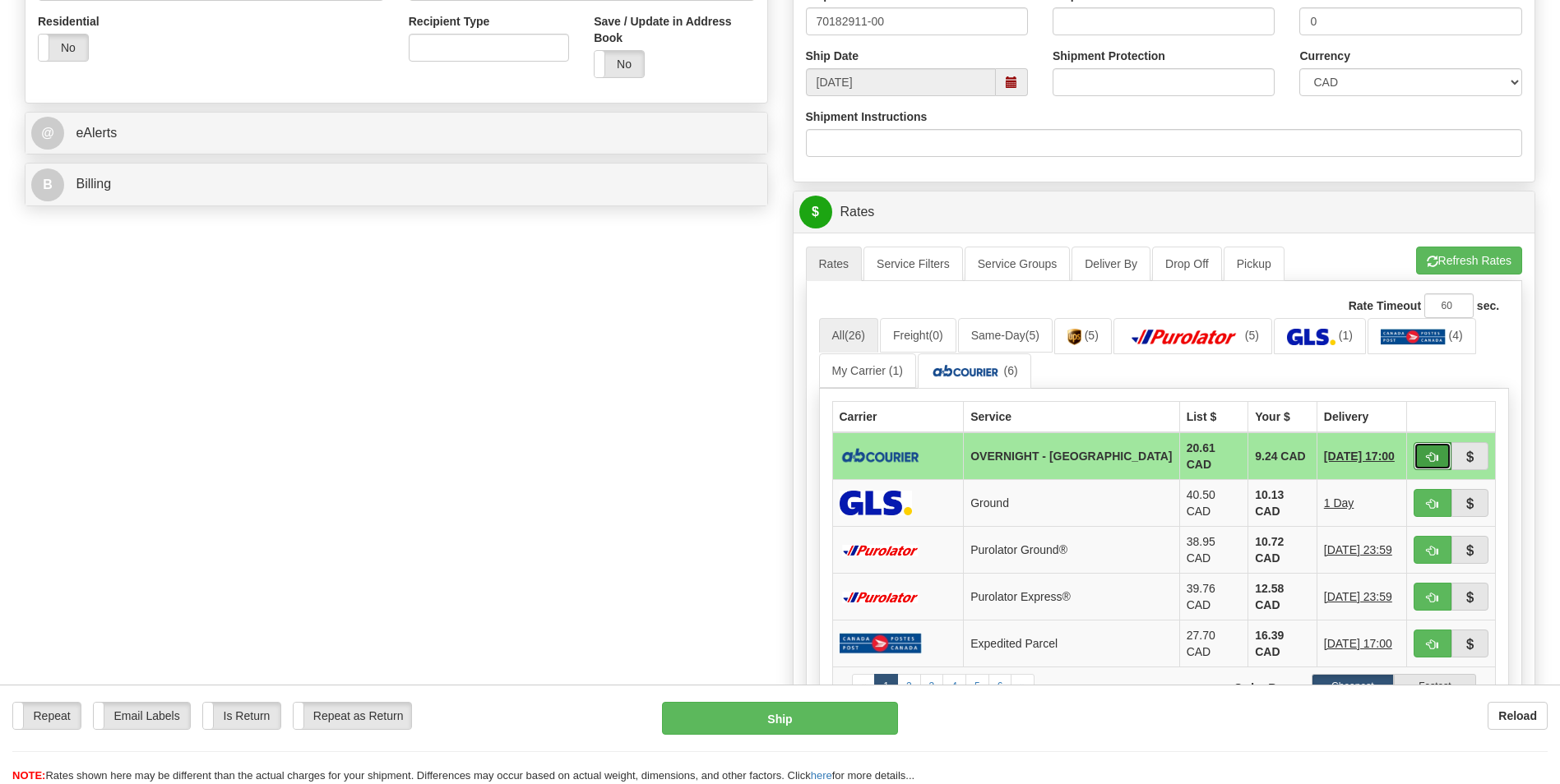
click at [1439, 457] on button "button" at bounding box center [1433, 457] width 38 height 28
type input "4"
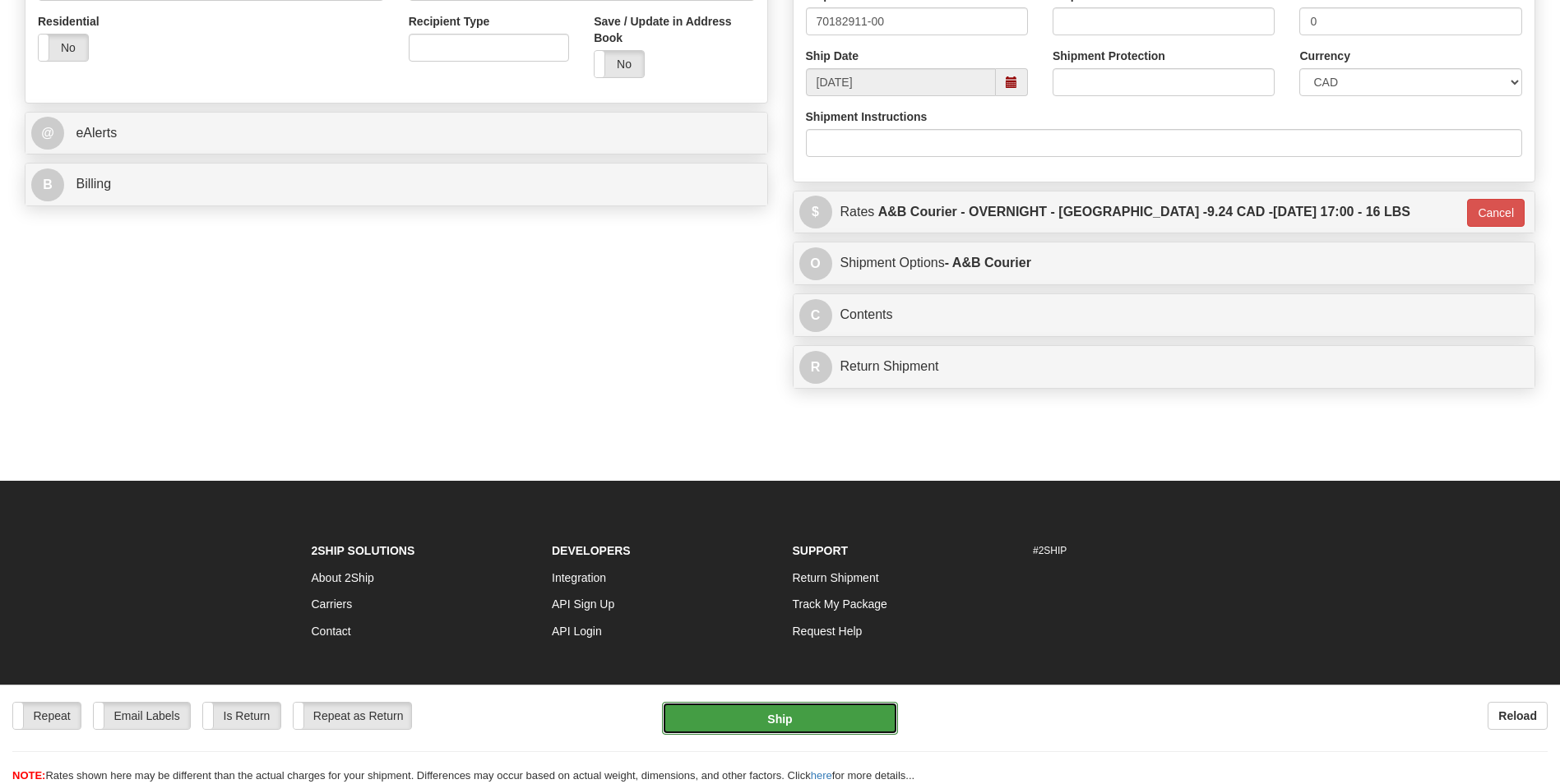
click at [824, 715] on button "Ship" at bounding box center [780, 718] width 235 height 33
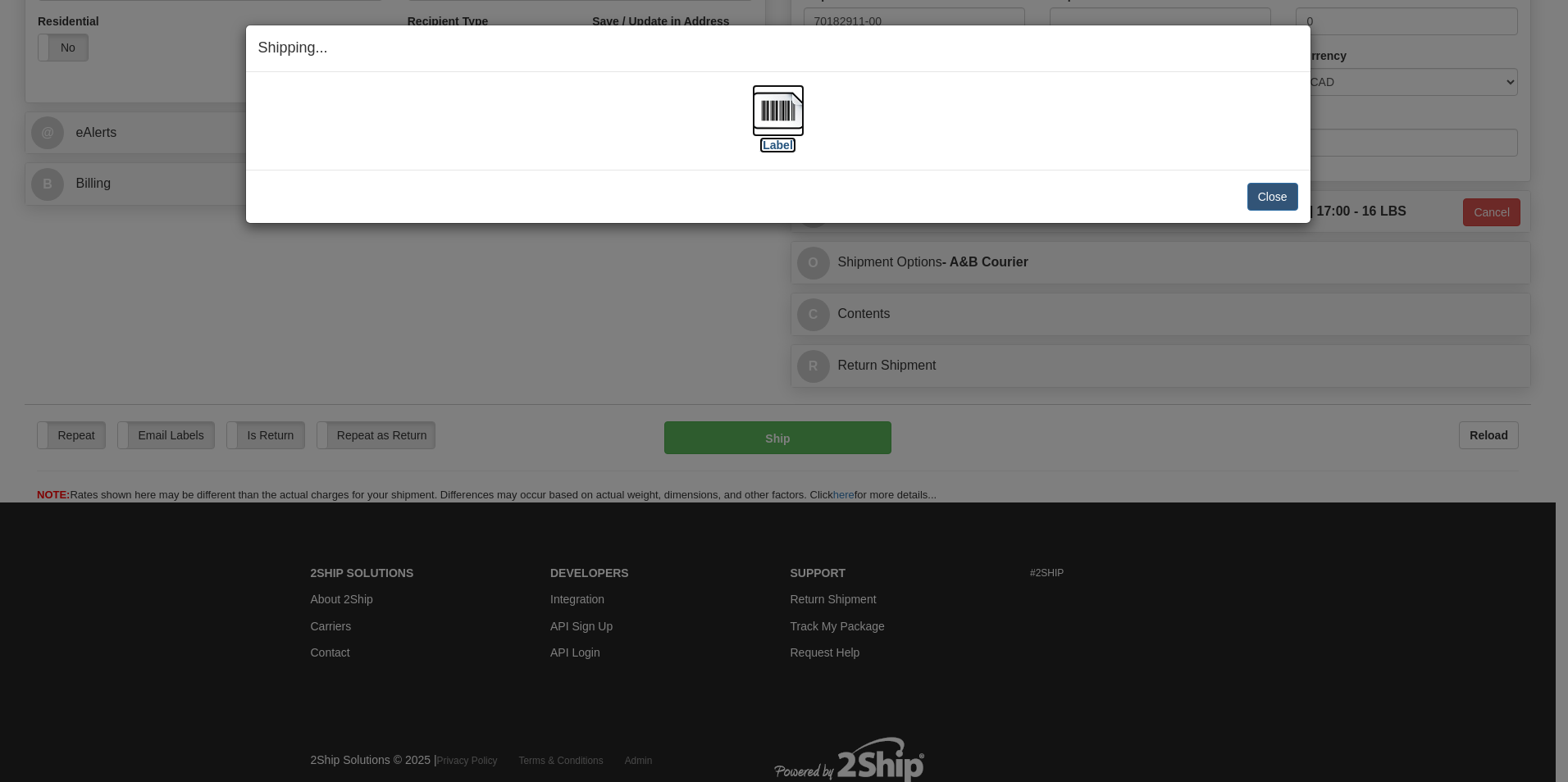
click at [791, 120] on img at bounding box center [778, 110] width 53 height 53
click at [781, 106] on img at bounding box center [778, 110] width 53 height 53
click at [1268, 197] on button "Close" at bounding box center [1272, 196] width 51 height 28
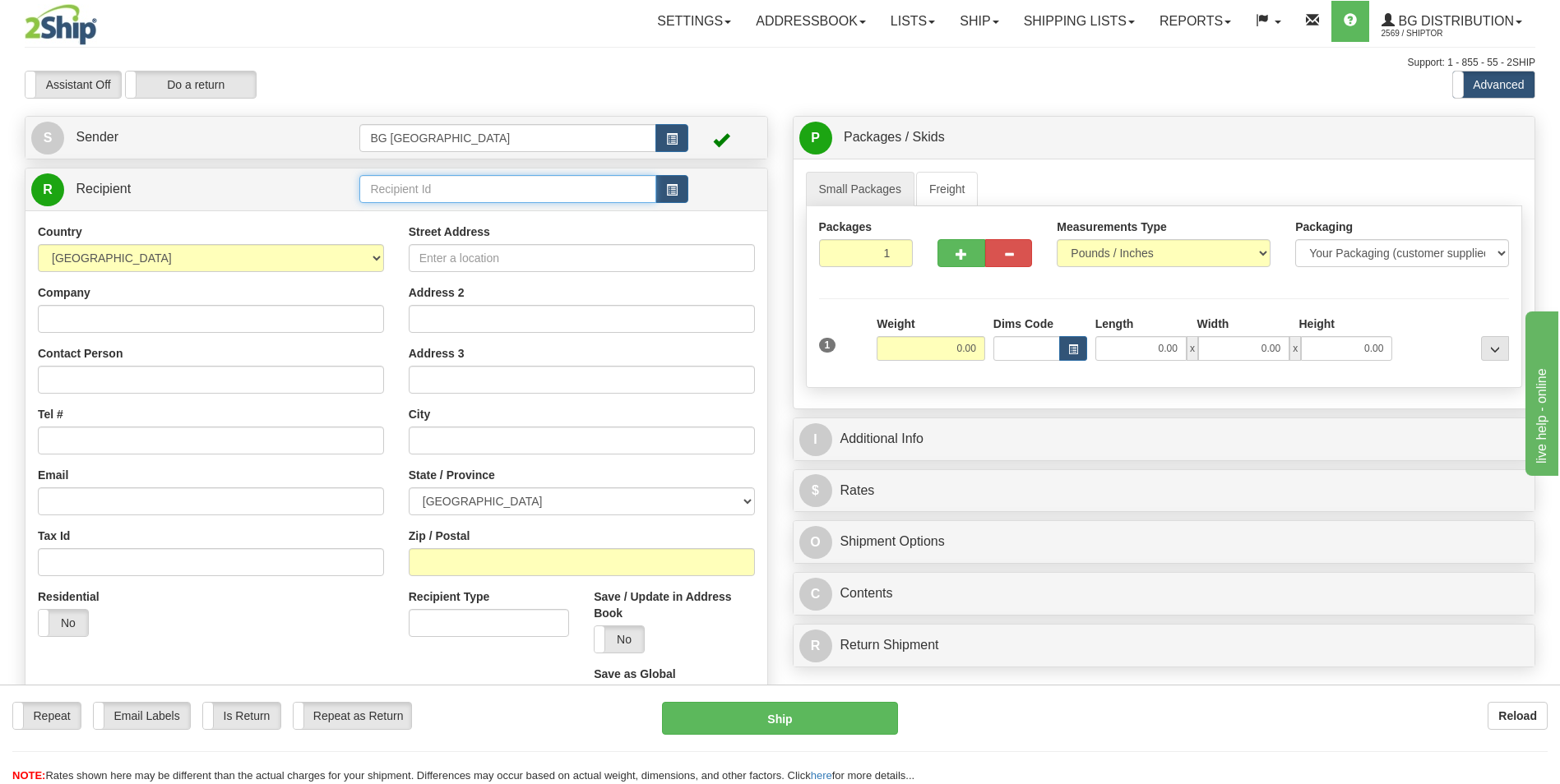
click at [483, 182] on input "text" at bounding box center [507, 189] width 296 height 28
click at [439, 207] on div "60117" at bounding box center [505, 215] width 281 height 18
type input "60117"
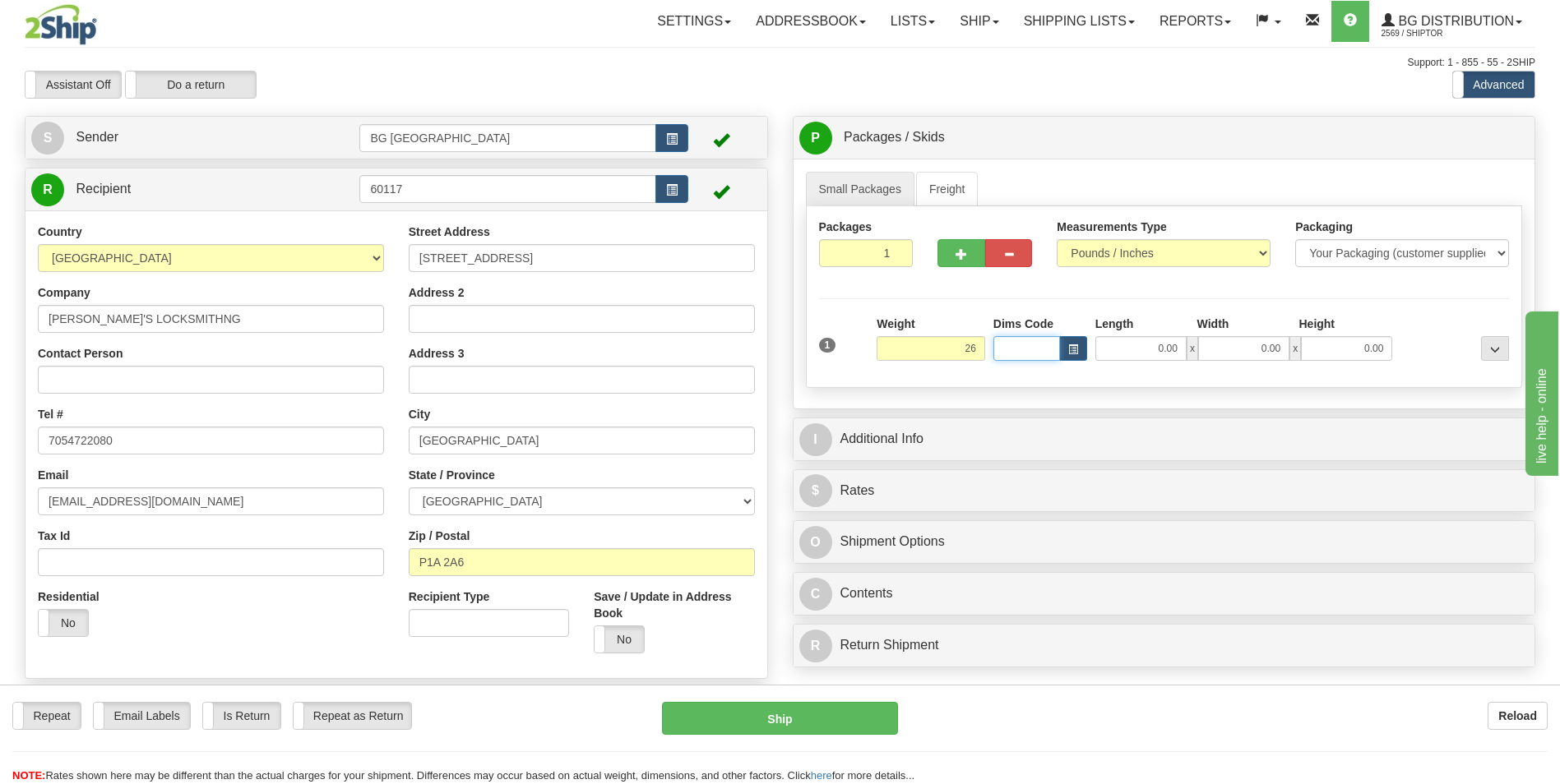
type input "26.00"
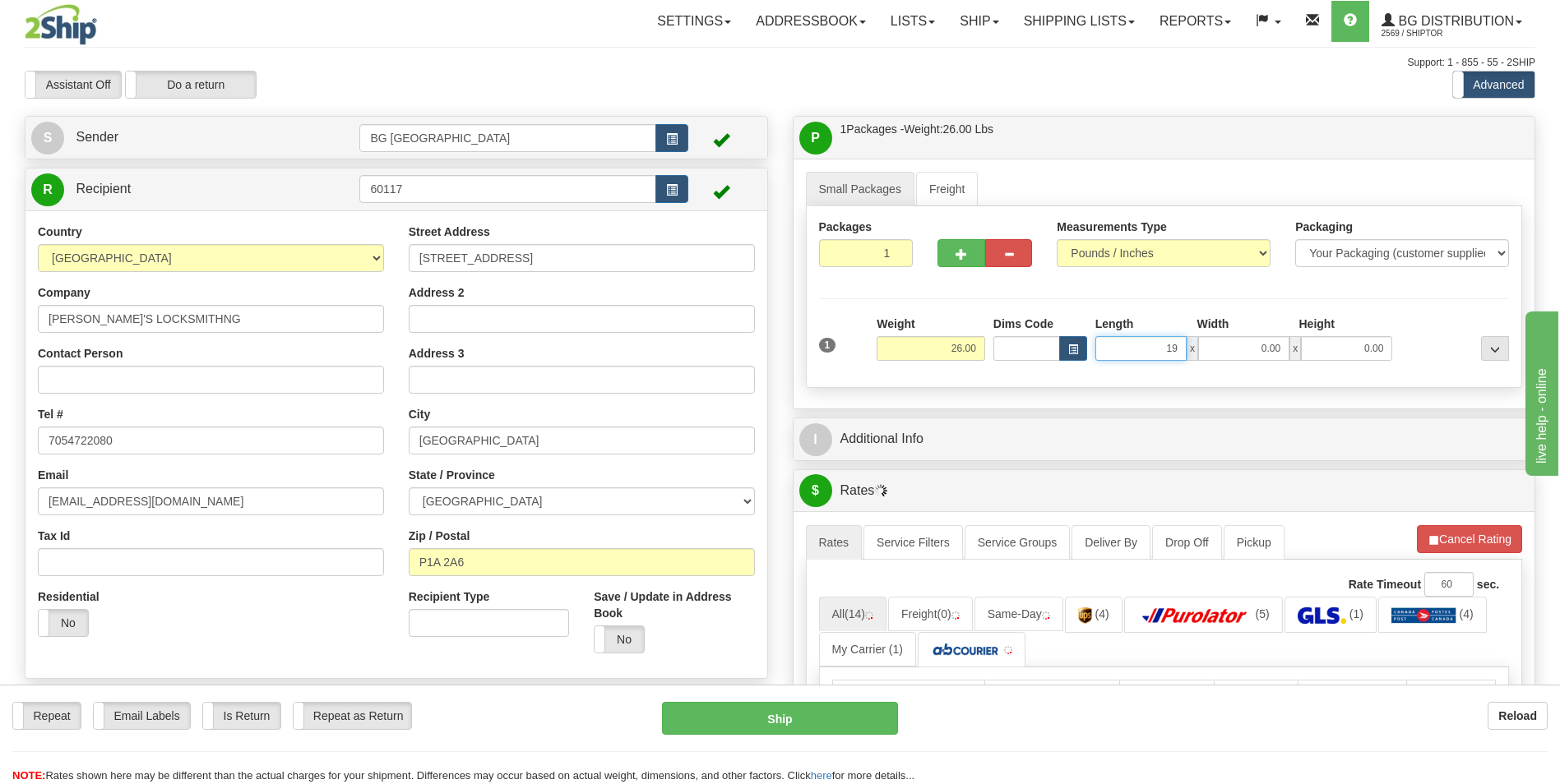
type input "19.00"
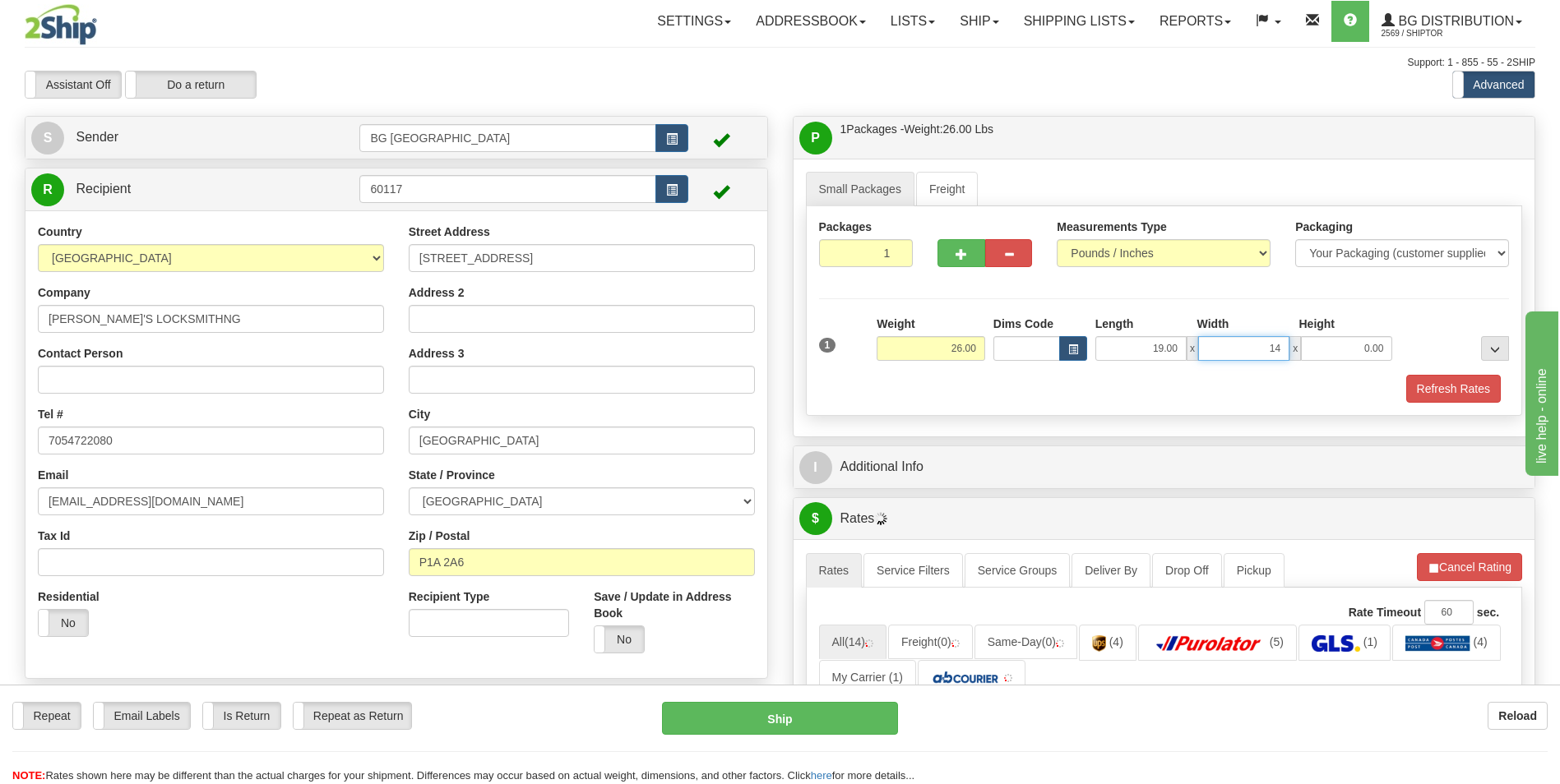
type input "14.00"
type input "8.00"
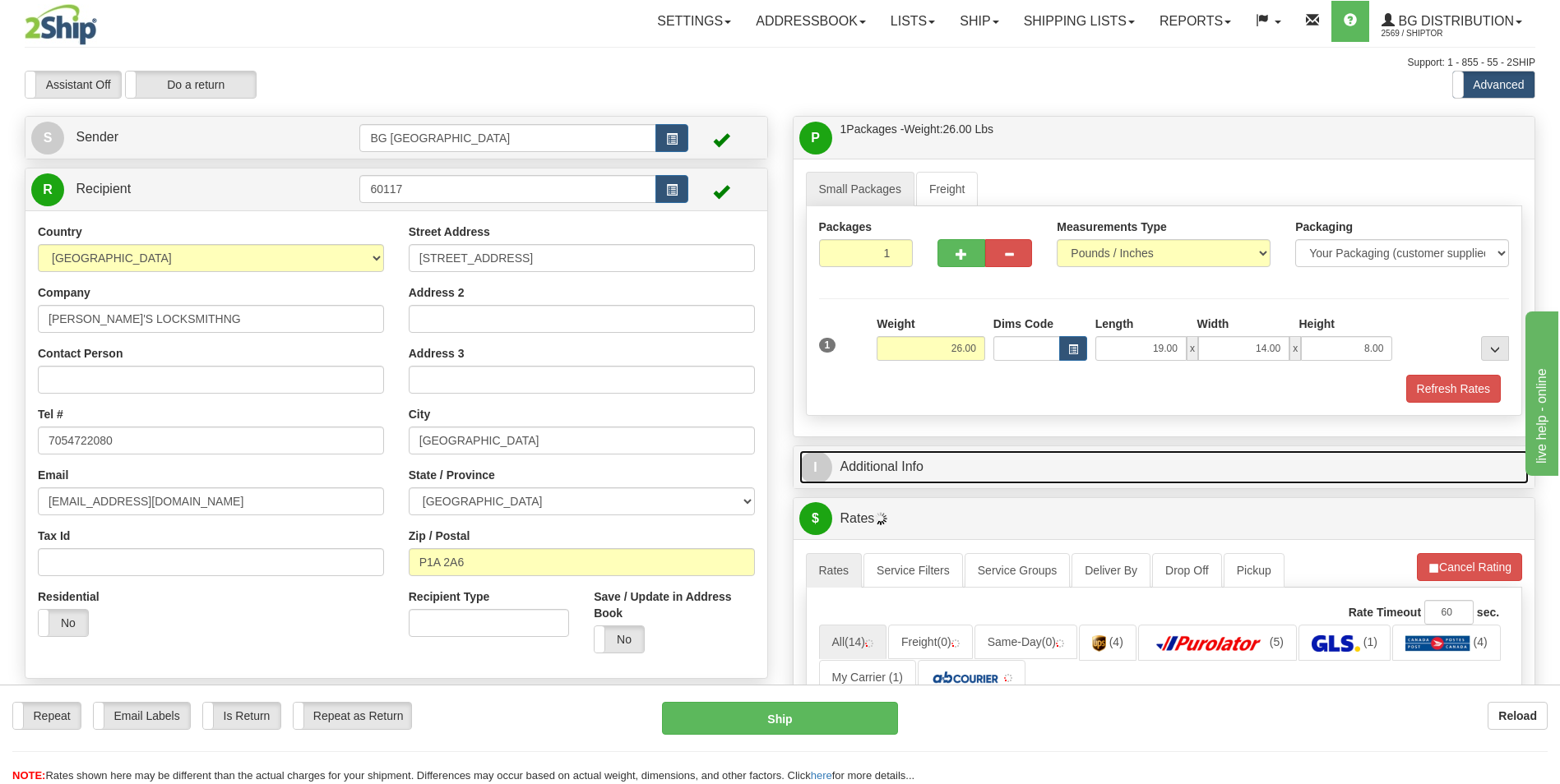
click at [927, 470] on link "I Additional Info" at bounding box center [1165, 468] width 731 height 34
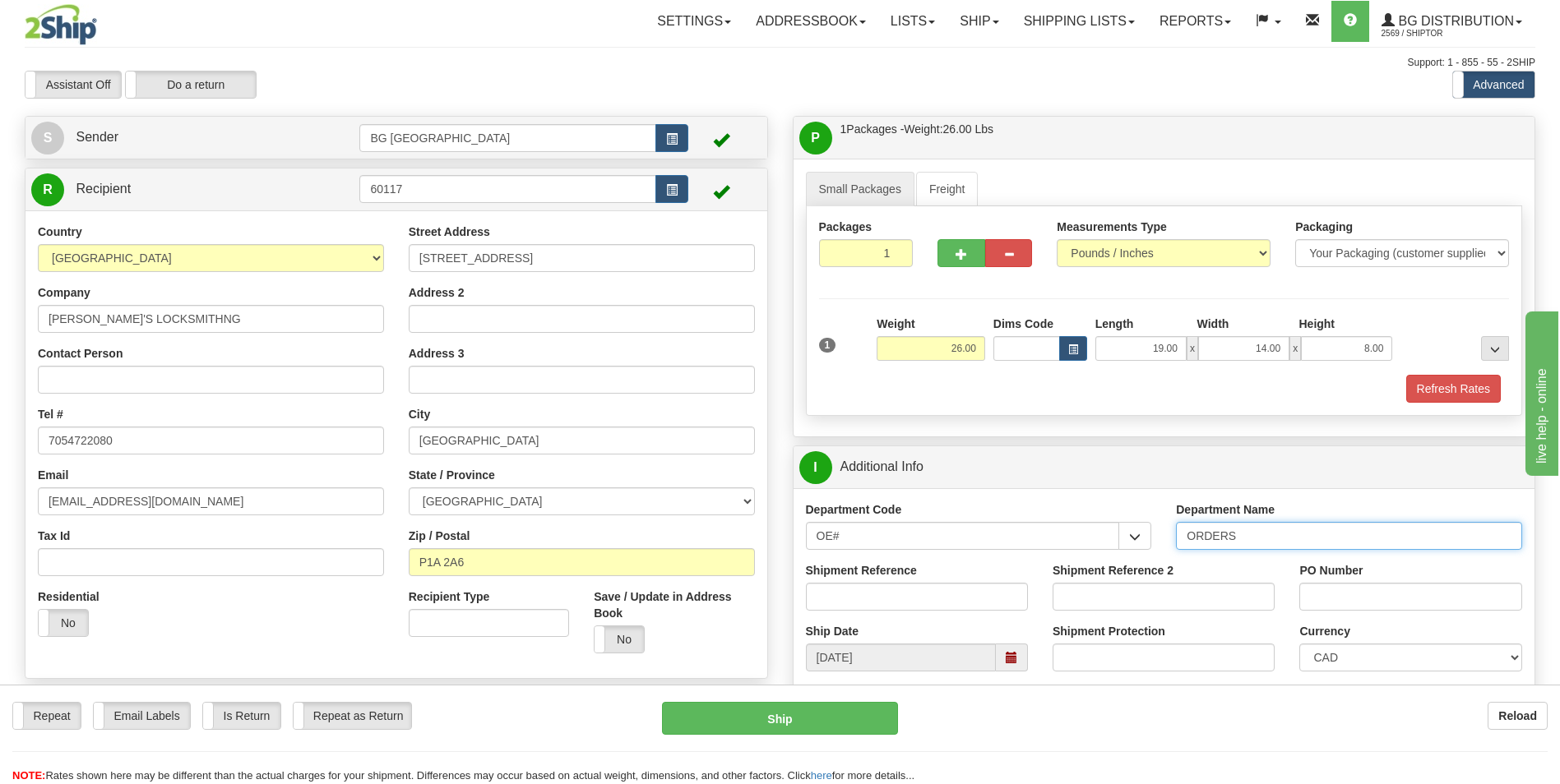
click at [1269, 537] on input "ORDERS" at bounding box center [1350, 536] width 346 height 28
type input "70182890-00"
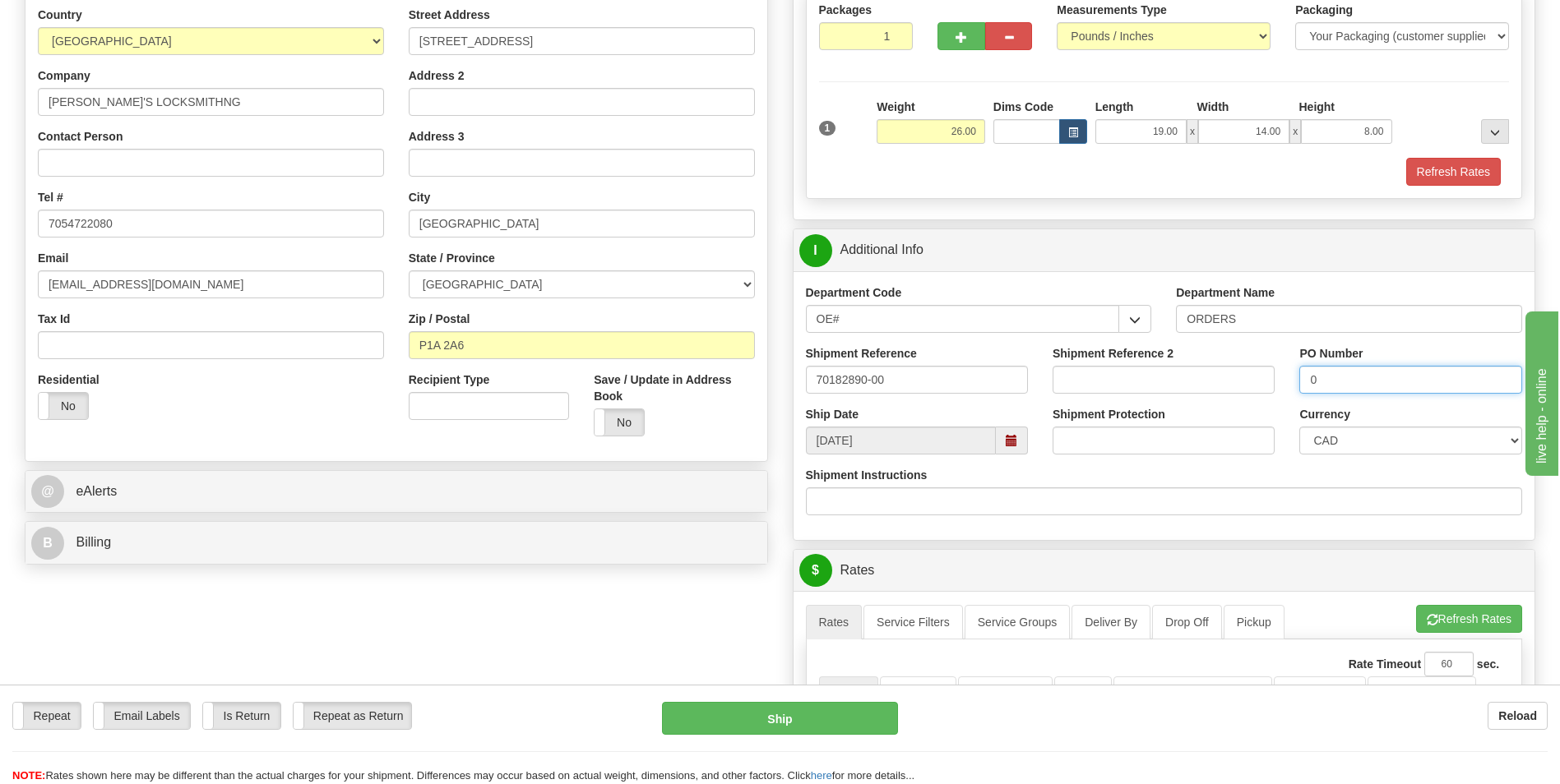
scroll to position [411, 0]
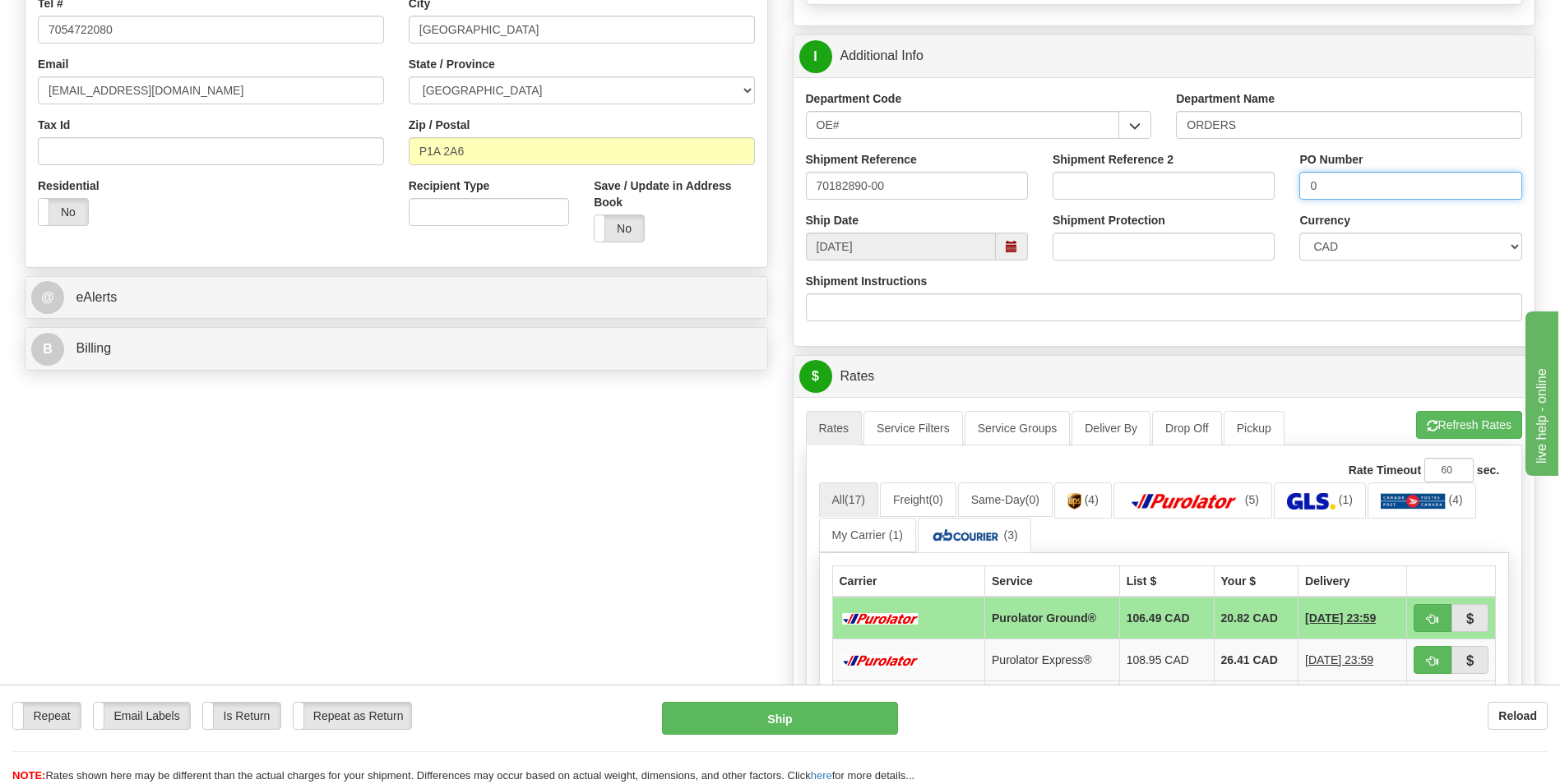
type input "0"
click at [1447, 408] on div "A change has been made which could impact your rate estimate. To ensure the est…" at bounding box center [1164, 697] width 742 height 601
click at [1425, 433] on button "Refresh Rates" at bounding box center [1469, 425] width 107 height 28
click at [1447, 428] on button "Refresh Rates" at bounding box center [1469, 425] width 107 height 28
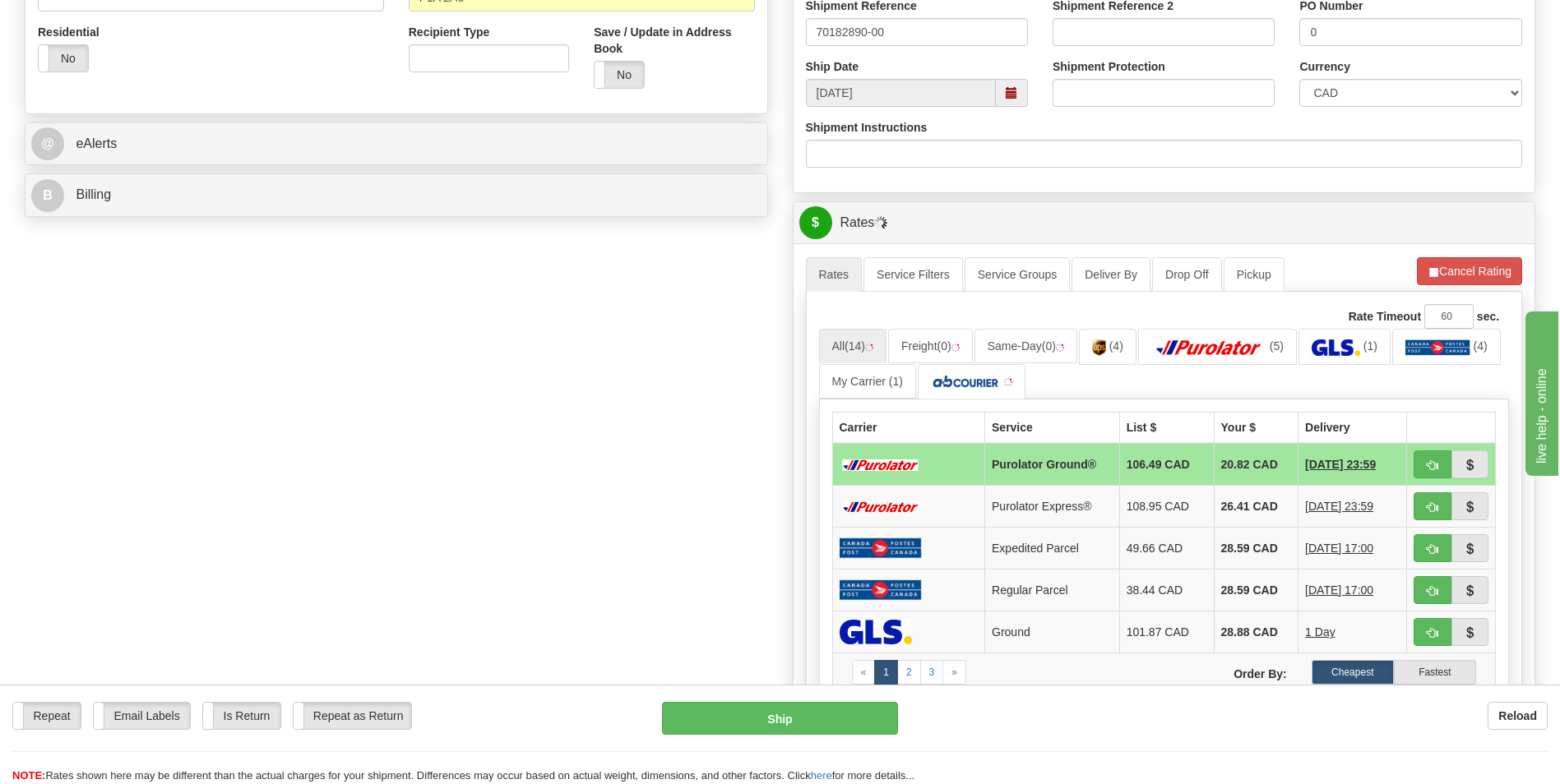
scroll to position [658, 0]
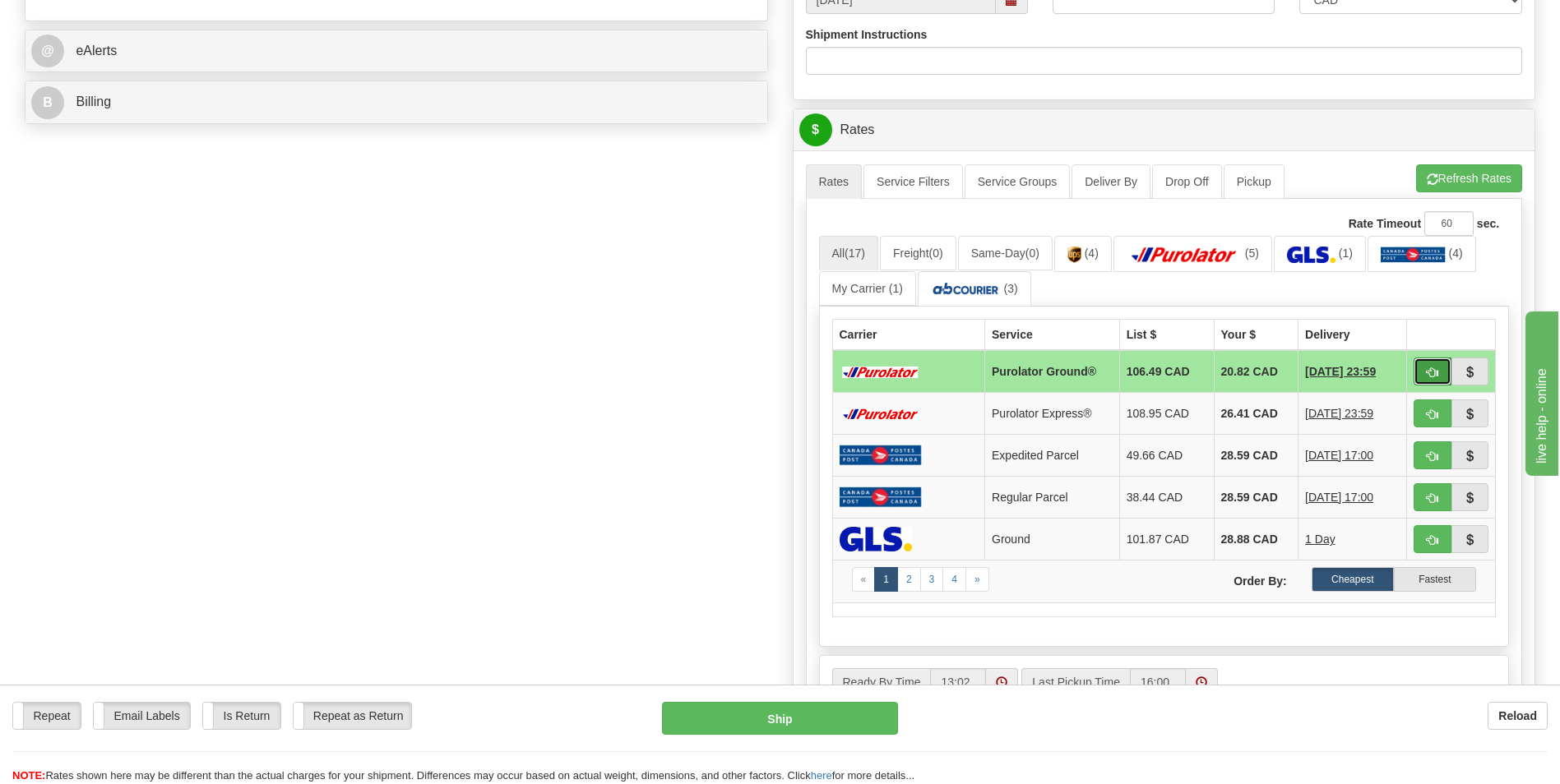
click at [1423, 371] on button "button" at bounding box center [1433, 371] width 38 height 28
type input "260"
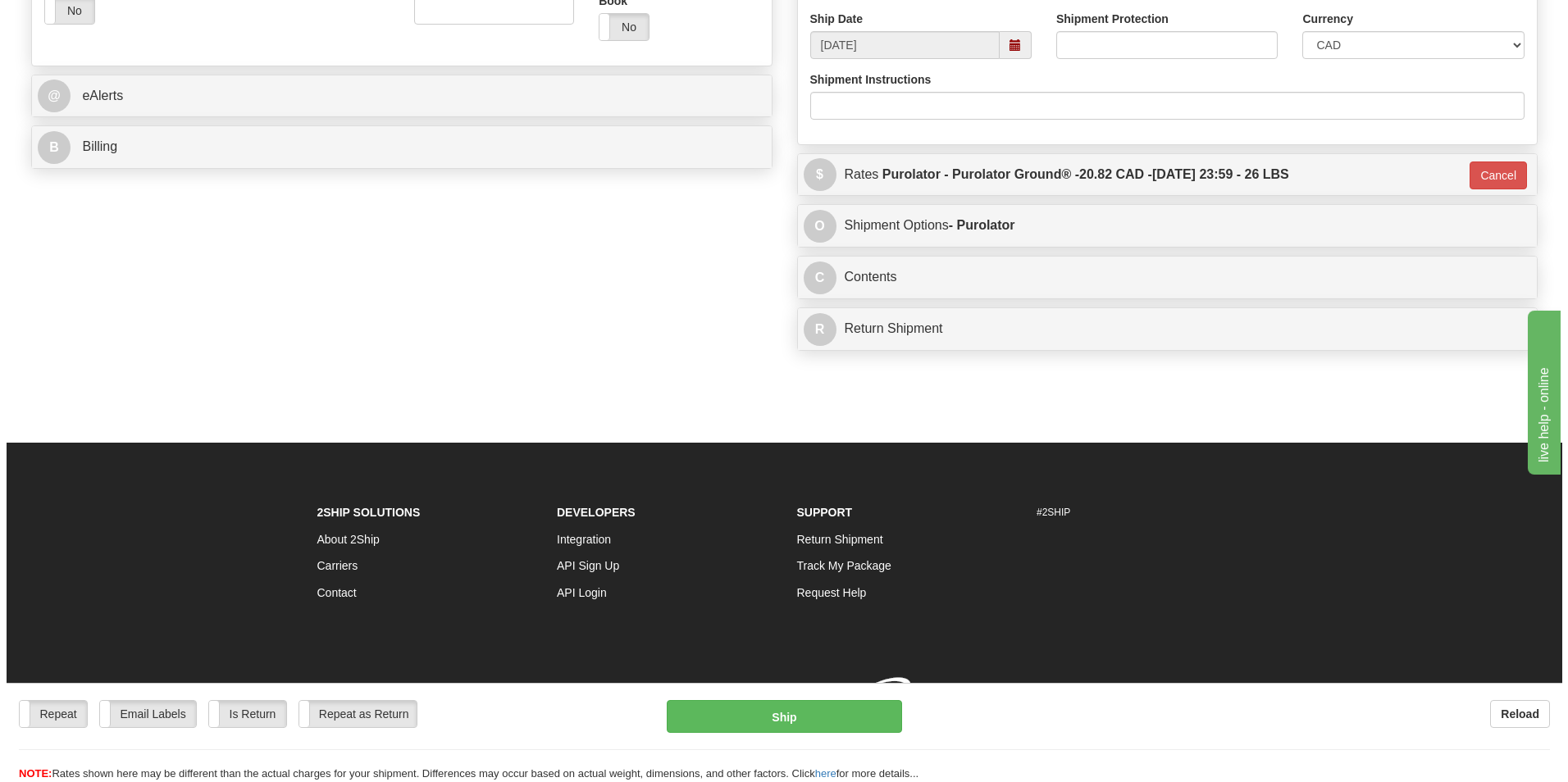
scroll to position [635, 0]
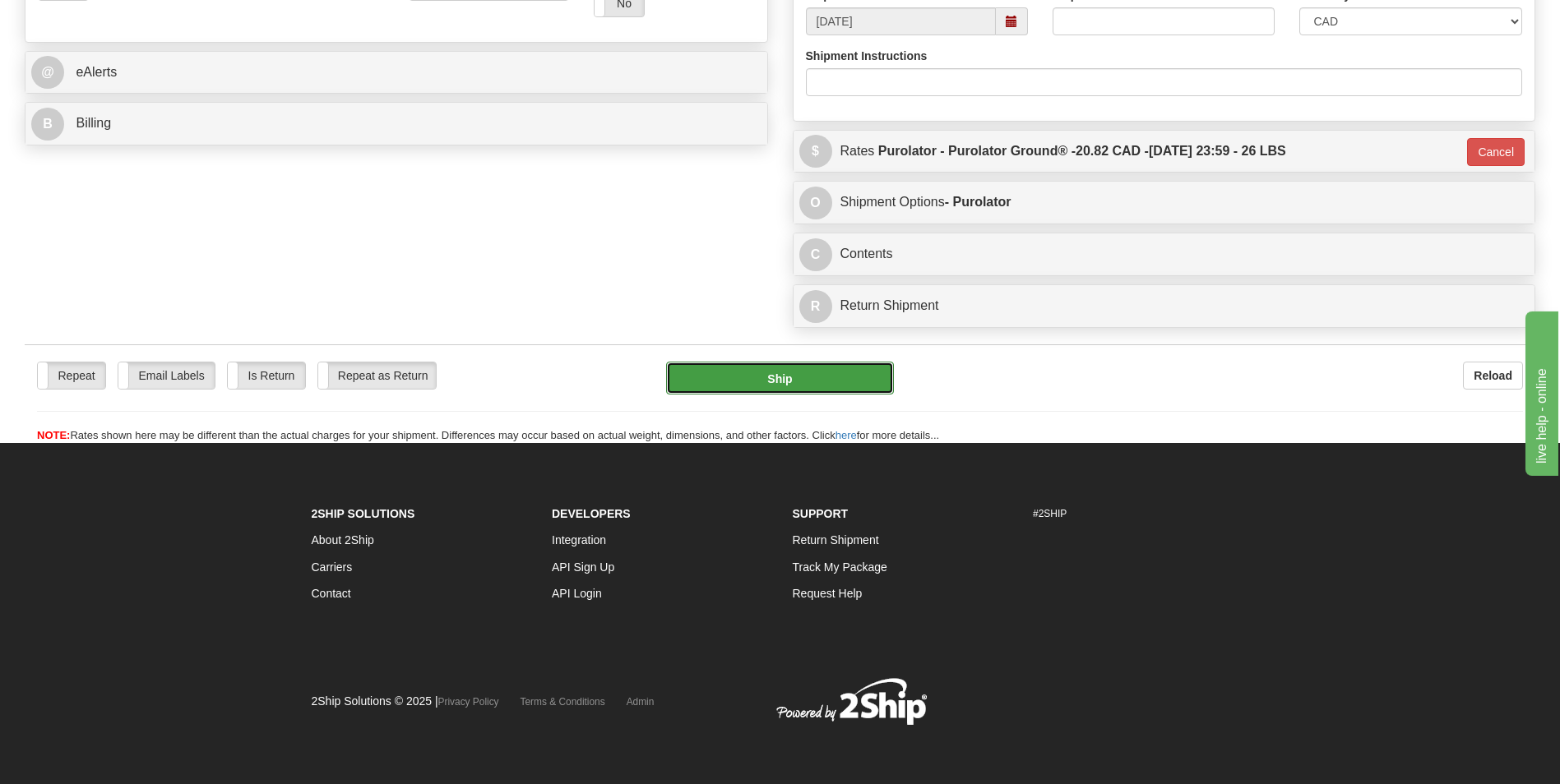
click at [746, 374] on button "Ship" at bounding box center [780, 378] width 227 height 33
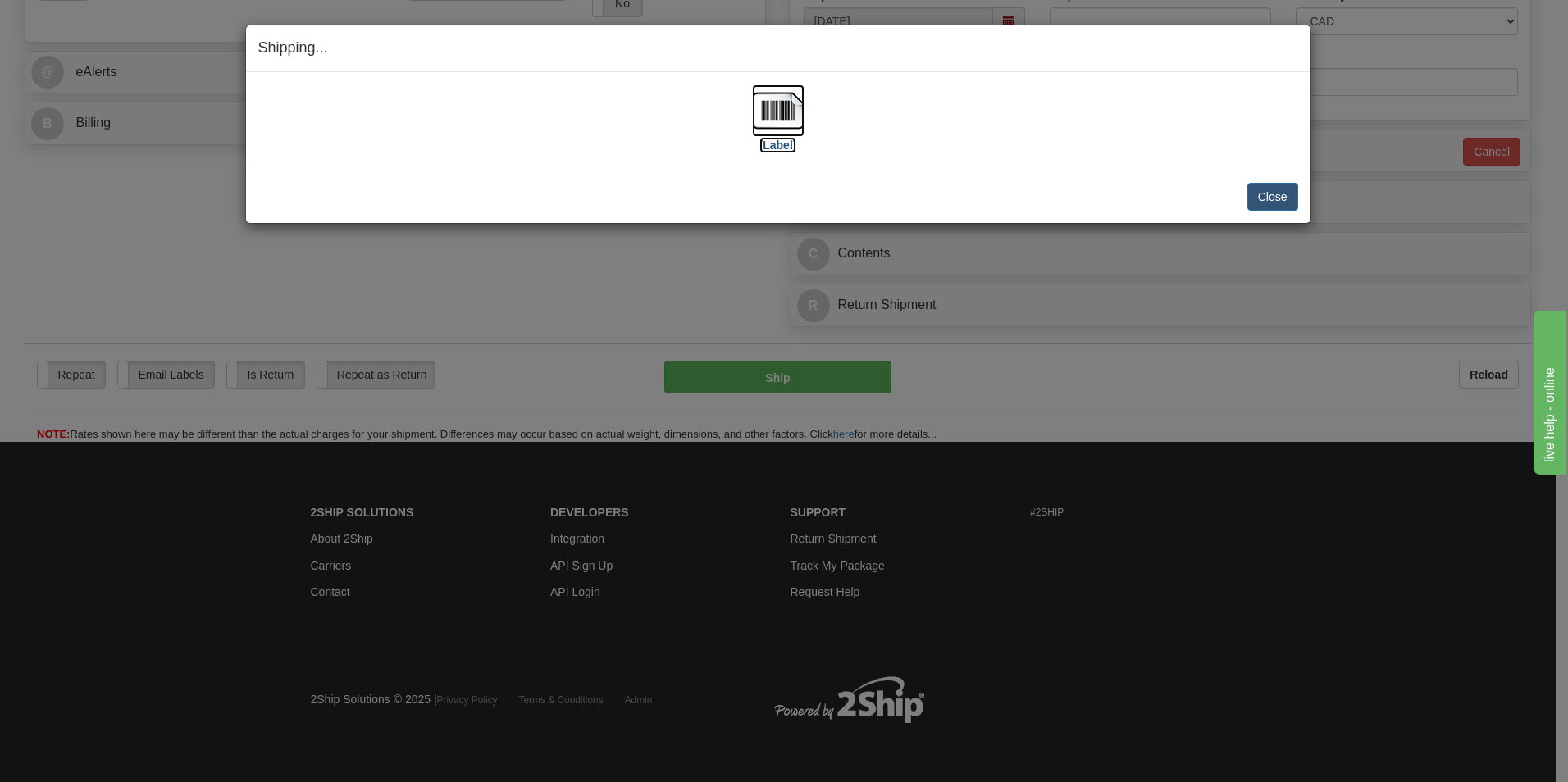
click at [789, 116] on img at bounding box center [778, 110] width 53 height 53
click at [1289, 200] on button "Close" at bounding box center [1272, 196] width 51 height 28
